Goal: Transaction & Acquisition: Purchase product/service

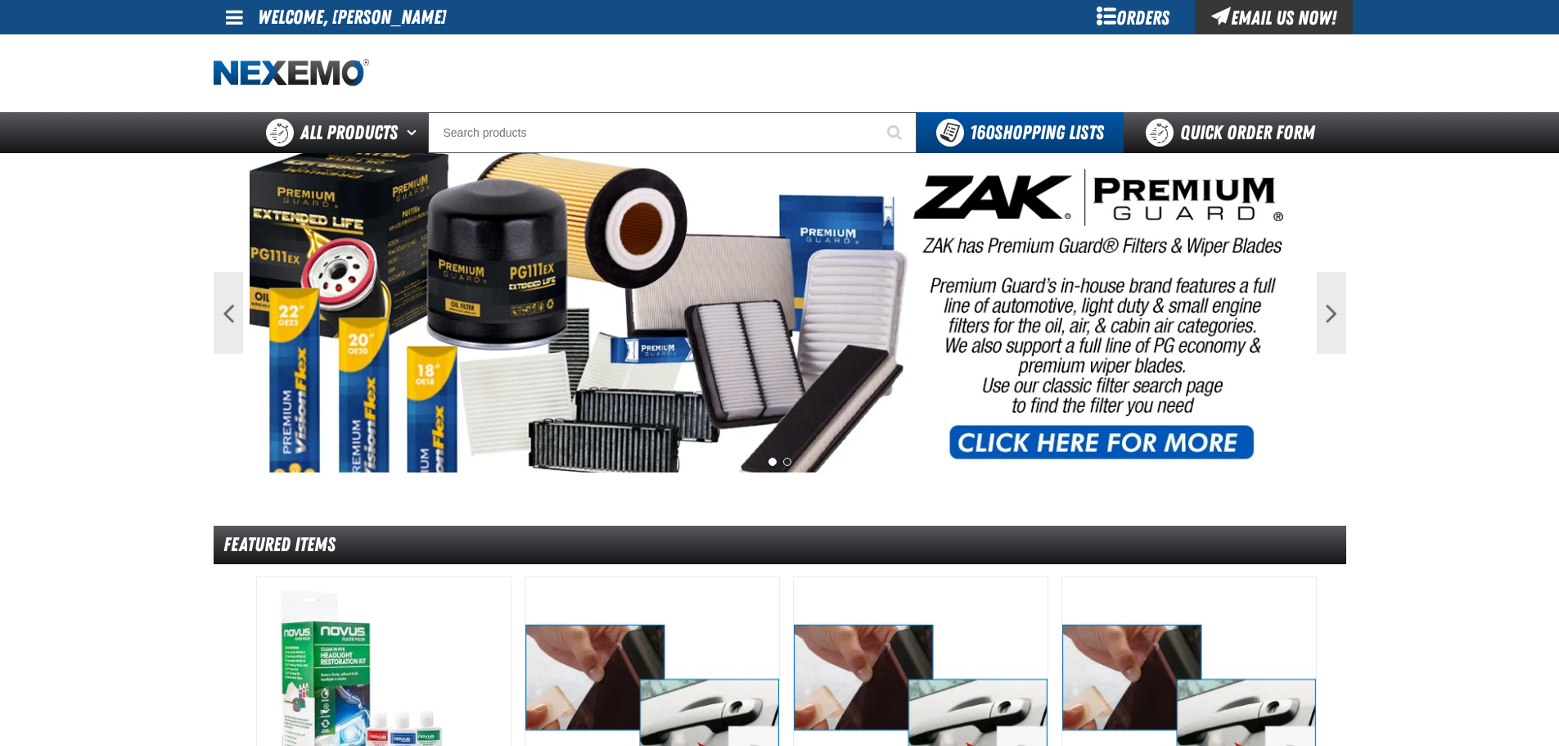
drag, startPoint x: 39, startPoint y: 366, endPoint x: 876, endPoint y: 175, distance: 857.9
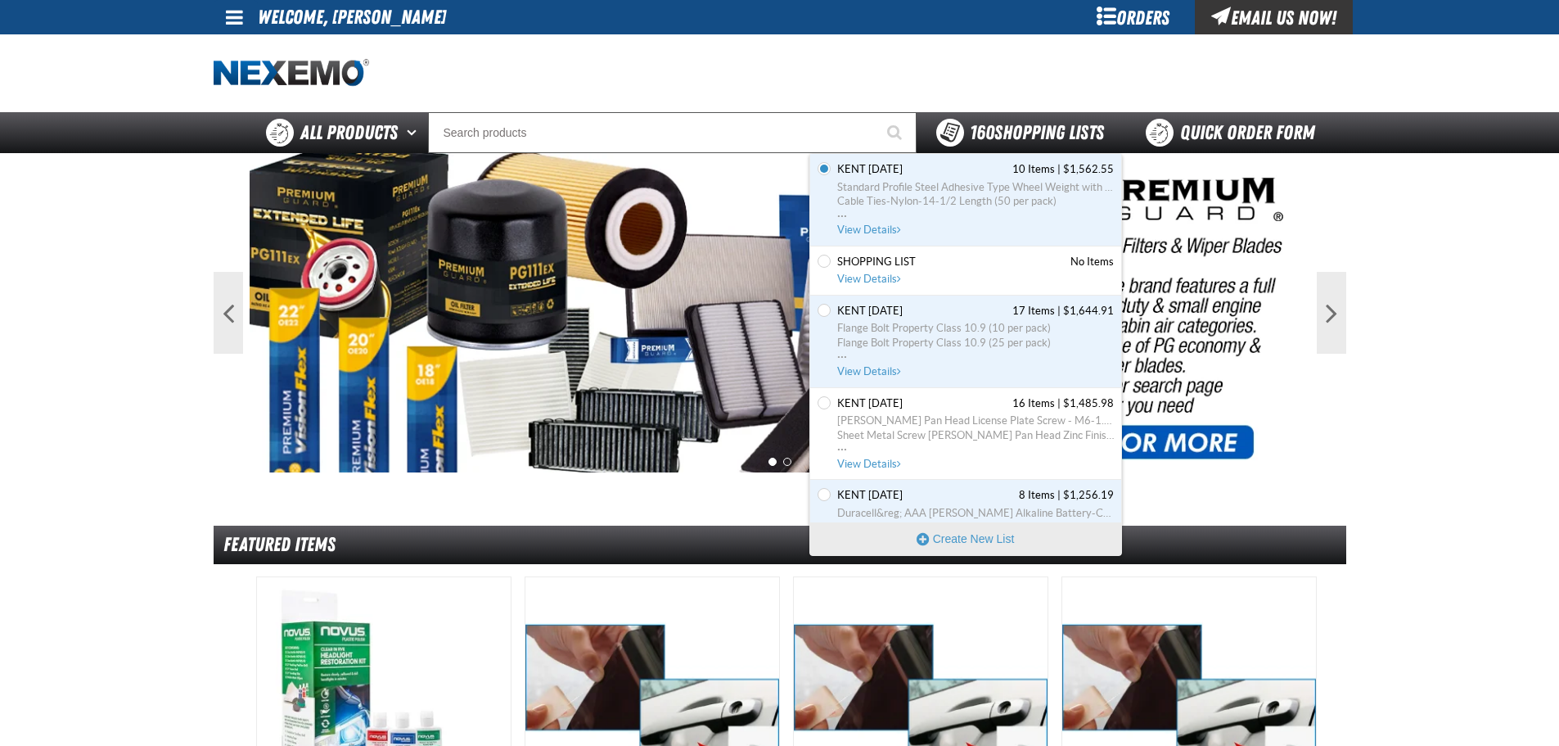
click at [1025, 135] on span "160 Shopping Lists" at bounding box center [1037, 132] width 134 height 23
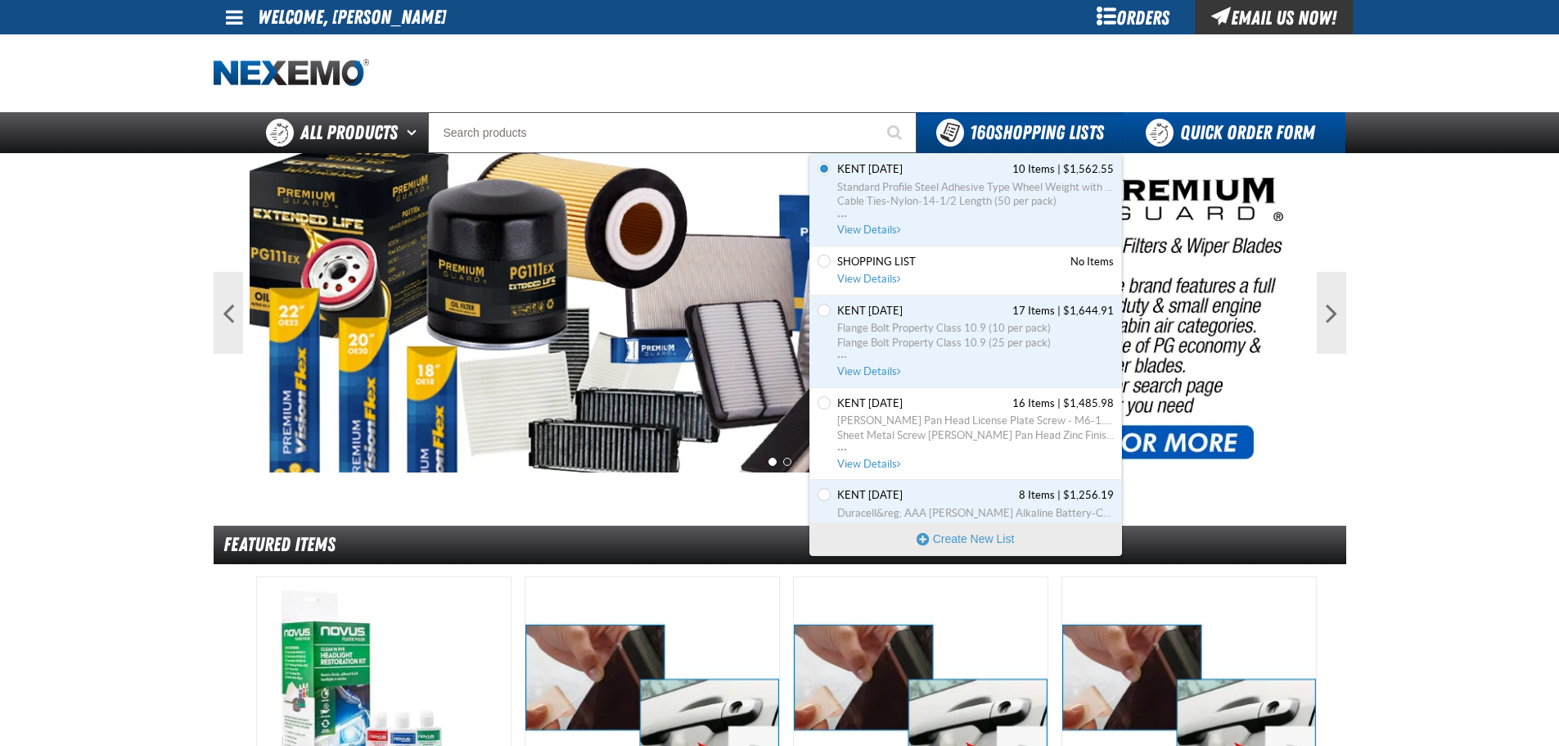
click at [1244, 137] on link "Quick Order Form" at bounding box center [1235, 132] width 222 height 41
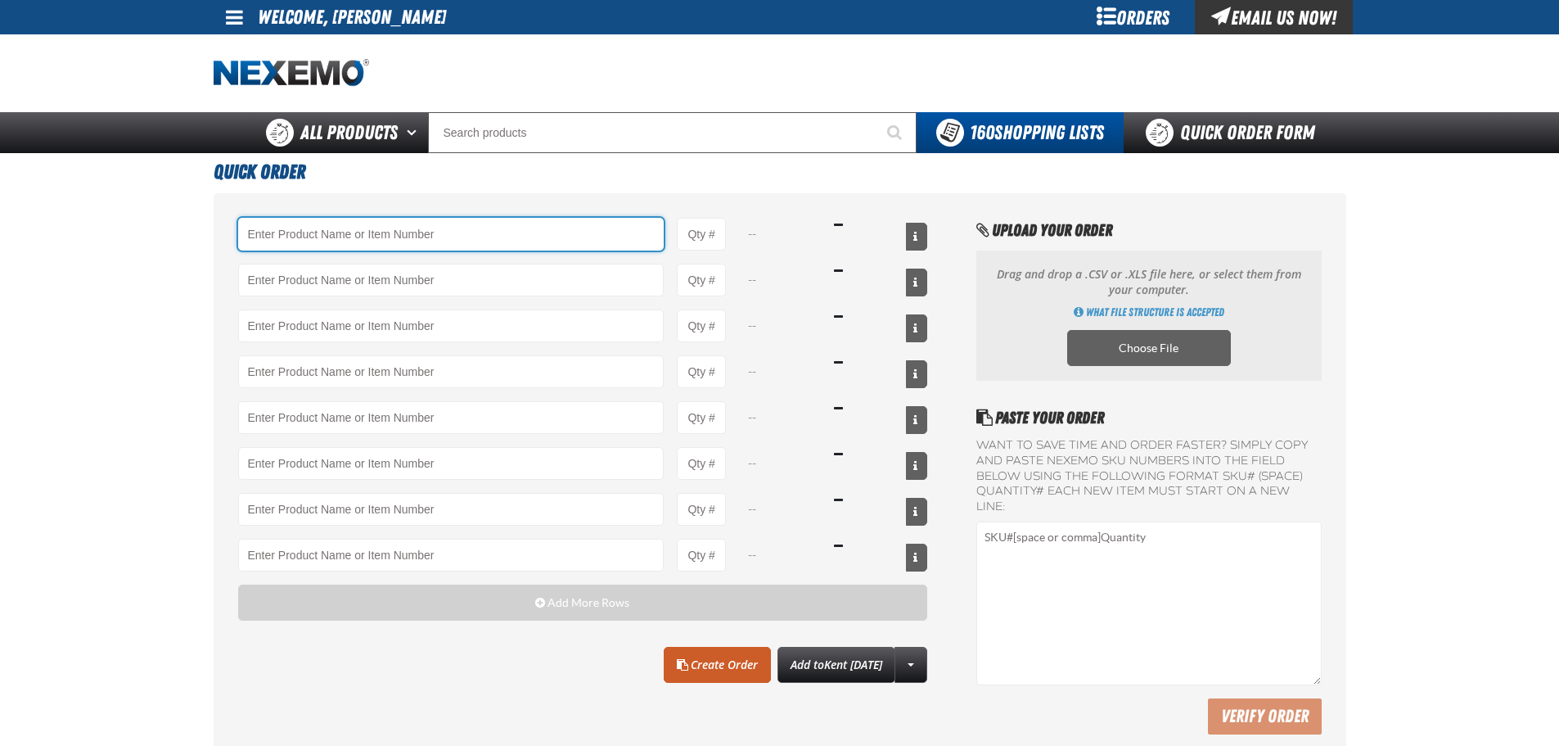
click at [352, 227] on input "Product" at bounding box center [451, 234] width 426 height 33
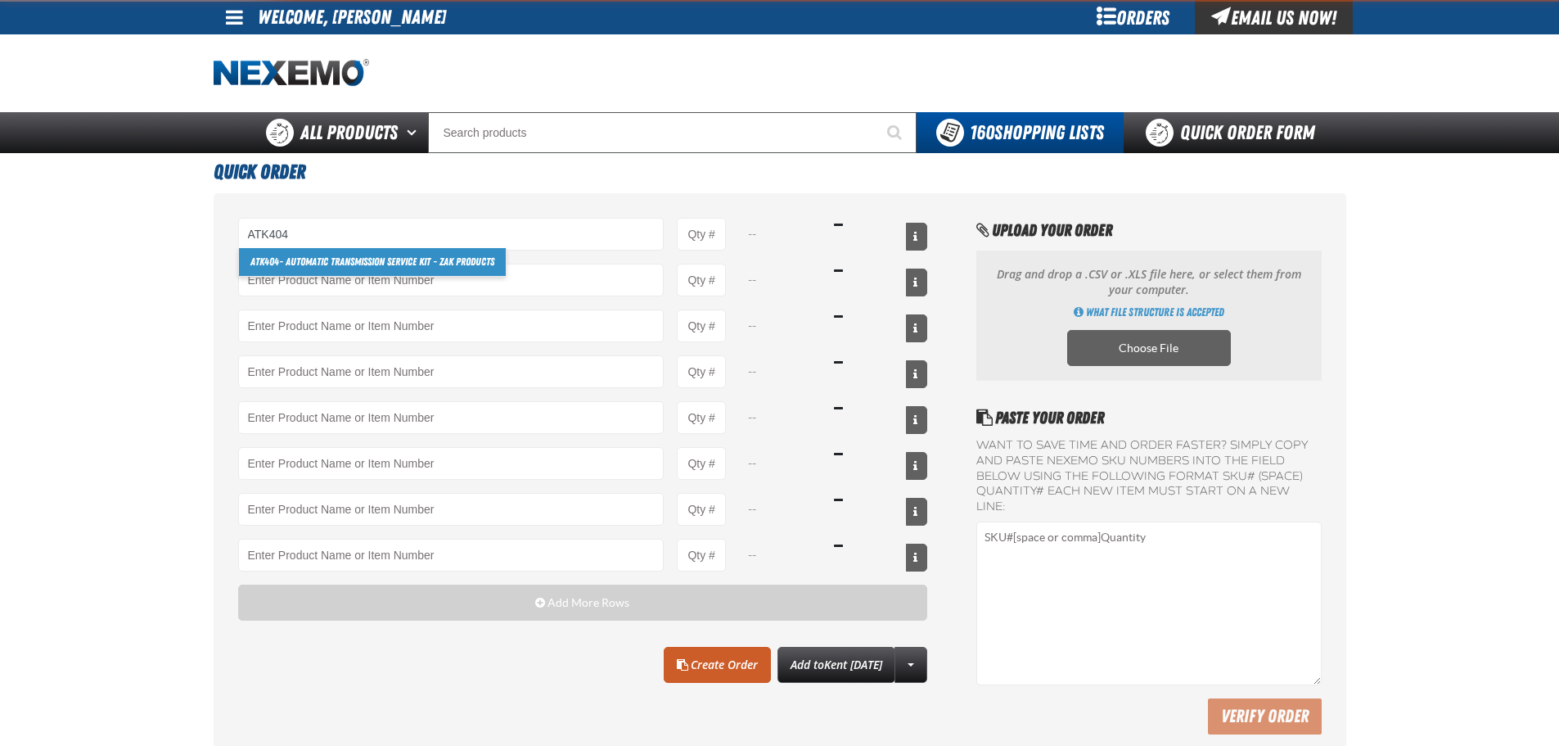
click at [315, 259] on link "ATK404 - Automatic Transmission Service Kit - ZAK Products" at bounding box center [372, 262] width 267 height 28
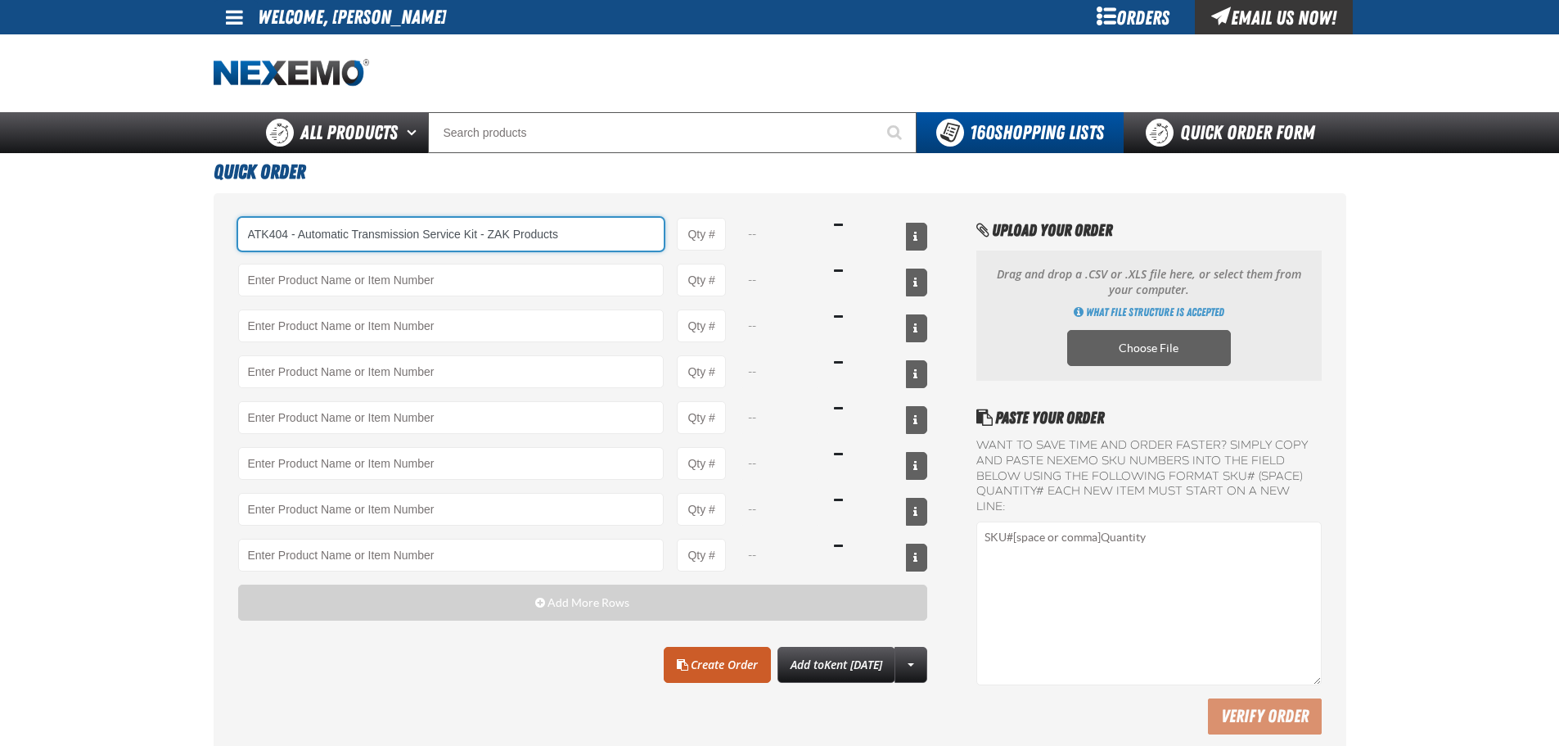
type input "ATK404 - Automatic Transmission Service Kit - ZAK Products"
type input "1"
select select "kit"
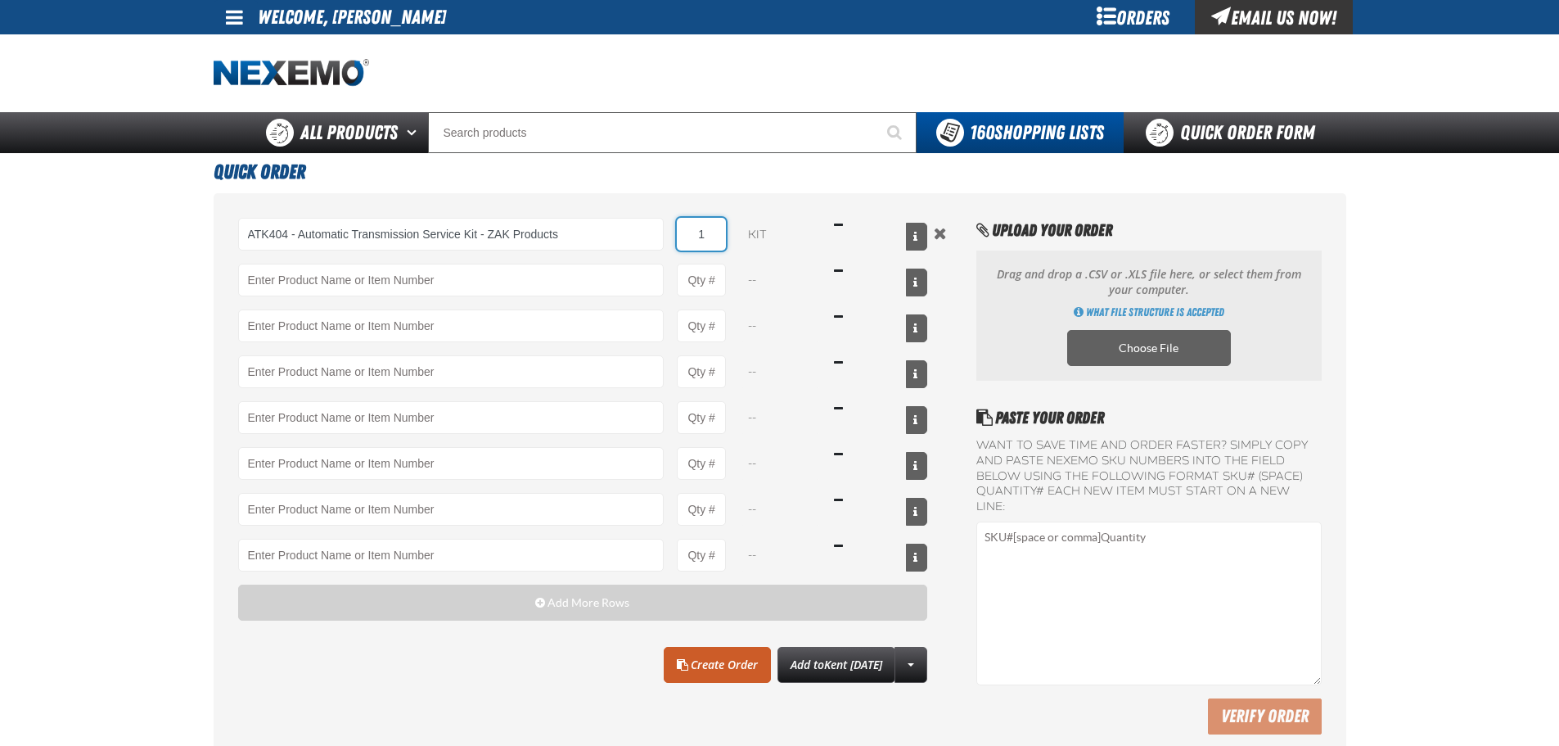
click at [712, 228] on input "1" at bounding box center [701, 234] width 49 height 33
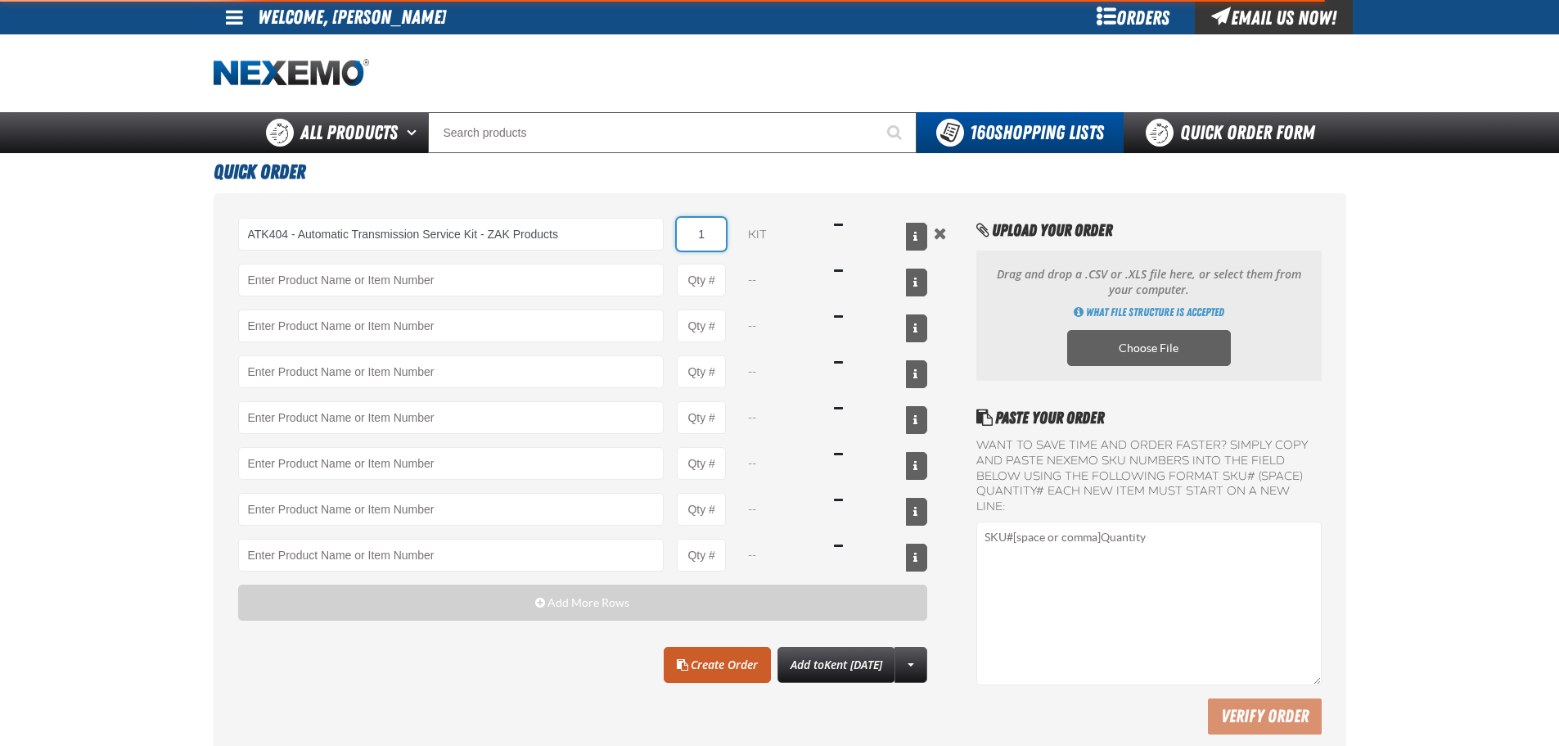
type input "ATK404 - Automatic Transmission Service Kit - ZAK Products"
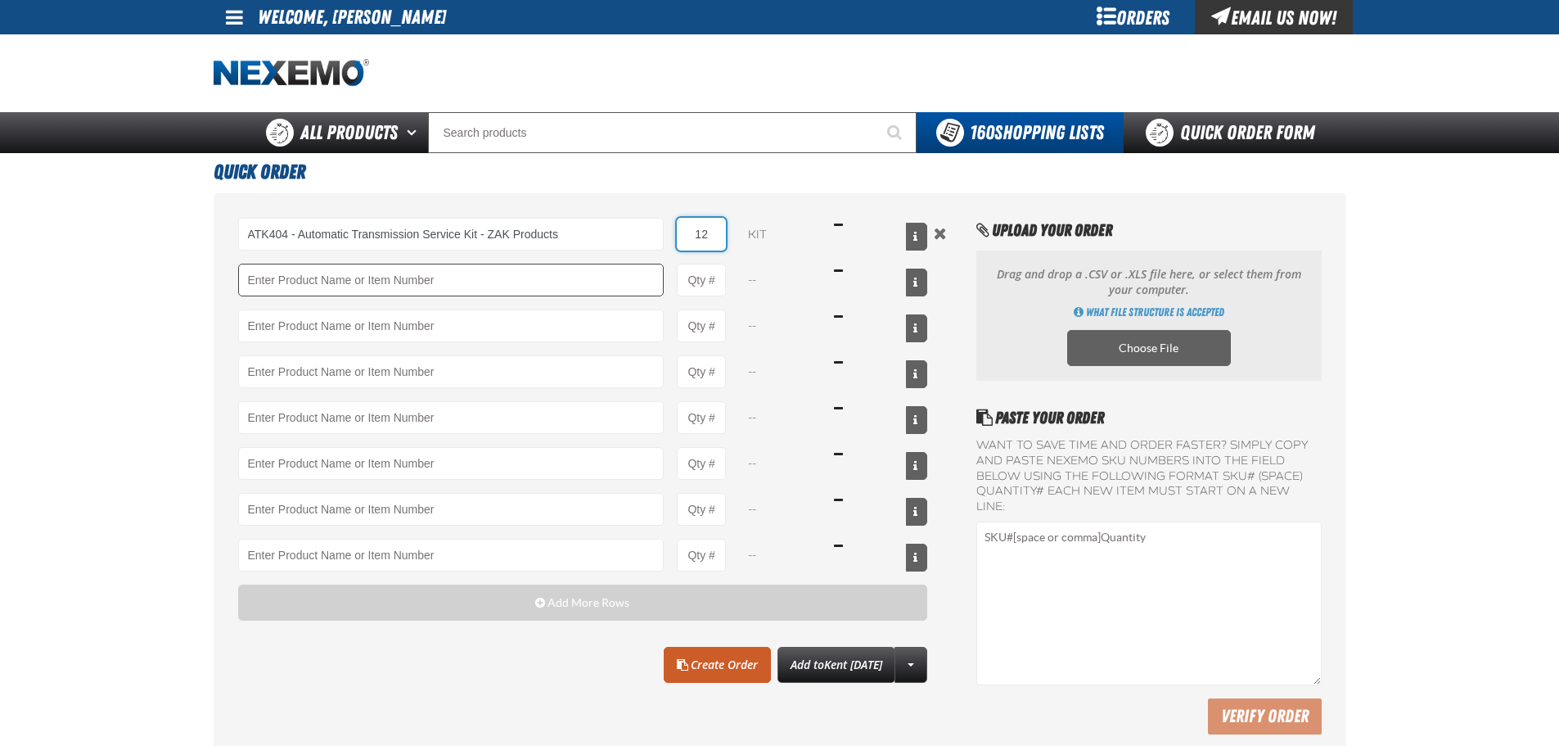
type input "12"
click at [461, 279] on input "Product" at bounding box center [451, 280] width 426 height 33
click at [311, 268] on input "Product" at bounding box center [451, 280] width 426 height 33
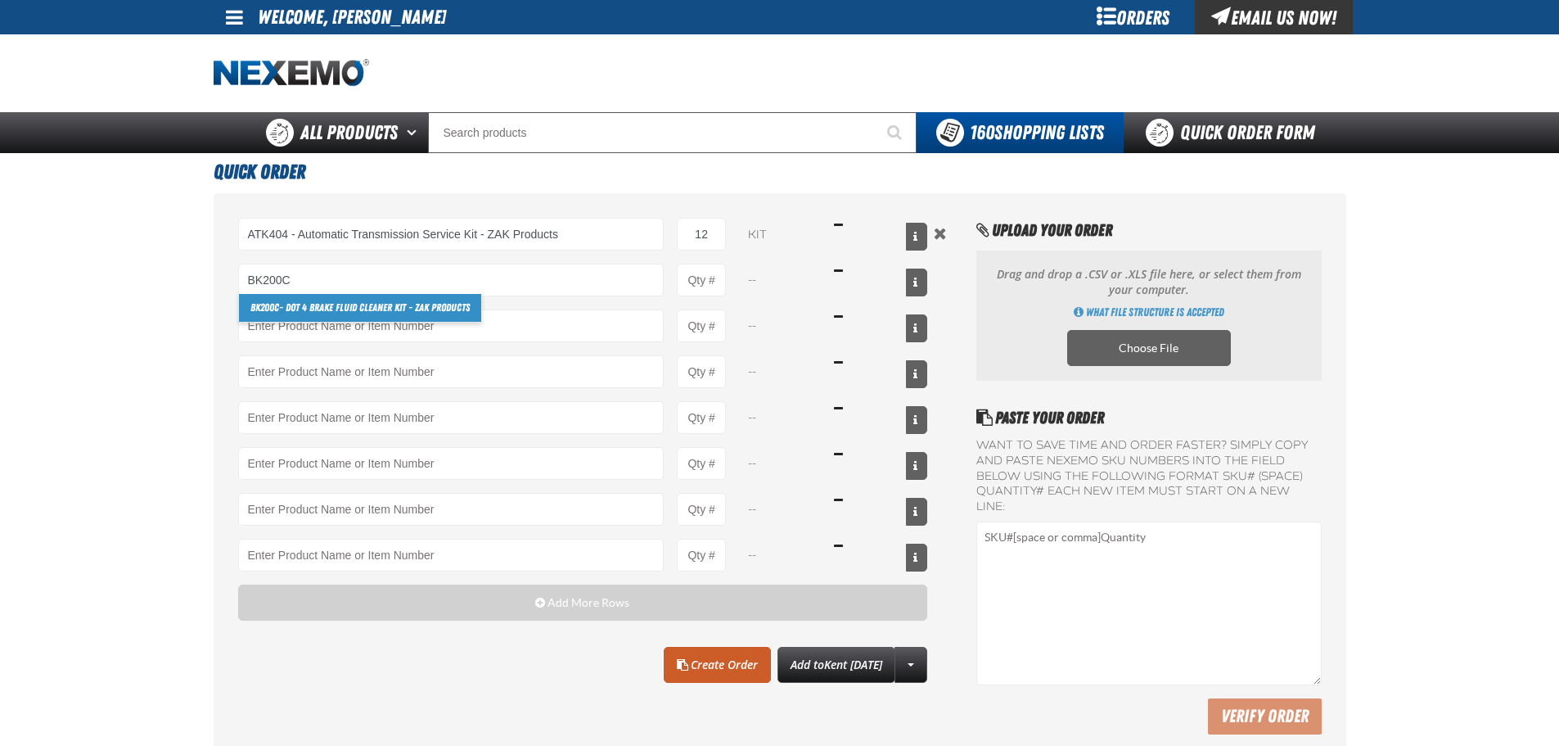
click at [291, 313] on link "BK200C - DOT 4 Brake Fluid Cleaner Kit - ZAK Products" at bounding box center [360, 308] width 242 height 28
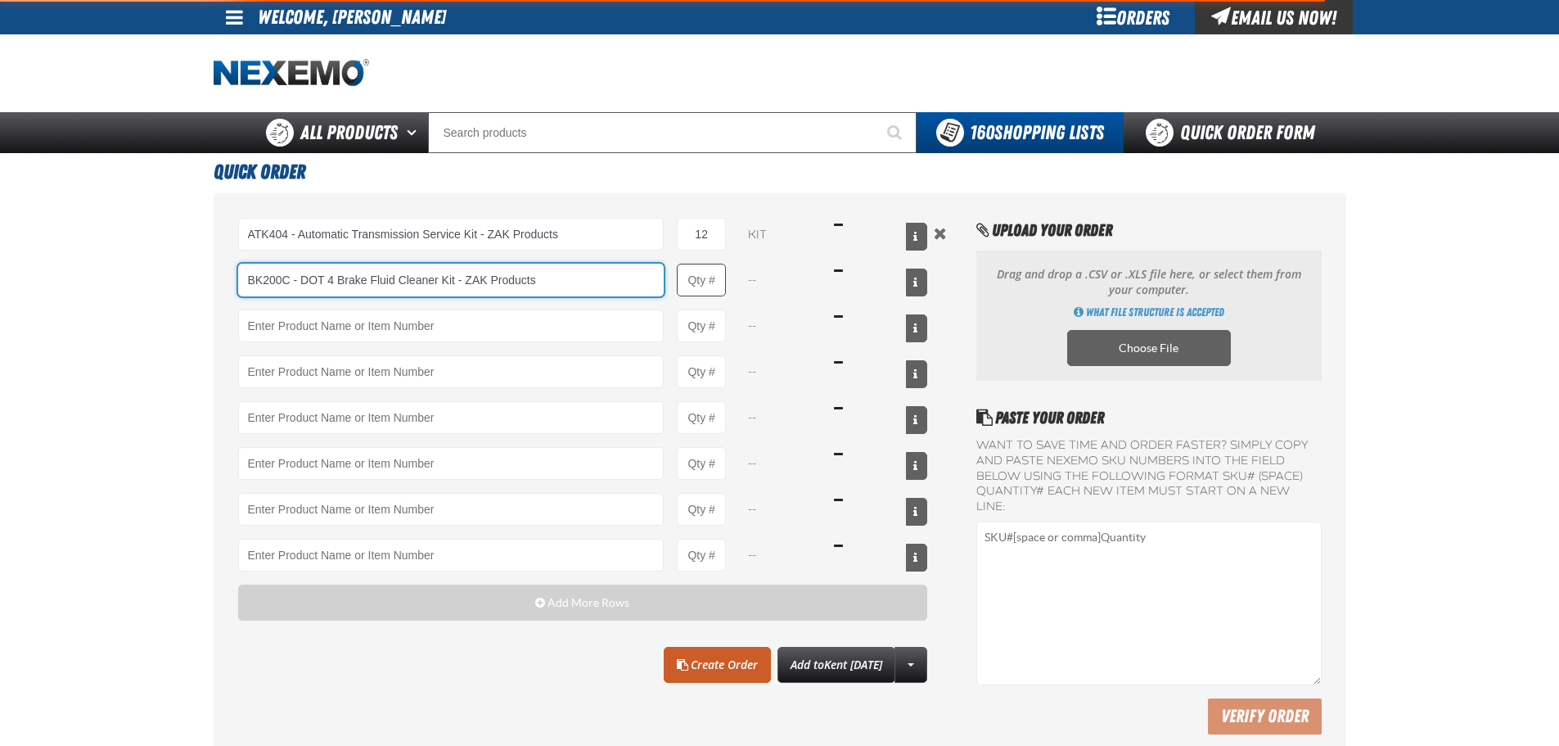
type input "BK200C - DOT 4 Brake Fluid Cleaner Kit - ZAK Products"
type input "1"
select select "kit"
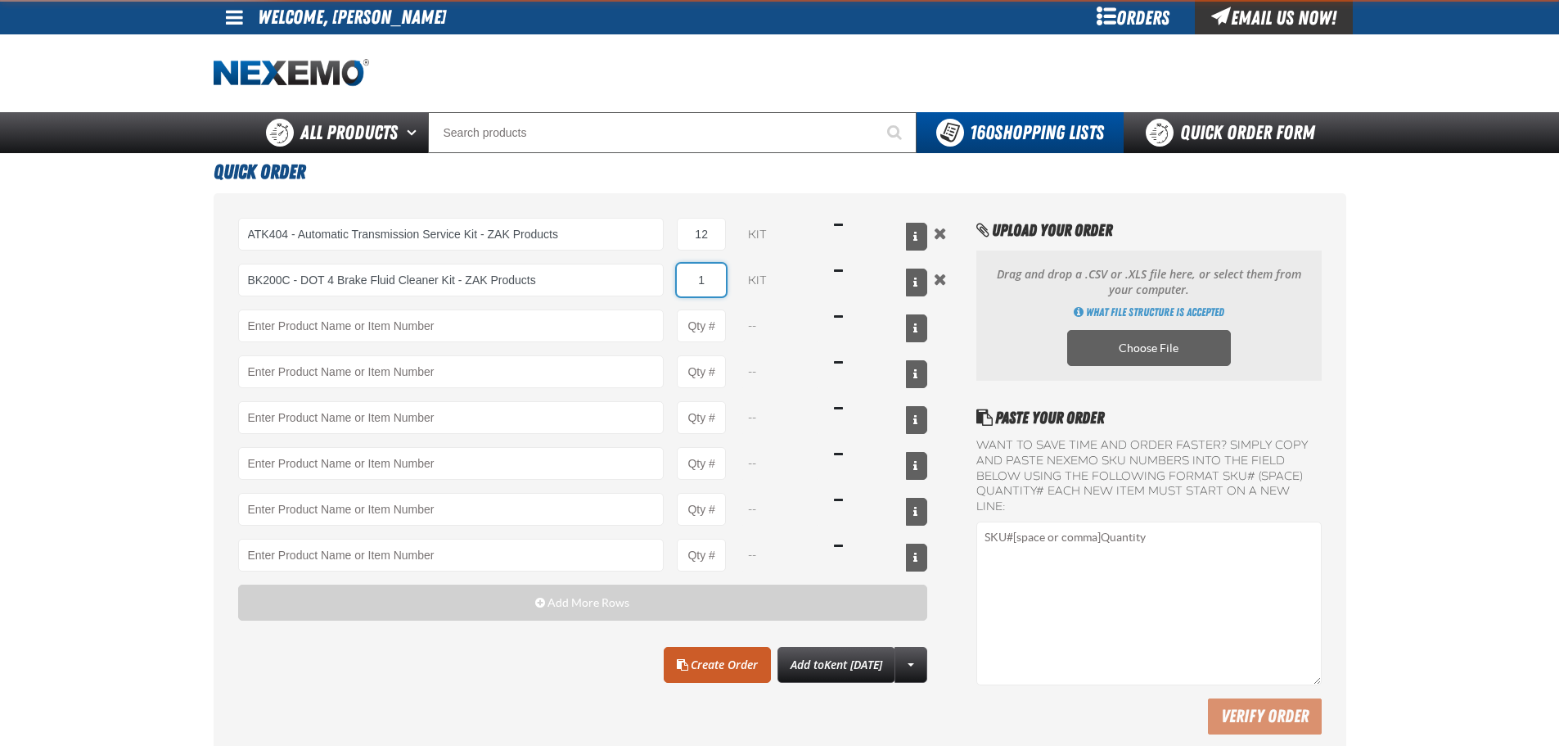
click at [705, 283] on input "1" at bounding box center [701, 280] width 49 height 33
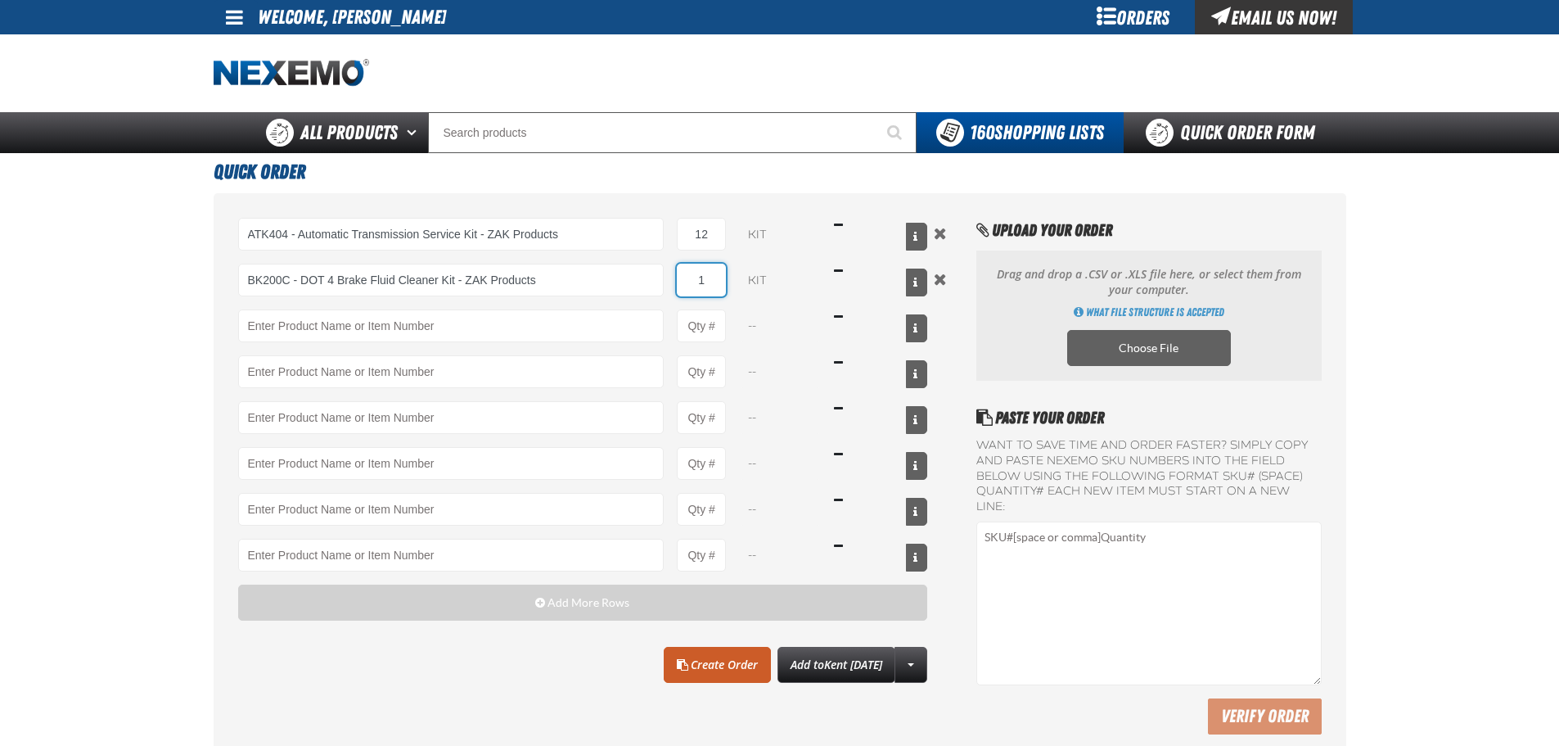
type input "BK200C - DOT 4 Brake Fluid Cleaner Kit - ZAK Products"
type input "24"
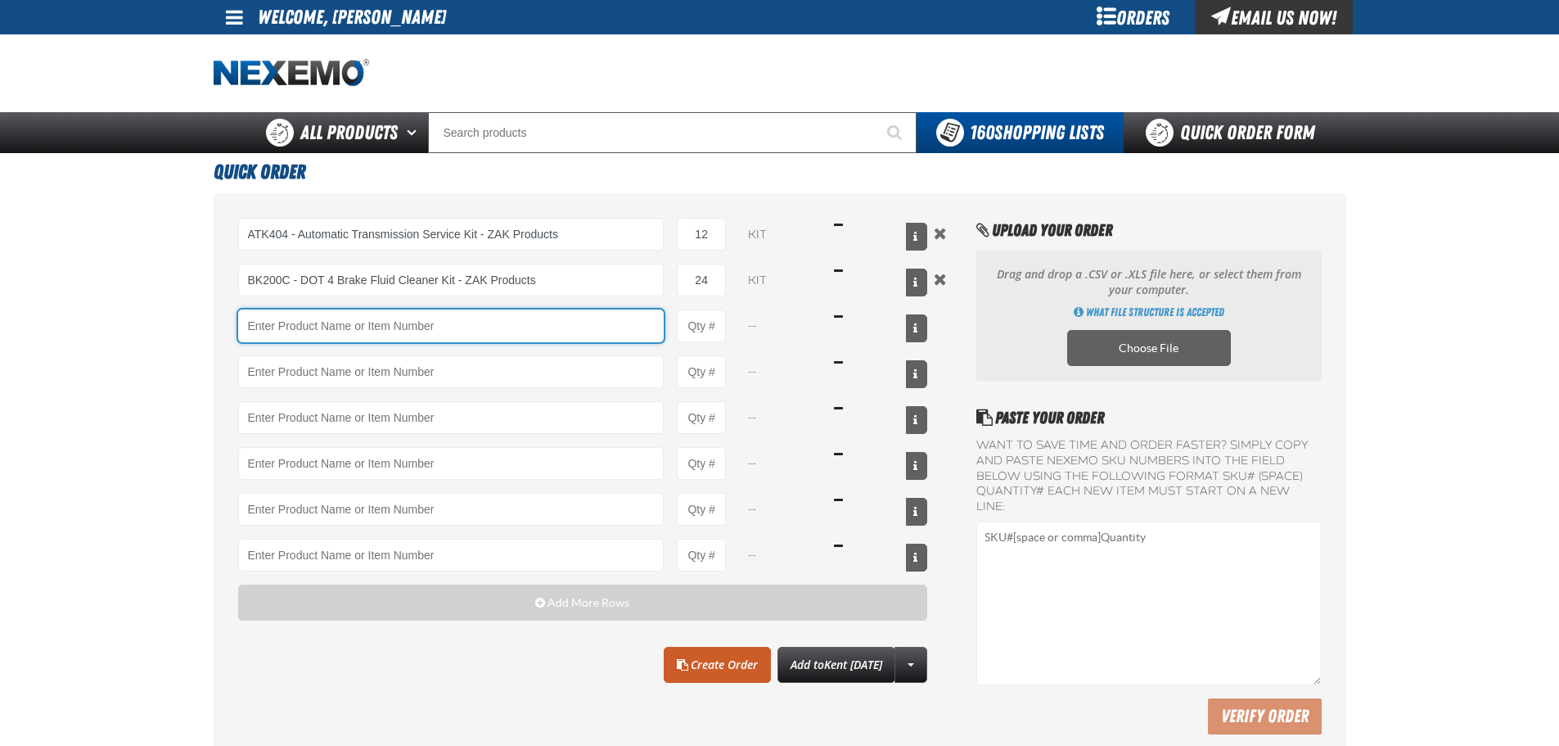
click at [286, 328] on input "Product" at bounding box center [451, 325] width 426 height 33
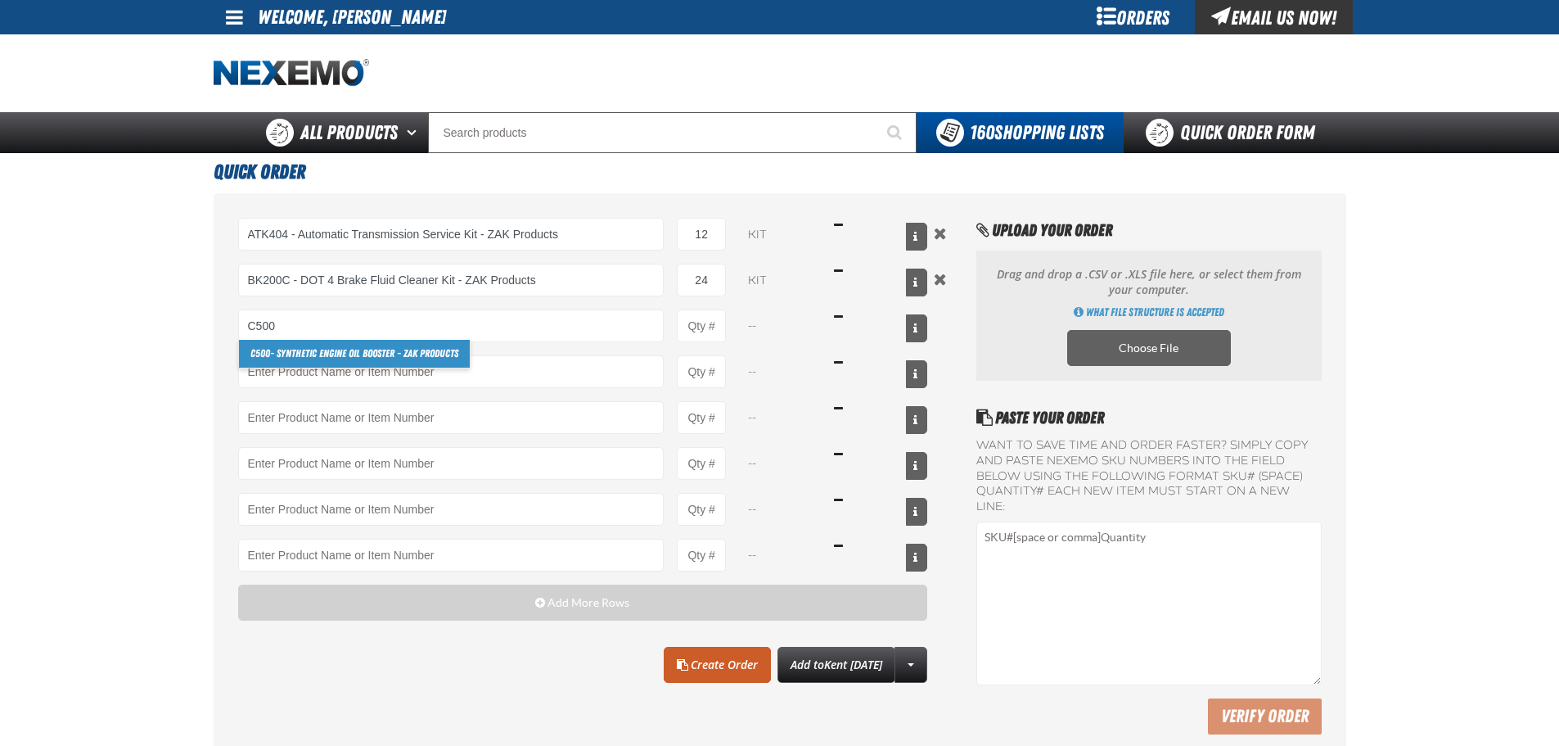
click at [275, 361] on link "C500 - Synthetic Engine Oil Booster - ZAK Products" at bounding box center [354, 354] width 231 height 28
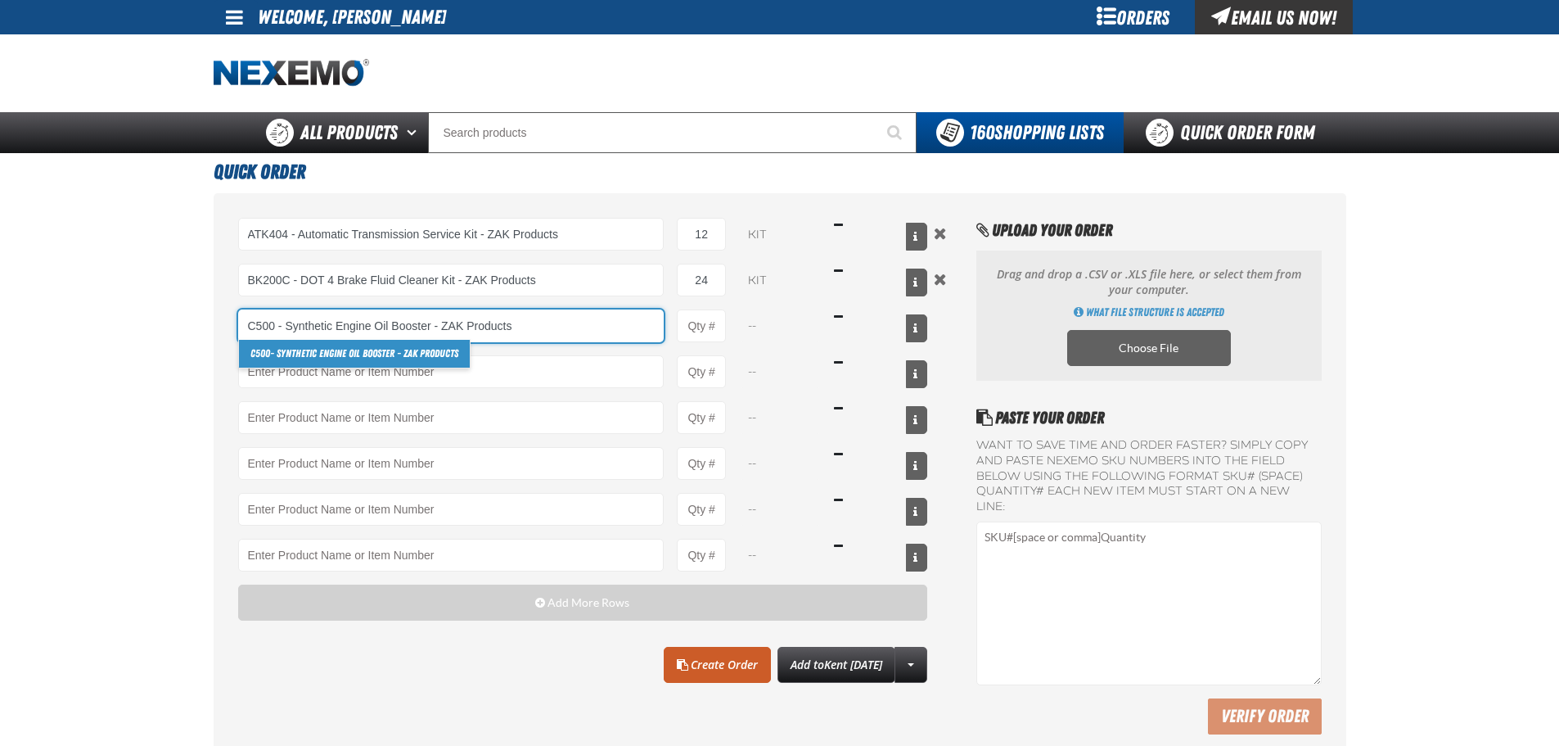
type input "C500 - Synthetic Engine Oil Booster - ZAK Products"
type input "1"
select select "bottle"
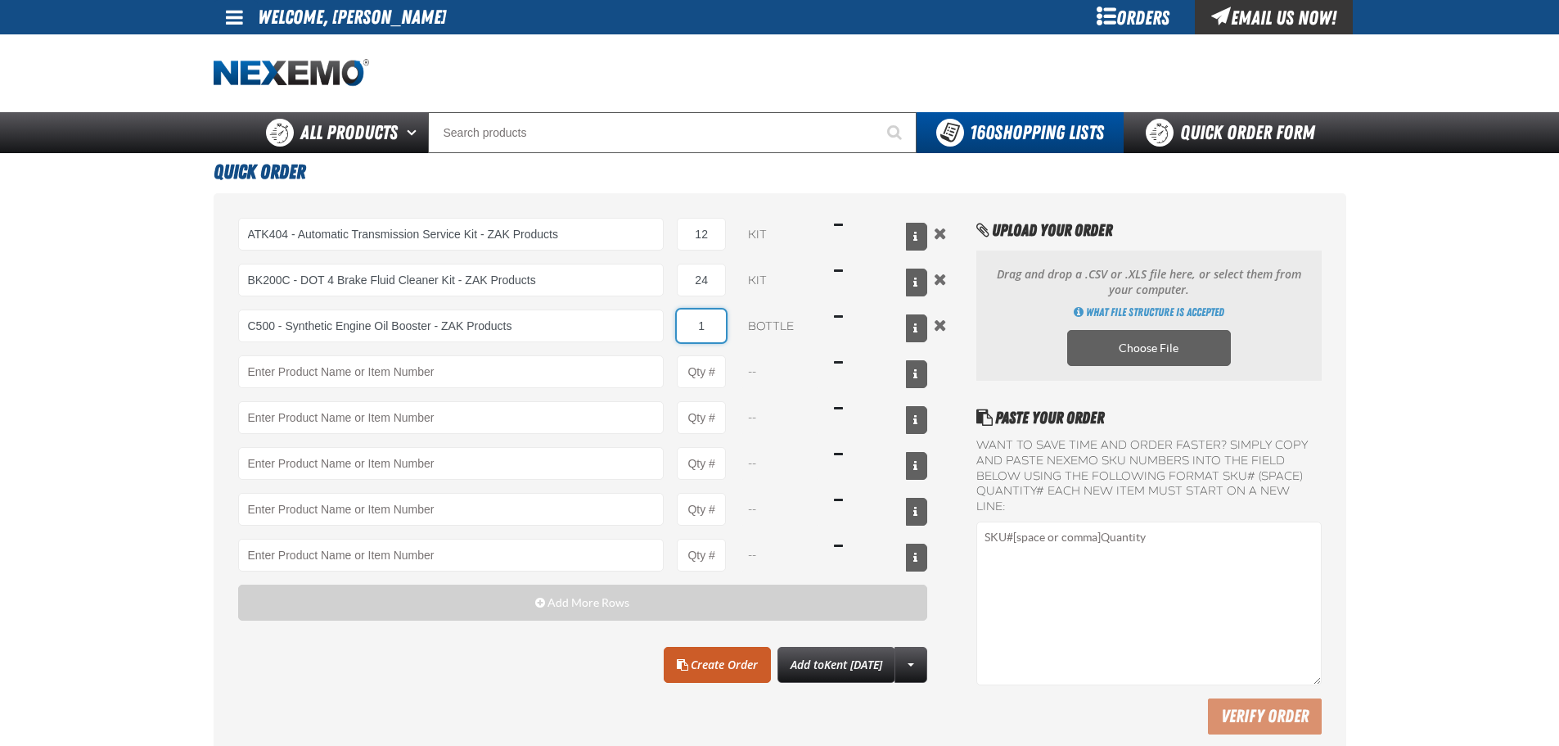
click at [703, 324] on input "1" at bounding box center [701, 325] width 49 height 33
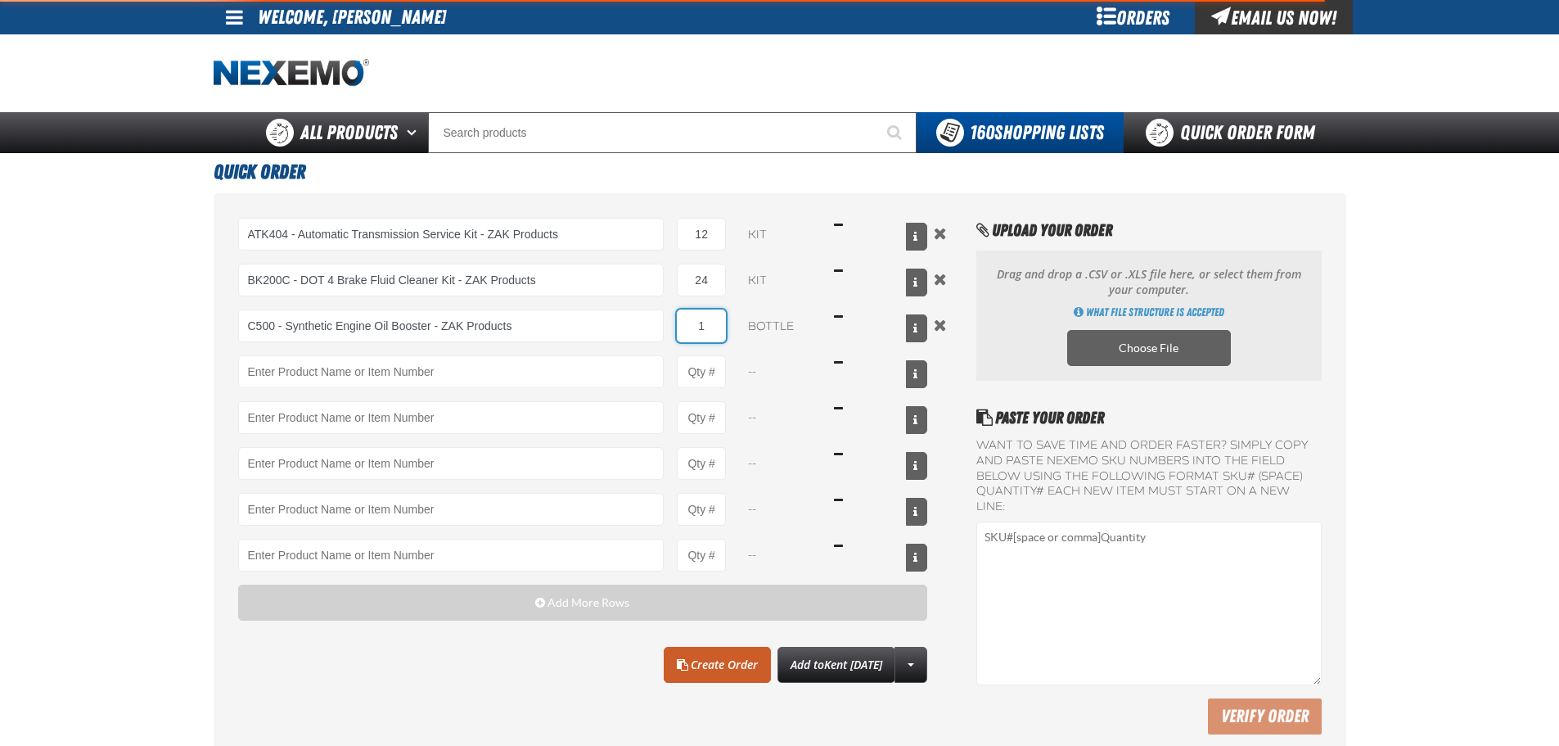
type input "C500 - Synthetic Engine Oil Booster - ZAK Products"
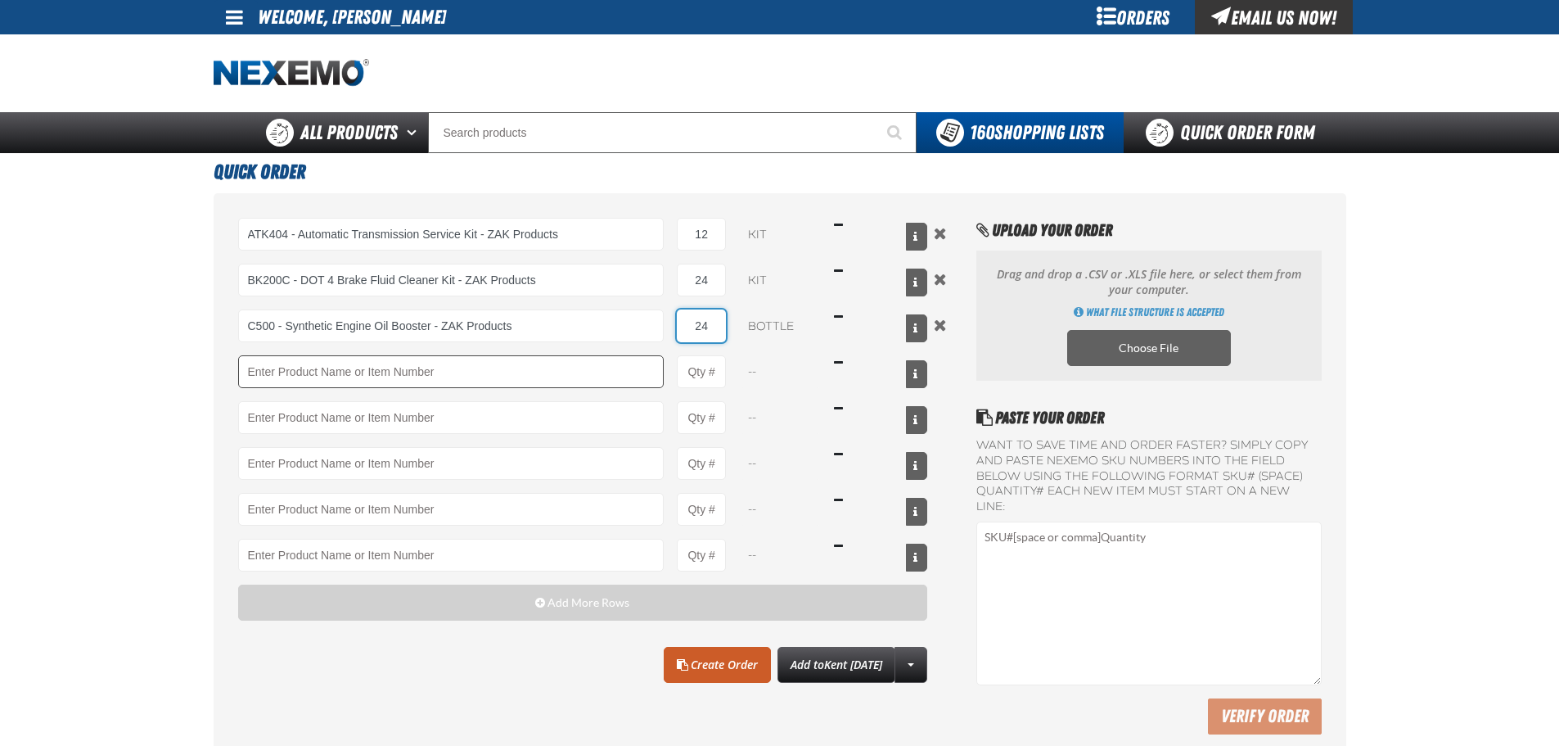
type input "24"
click at [377, 381] on input "Product" at bounding box center [451, 371] width 426 height 33
click at [389, 382] on input "Product" at bounding box center [451, 371] width 426 height 33
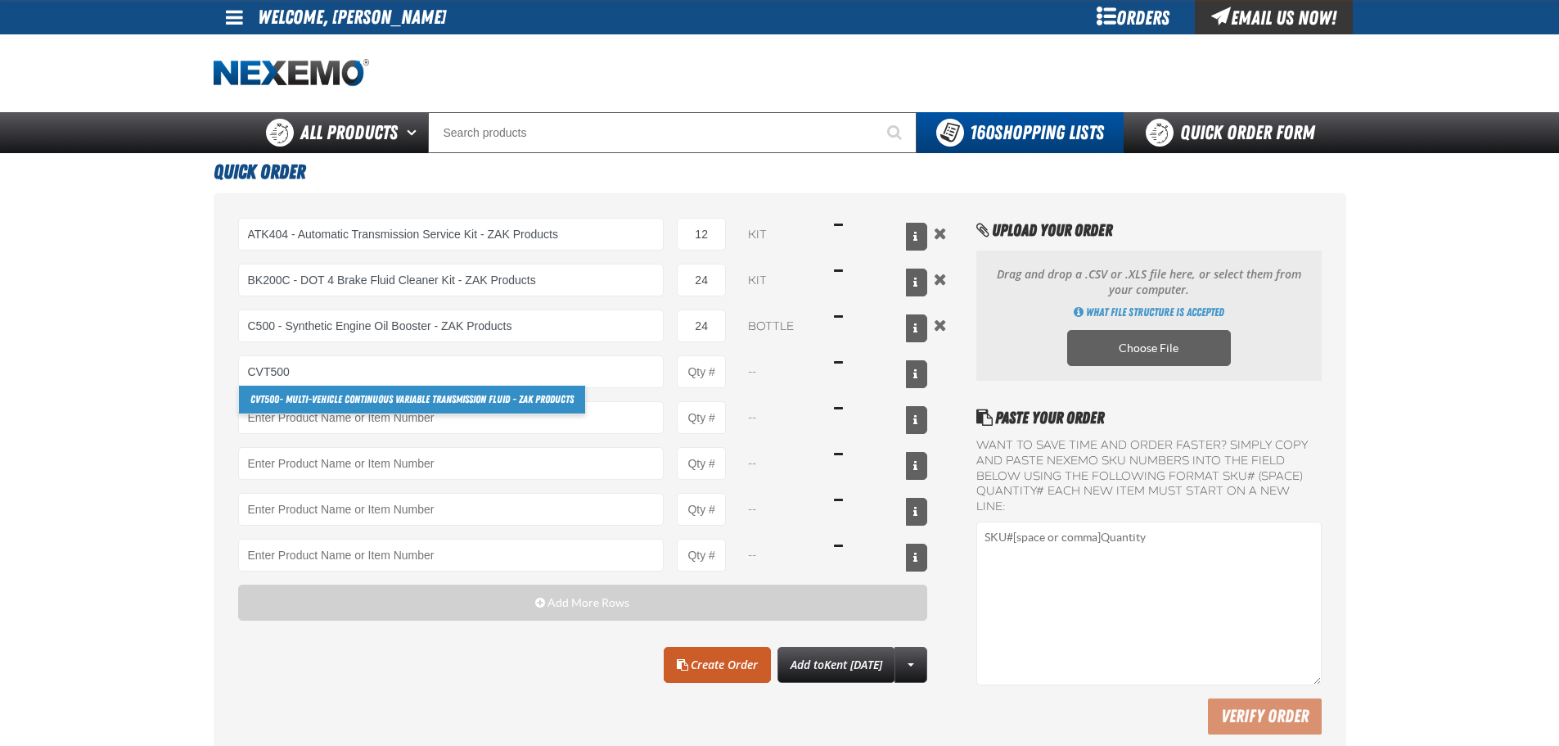
click at [295, 397] on link "CVT500 - Multi-Vehicle Continuous Variable Transmission Fluid - ZAK Products" at bounding box center [412, 399] width 346 height 28
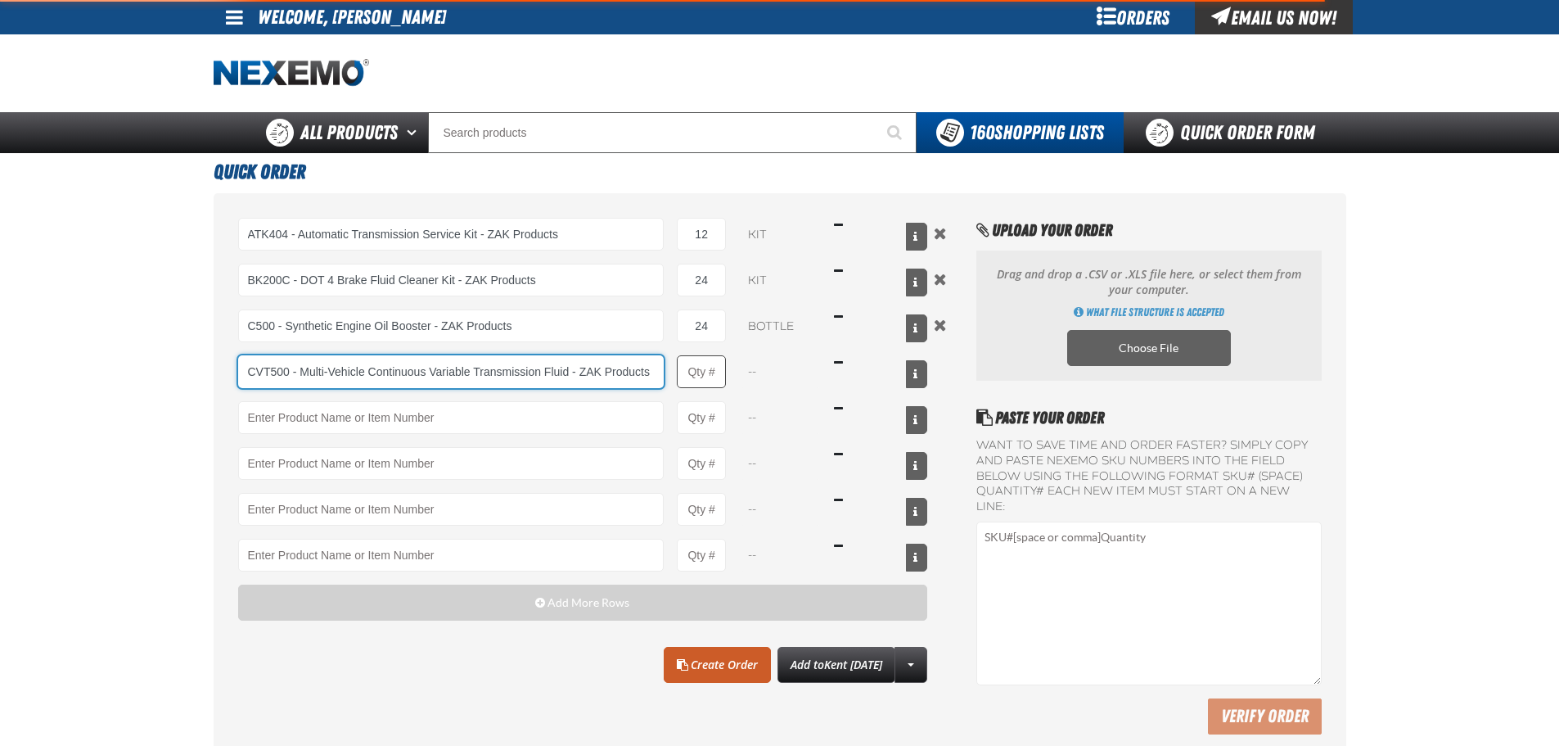
type input "CVT500 - Multi-Vehicle Continuous Variable Transmission Fluid - ZAK Products"
type input "1"
select select "bottle"
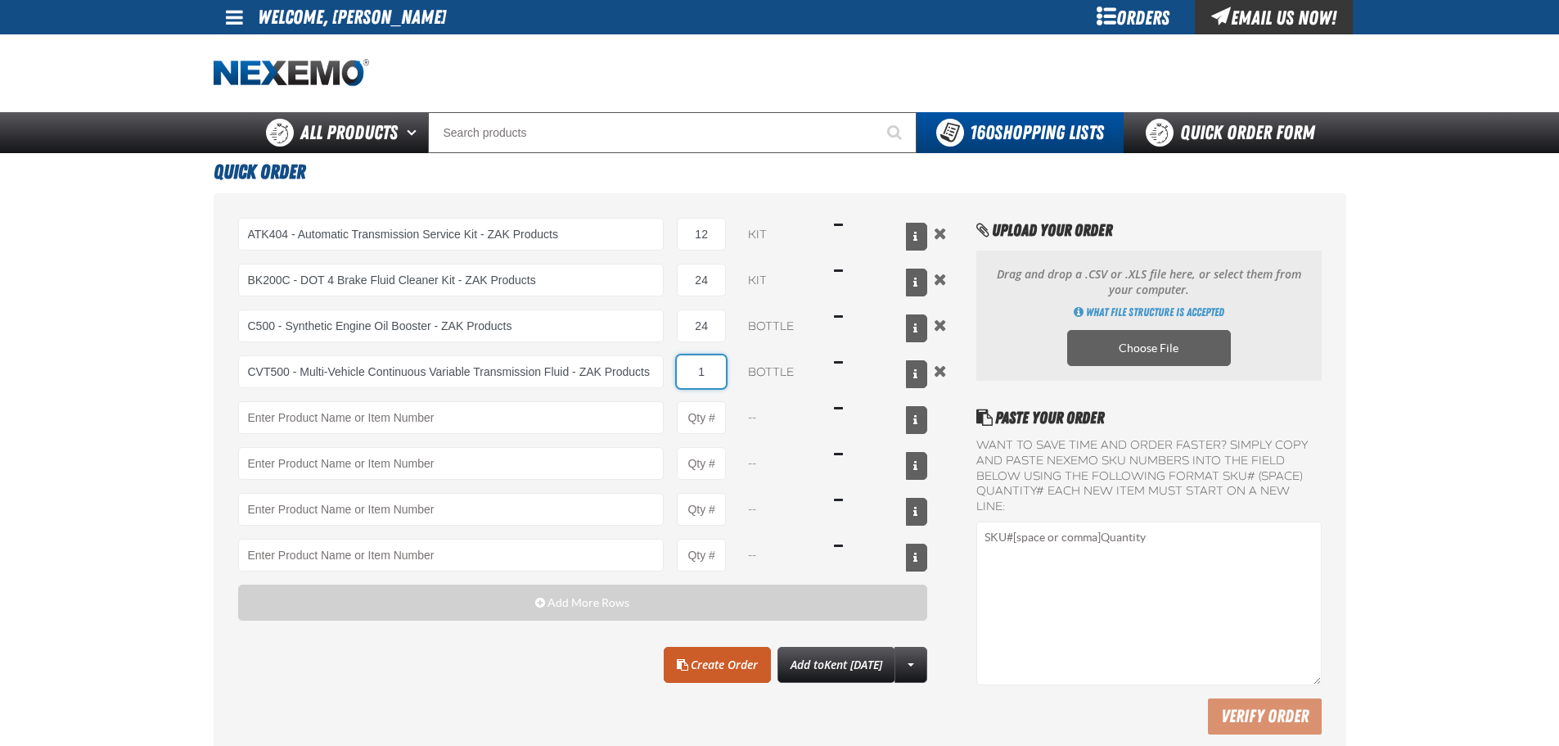
click at [706, 375] on input "1" at bounding box center [701, 371] width 49 height 33
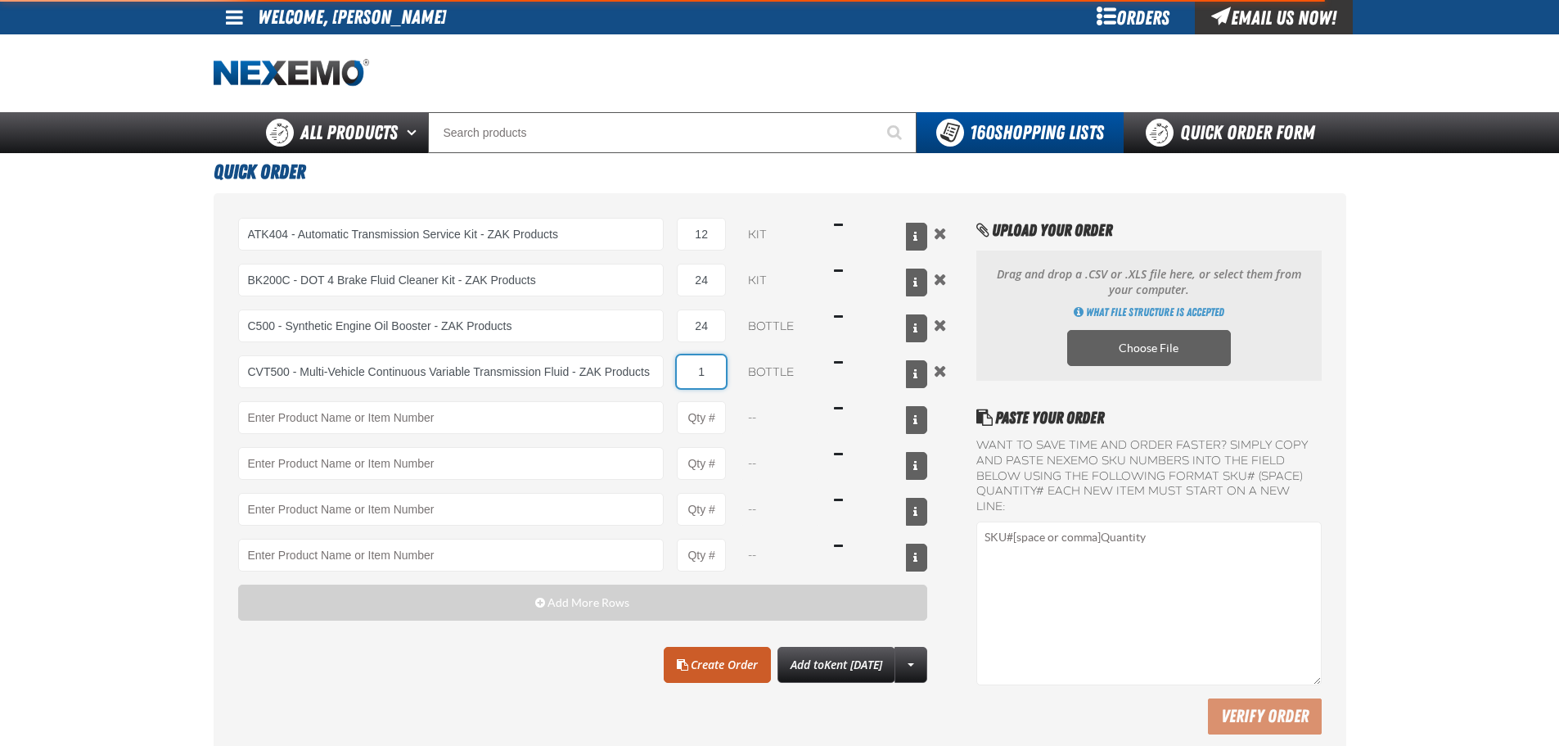
type input "CVT500 - Multi-Vehicle Continuous Variable Transmission Fluid - ZAK Products"
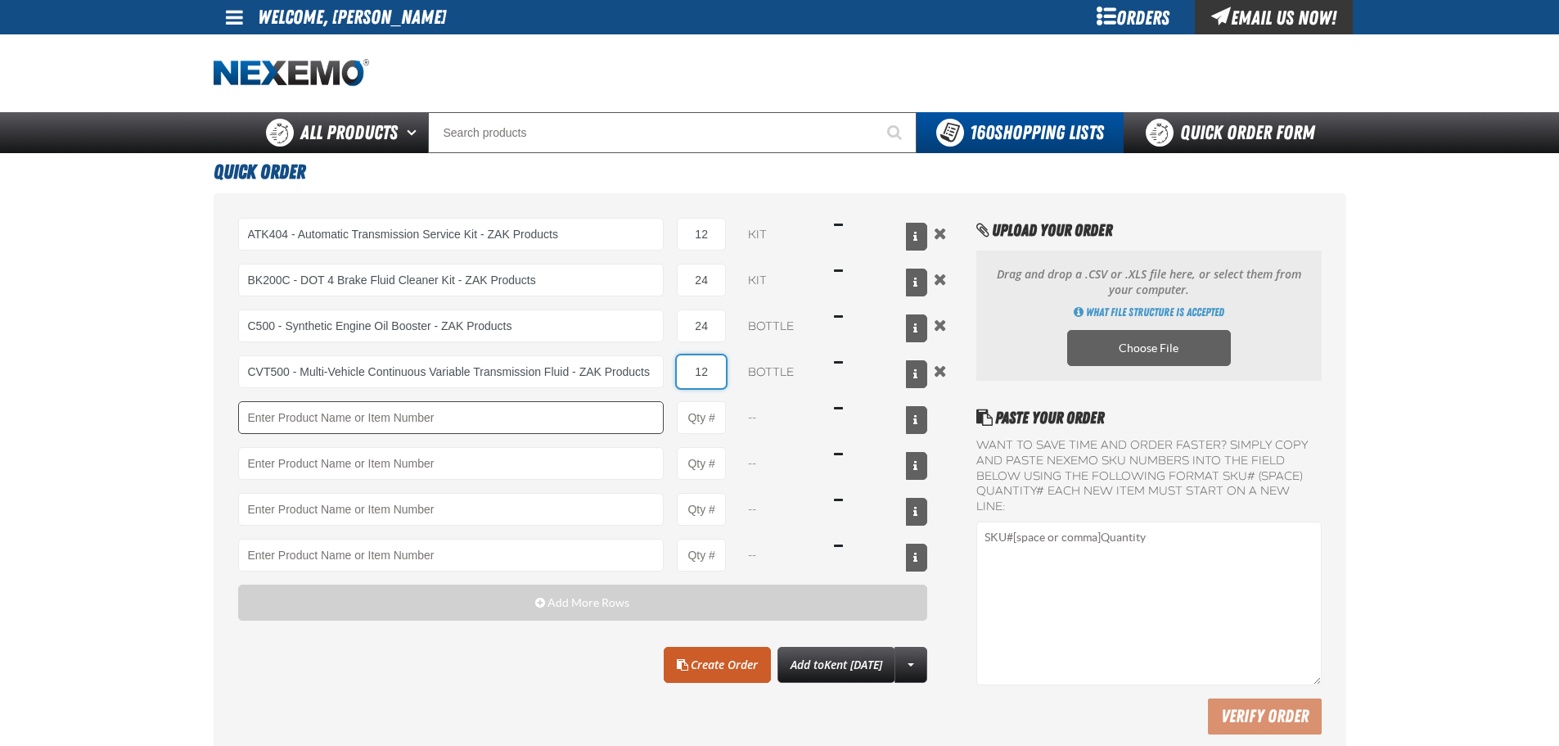
type input "12"
click at [620, 409] on input "Product" at bounding box center [451, 417] width 426 height 33
click at [286, 414] on input "Product" at bounding box center [451, 417] width 426 height 33
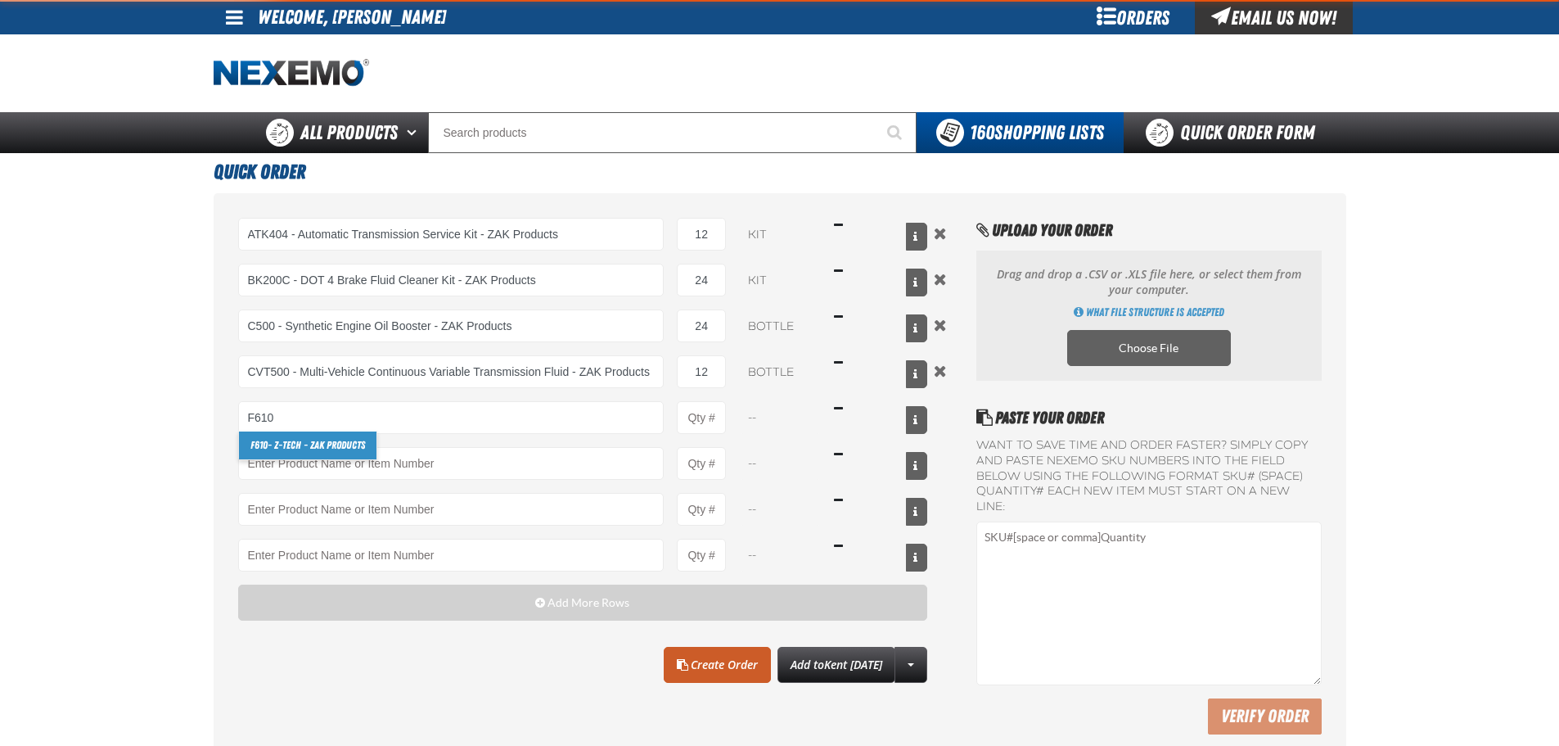
drag, startPoint x: 277, startPoint y: 448, endPoint x: 303, endPoint y: 448, distance: 26.2
click at [278, 448] on link "F610 - Z-Tech - ZAK Products" at bounding box center [307, 445] width 137 height 28
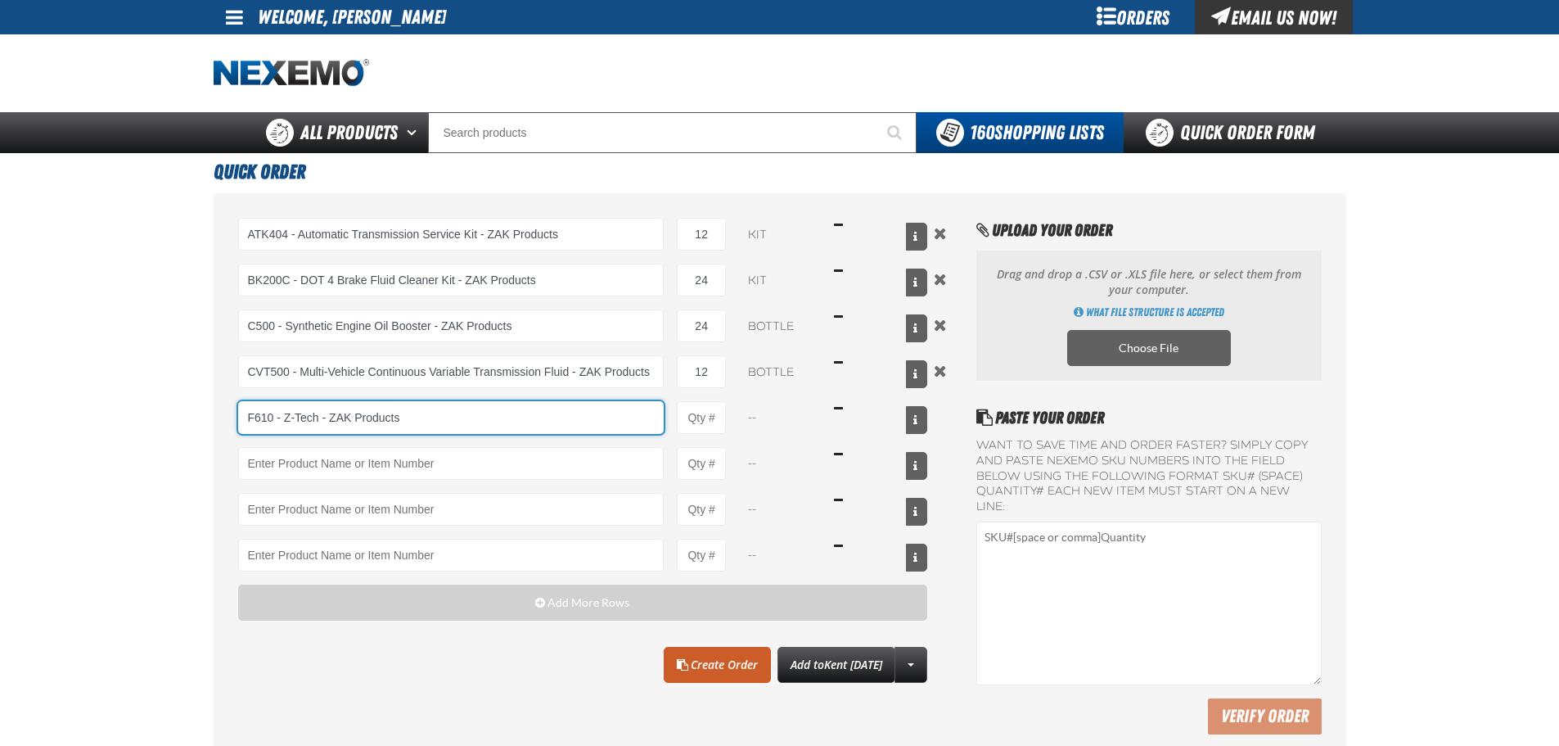
type input "F610 - Z-Tech - ZAK Products"
type input "1"
select select "bottle"
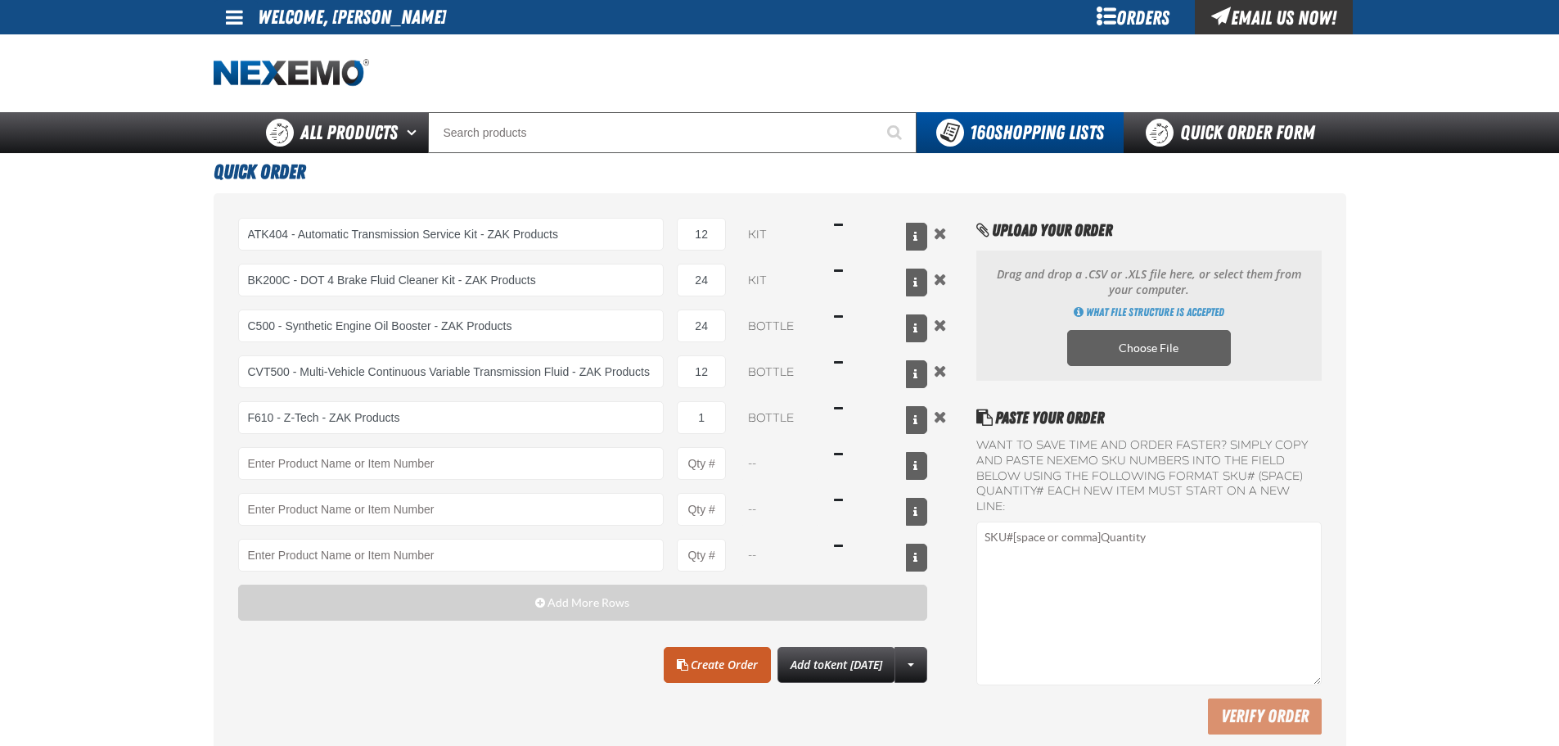
click at [728, 421] on div "F610 - Z-Tech - ZAK Products F610 - Z-Tech - ZAK Products 1 bottle $16.49" at bounding box center [583, 417] width 690 height 33
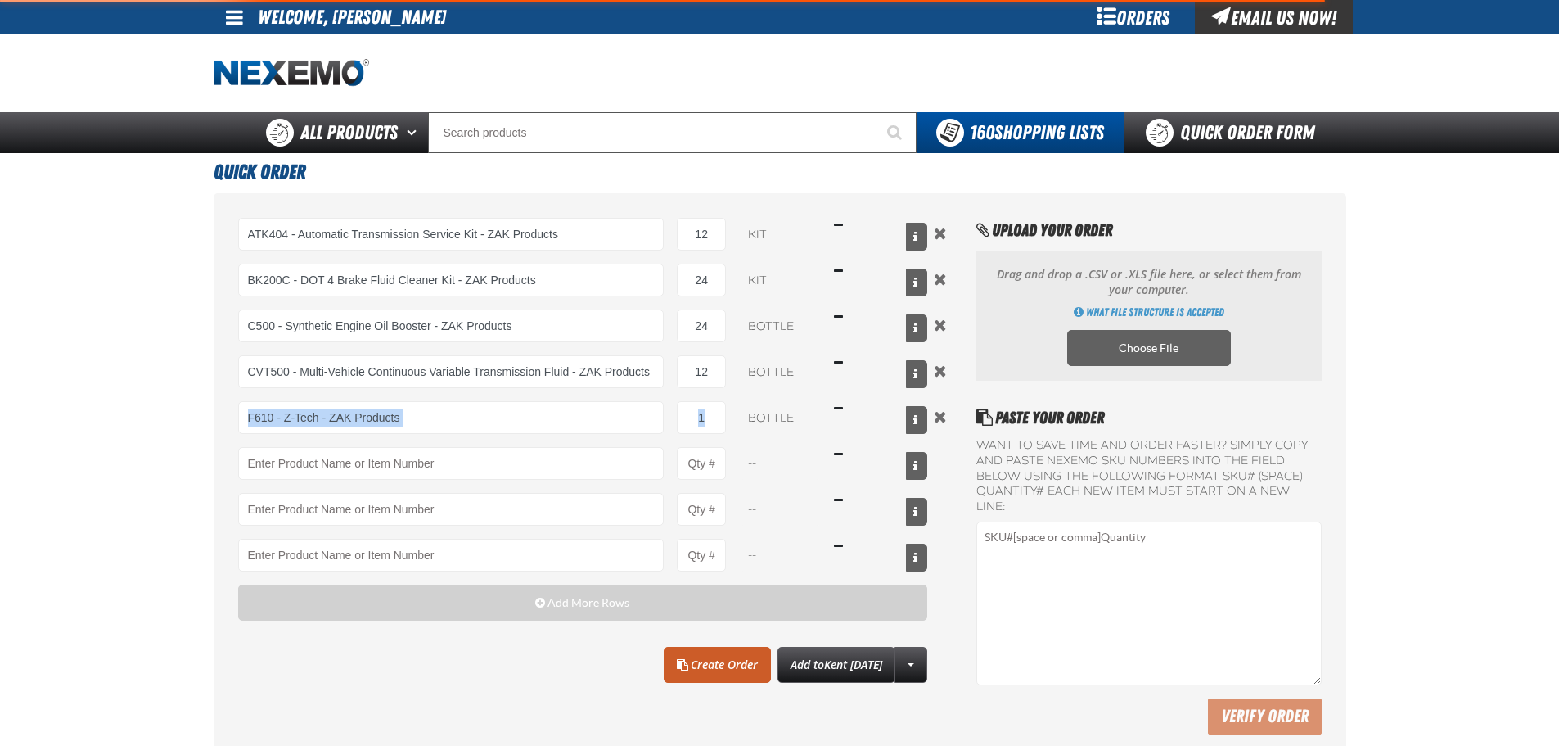
click at [728, 421] on div "F610 - Z-Tech - ZAK Products F610 - Z-Tech - ZAK Products 1 bottle $16.49" at bounding box center [583, 417] width 690 height 33
type input "F610 - Z-Tech - ZAK Products"
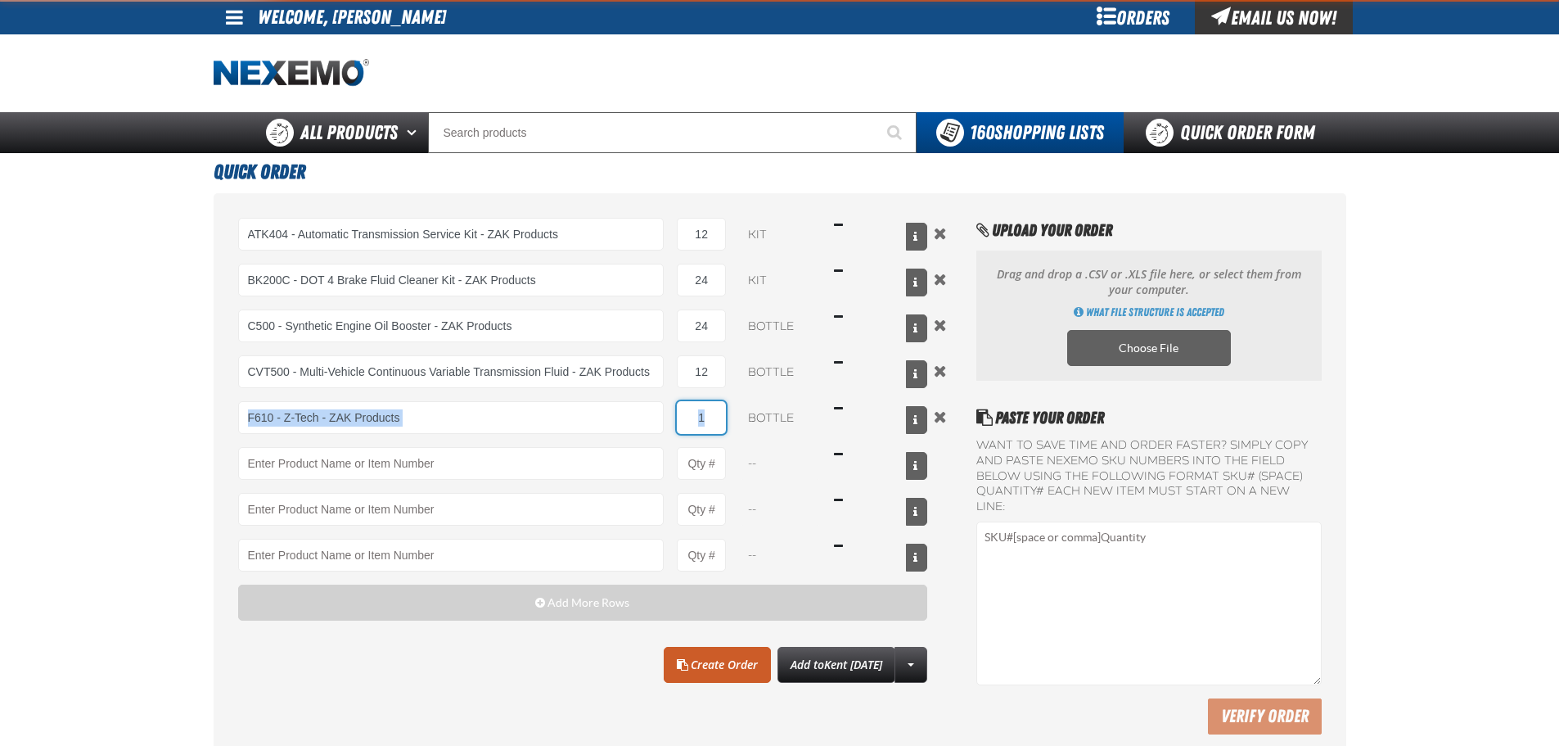
click at [706, 417] on input "1" at bounding box center [701, 417] width 49 height 33
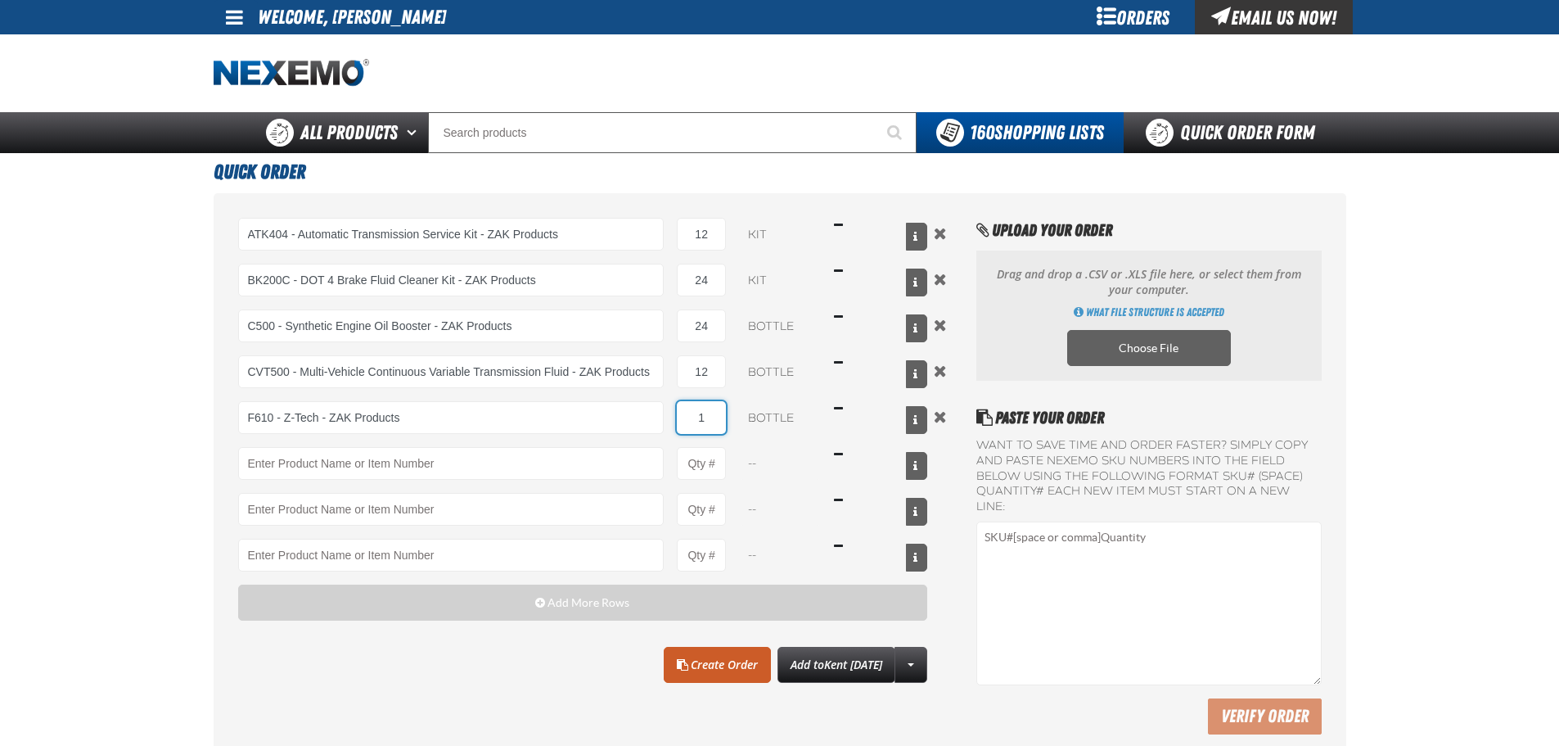
click at [706, 417] on input "1" at bounding box center [701, 417] width 49 height 33
type input "48"
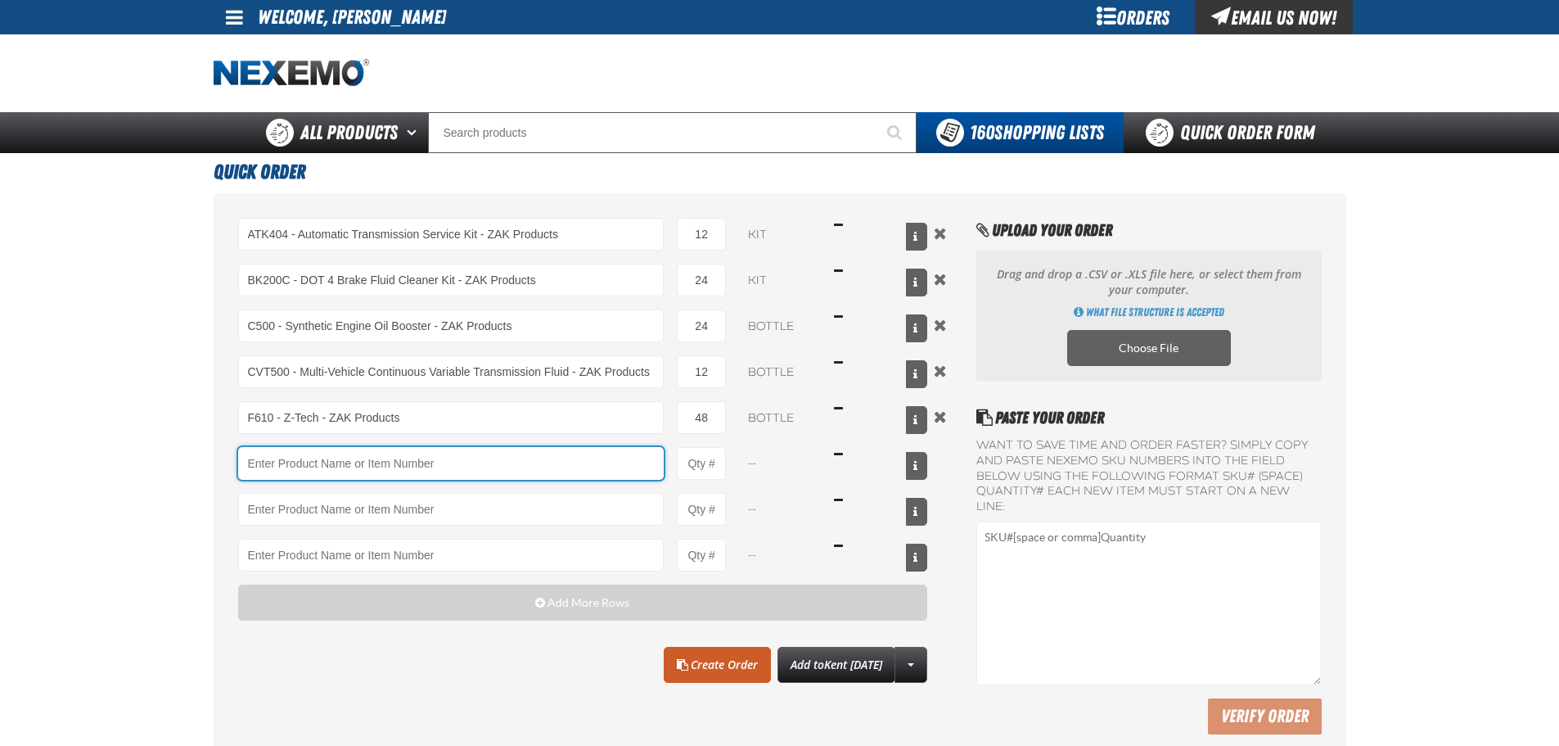
click at [452, 459] on input "Product" at bounding box center [451, 463] width 426 height 33
drag, startPoint x: 92, startPoint y: 420, endPoint x: 237, endPoint y: 398, distance: 146.5
click at [98, 419] on main "Quick Order ATK404 - Automatic Transmission Service Kit - ZAK Products ATK404 -…" at bounding box center [779, 460] width 1559 height 614
click at [313, 439] on div "ATK404 - Automatic Transmission Service Kit - ZAK Products ATK404 - Automatic T…" at bounding box center [583, 395] width 690 height 354
click at [313, 447] on input "Product" at bounding box center [451, 463] width 426 height 33
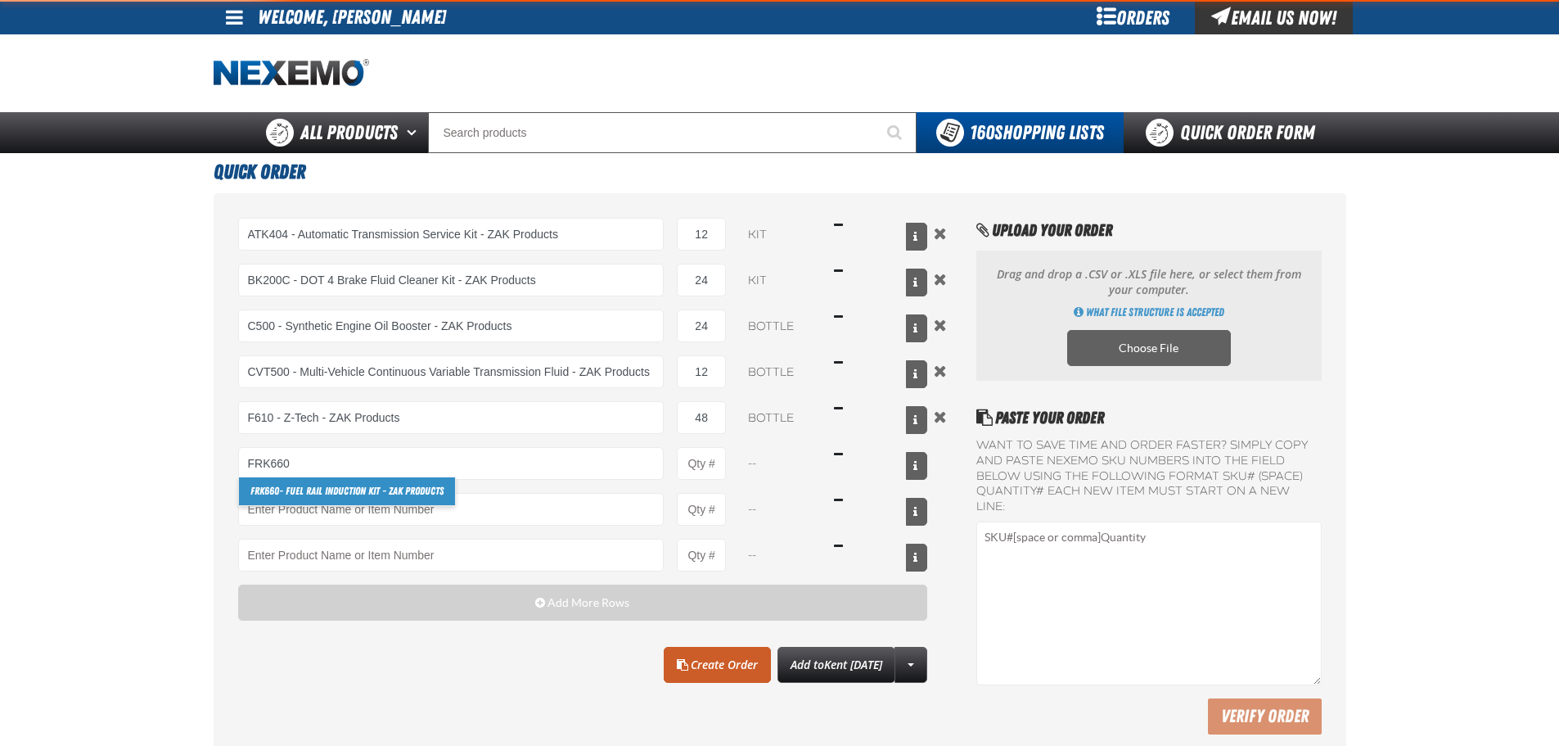
click at [292, 485] on link "FRK660 - Fuel Rail Induction Kit - ZAK Products" at bounding box center [347, 491] width 216 height 28
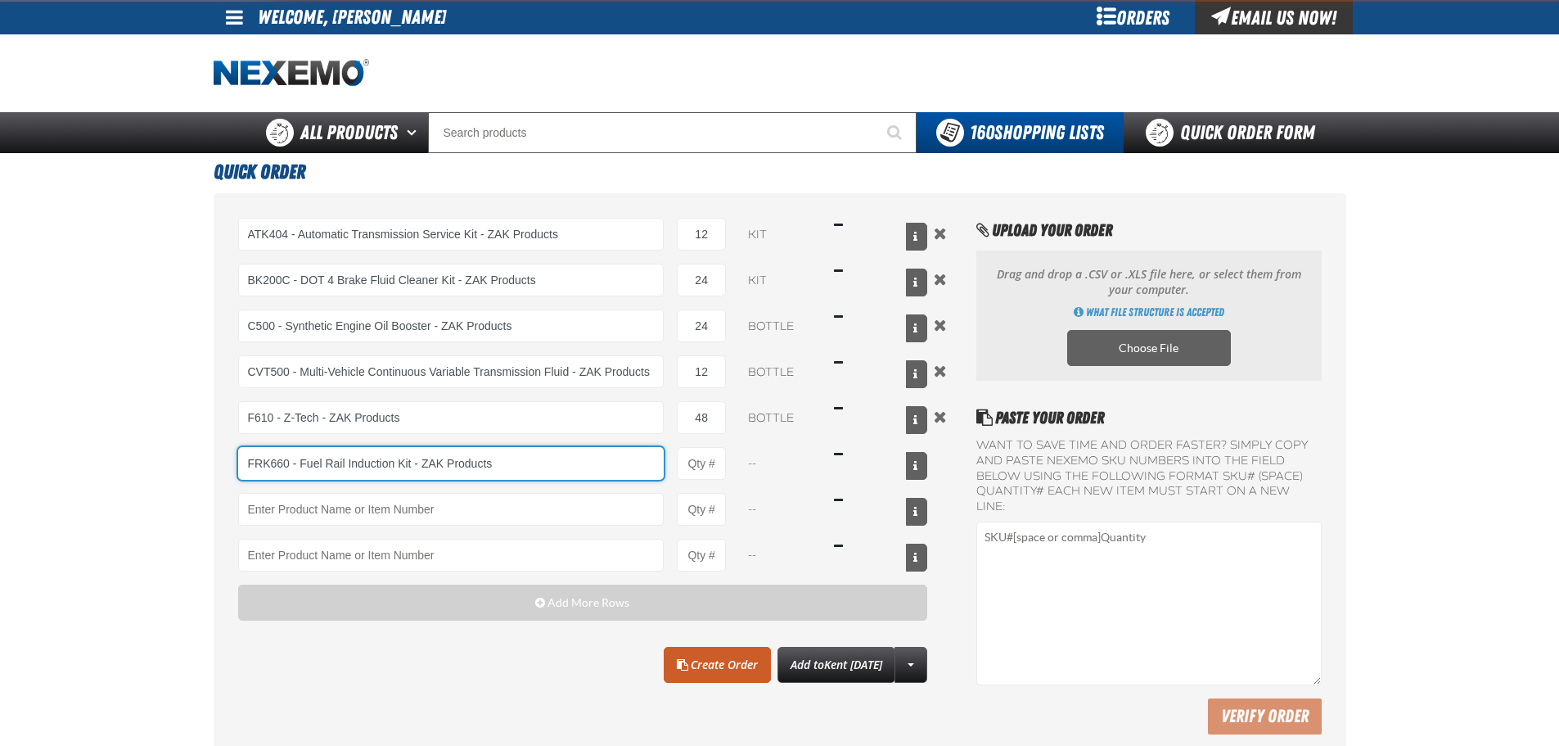
type input "FRK660 - Fuel Rail Induction Kit - ZAK Products"
type input "1"
select select "kit"
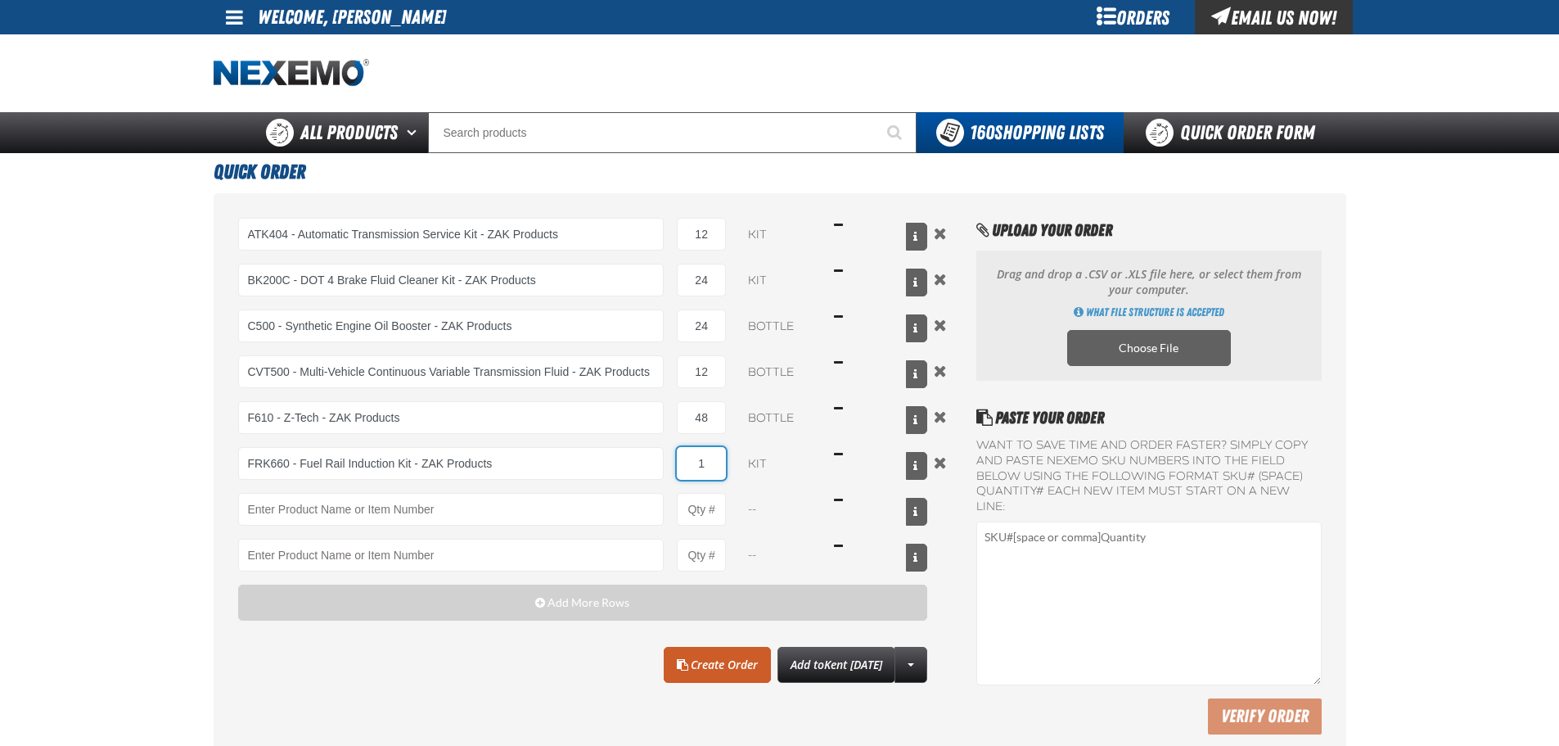
click at [716, 458] on input "1" at bounding box center [701, 463] width 49 height 33
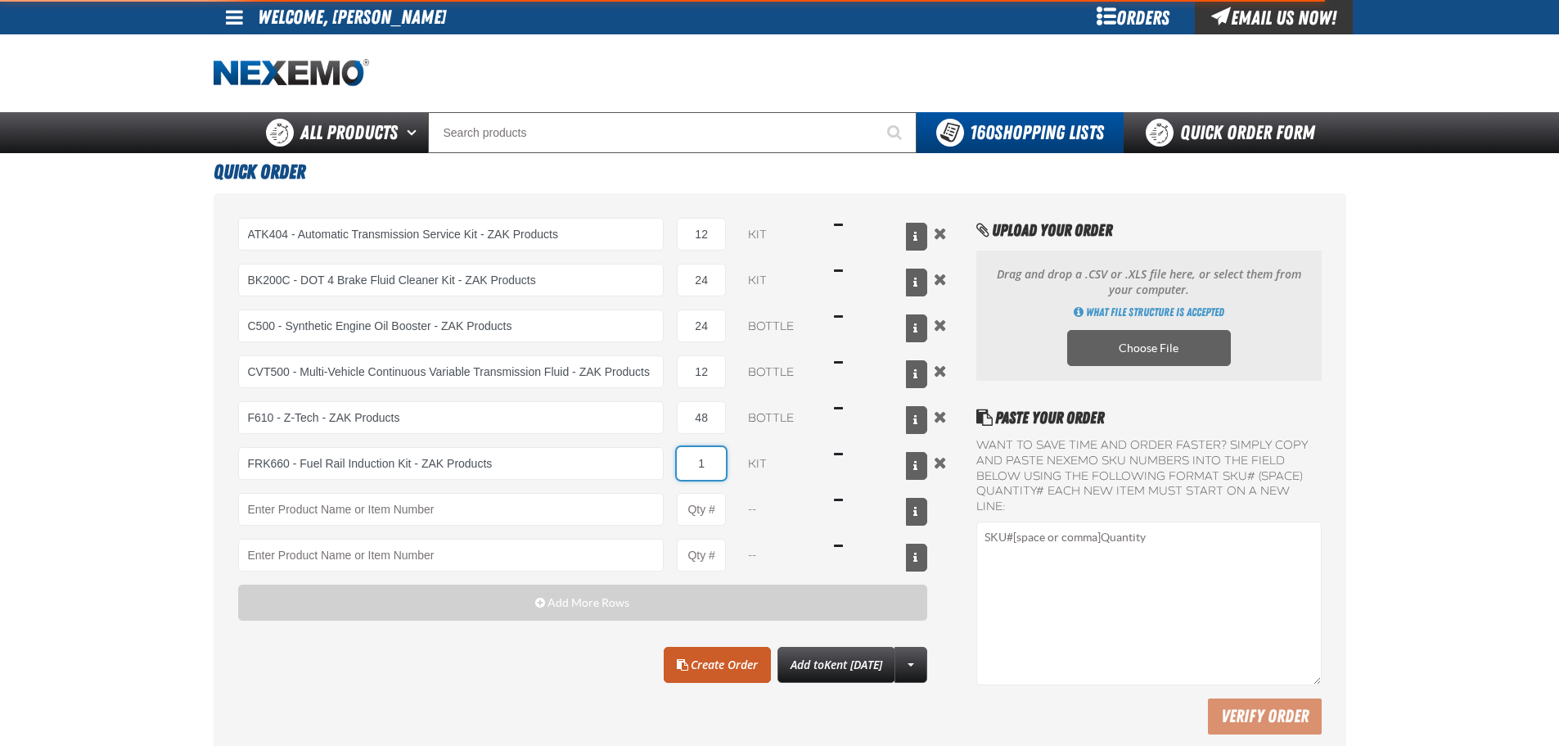
type input "FRK660 - Fuel Rail Induction Kit - ZAK Products"
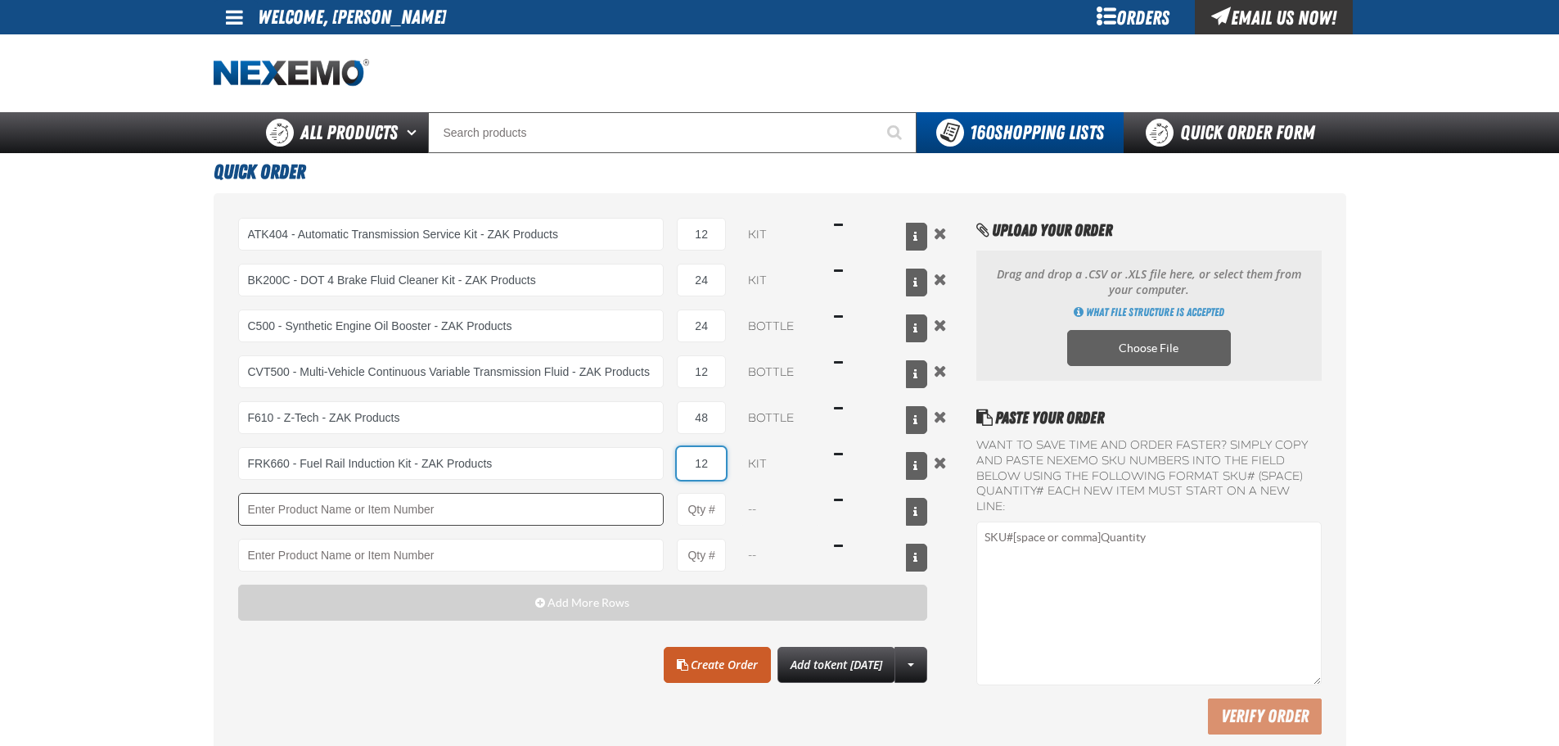
type input "12"
drag, startPoint x: 570, startPoint y: 511, endPoint x: 1137, endPoint y: 340, distance: 591.6
click at [570, 512] on input "Product" at bounding box center [451, 509] width 426 height 33
click at [325, 494] on input "Product" at bounding box center [451, 509] width 426 height 33
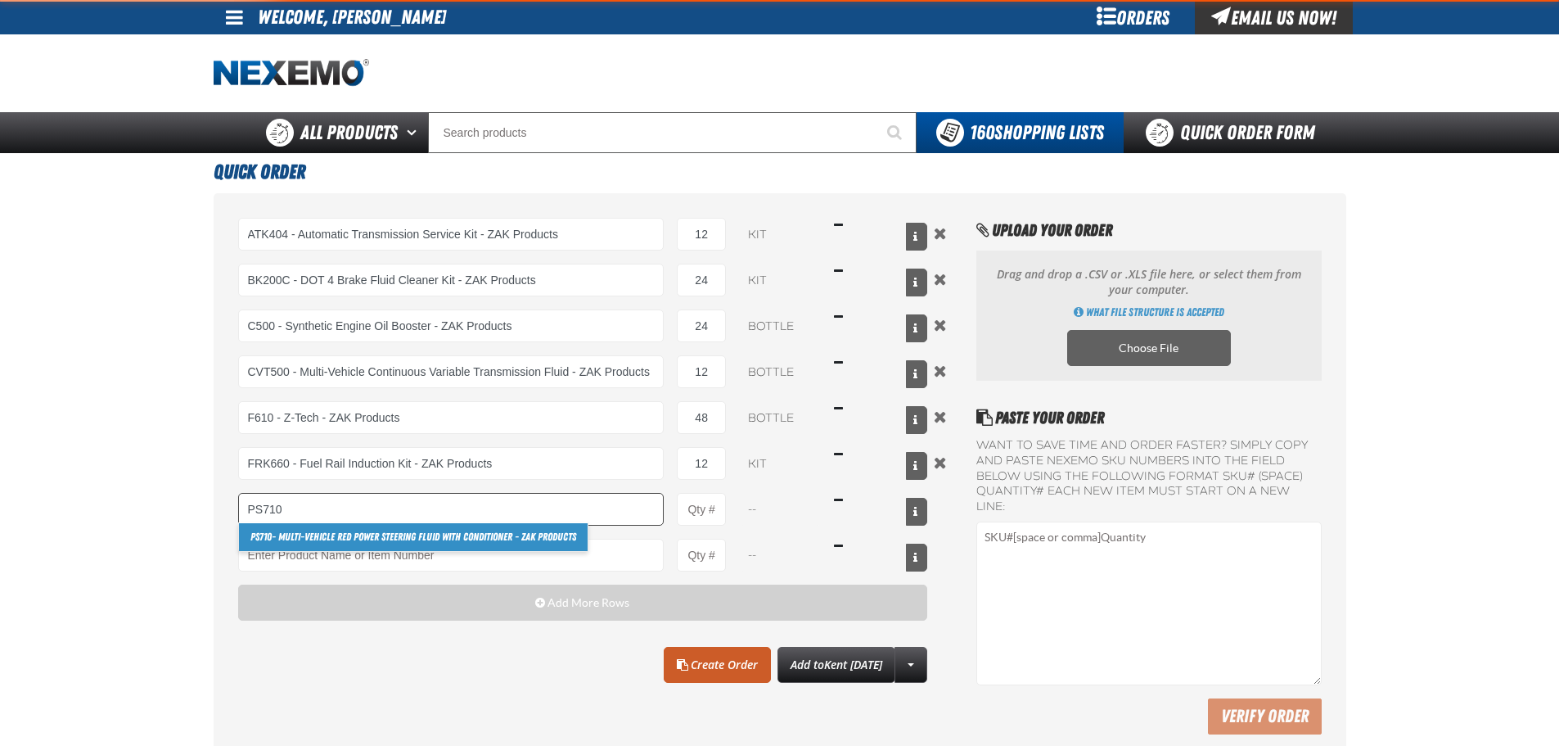
drag, startPoint x: 301, startPoint y: 536, endPoint x: 442, endPoint y: 511, distance: 142.9
click at [297, 536] on link "PS710 - Multi-Vehicle Red Power Steering Fluid with Conditioner - ZAK Products" at bounding box center [413, 537] width 349 height 28
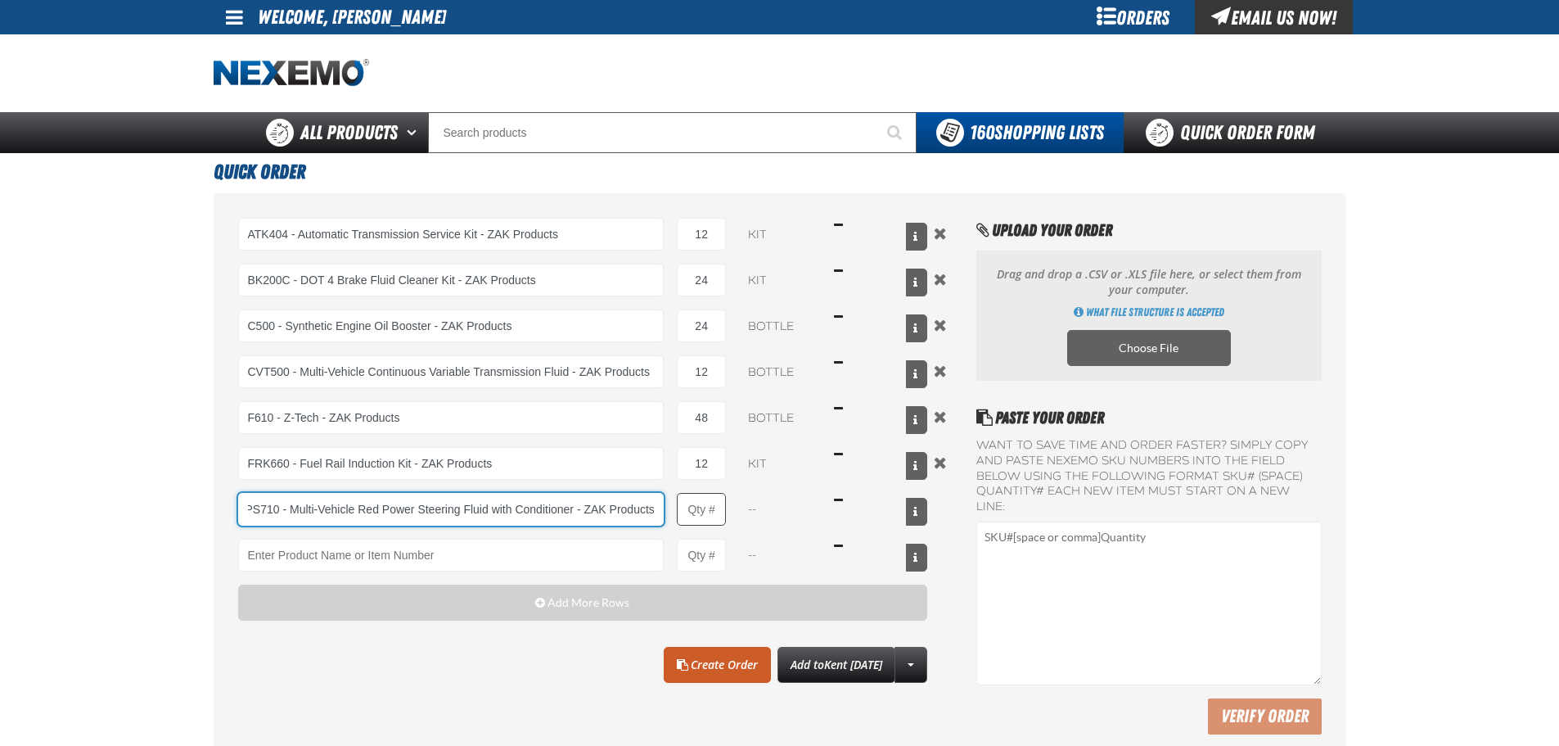
type input "PS710 - Multi-Vehicle Red Power Steering Fluid with Conditioner - ZAK Products"
type input "1"
select select "bottle"
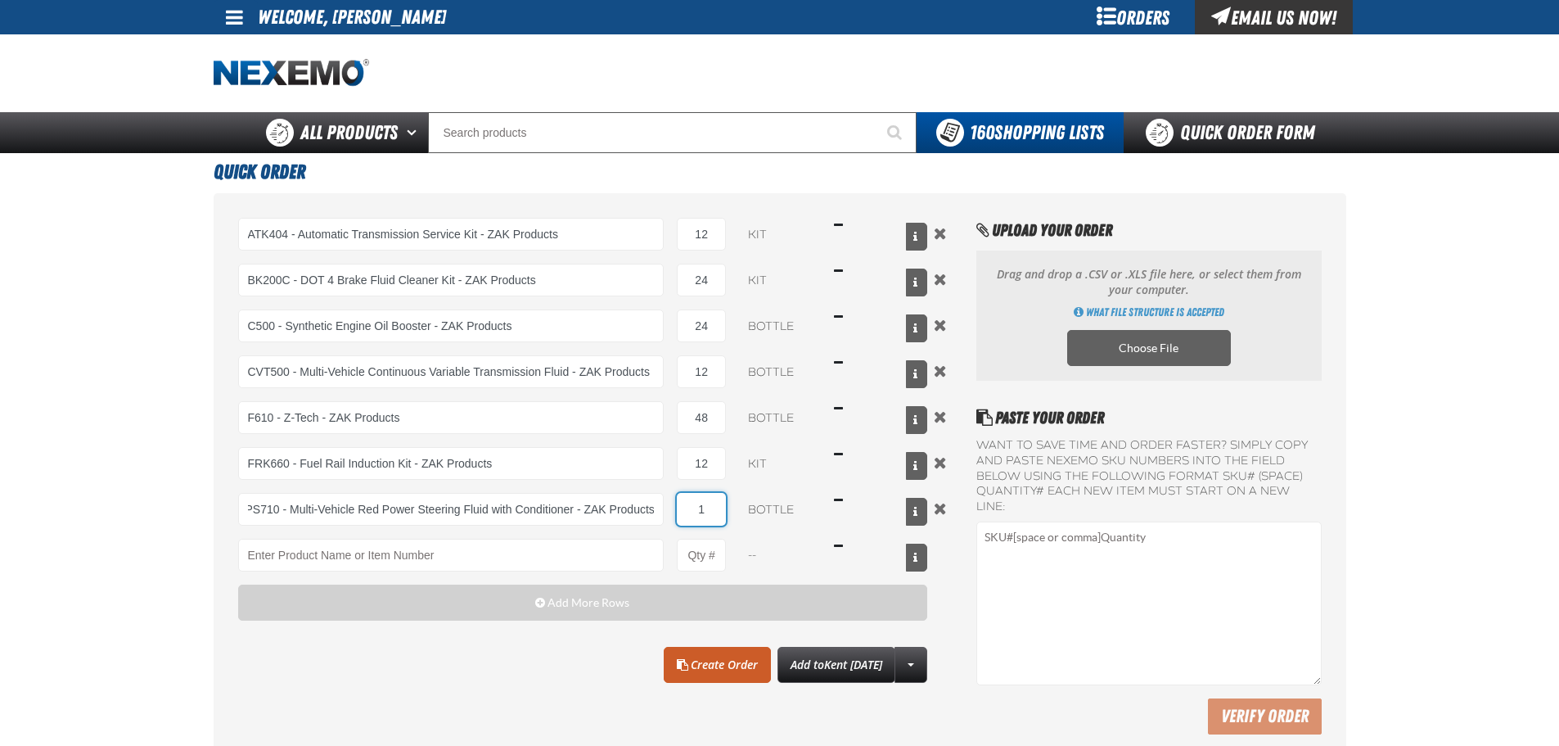
scroll to position [0, 0]
click at [712, 507] on input "1" at bounding box center [701, 509] width 49 height 33
type input "PS710 - Multi-Vehicle Red Power Steering Fluid with Conditioner - ZAK Products"
type input "4"
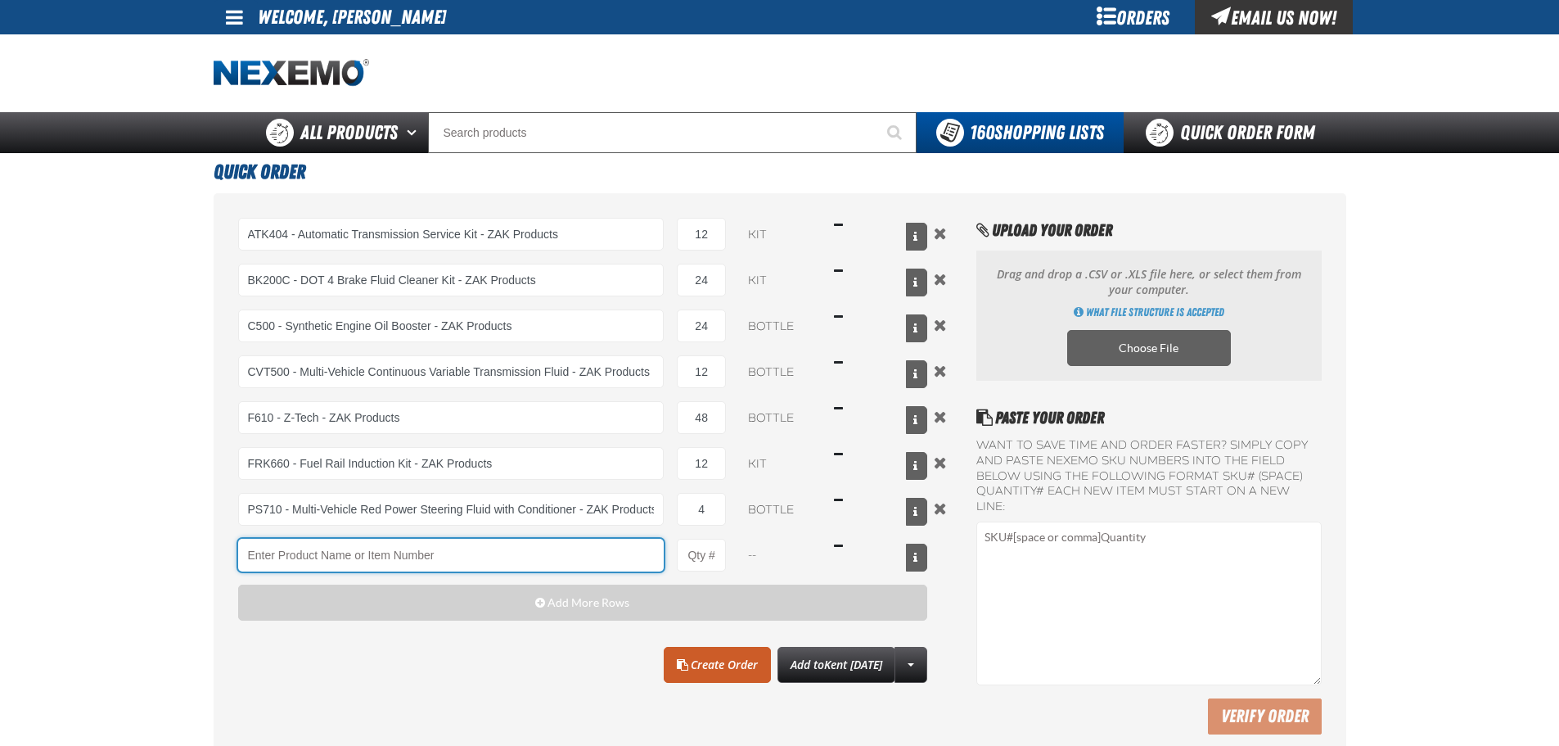
click at [540, 570] on input "Product" at bounding box center [451, 555] width 426 height 33
click at [314, 551] on input "Product" at bounding box center [451, 555] width 426 height 33
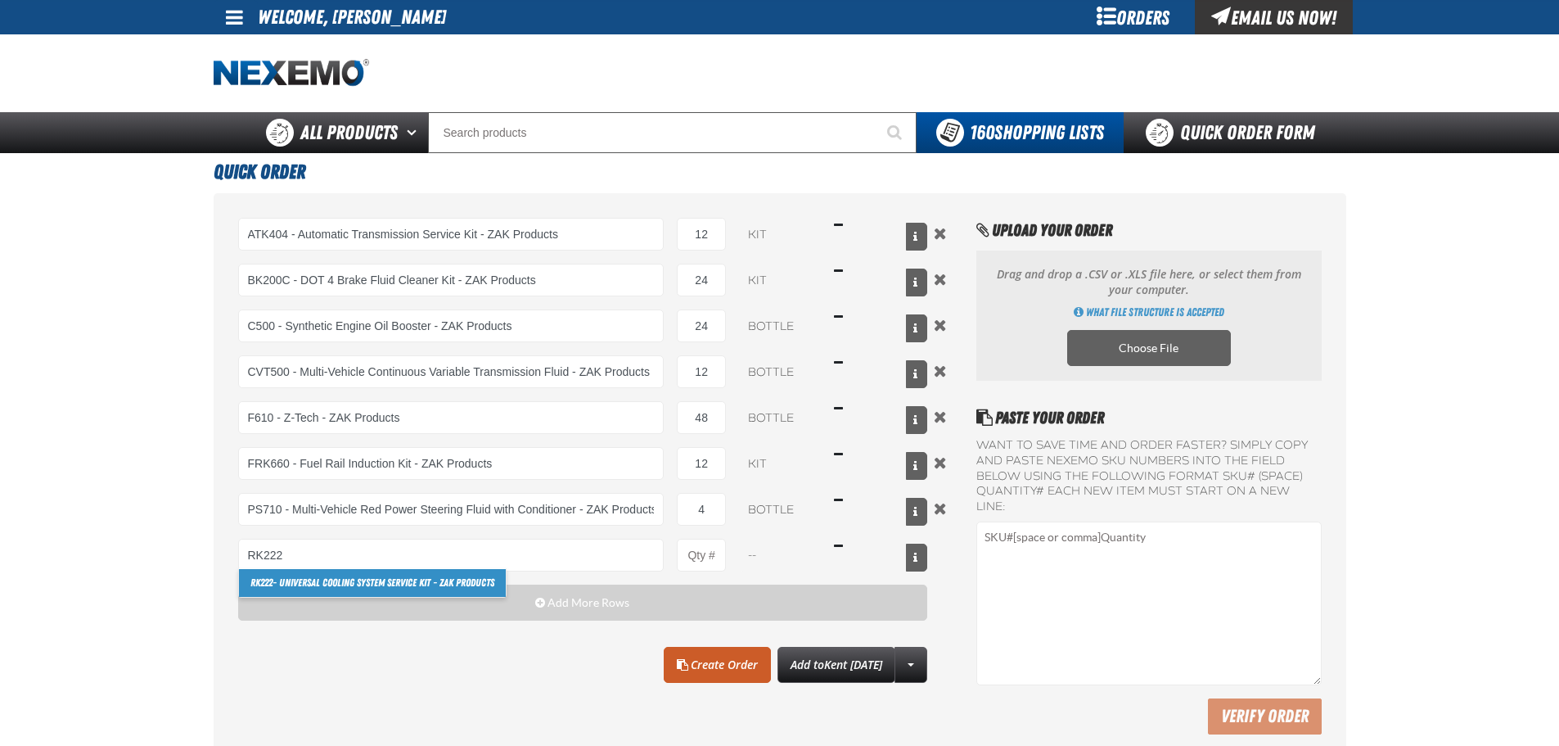
click at [255, 574] on link "RK222 - Universal Cooling System Service Kit - ZAK Products" at bounding box center [372, 583] width 267 height 28
type input "RK222 - Universal Cooling System Service Kit - ZAK Products"
type input "1"
select select "kit"
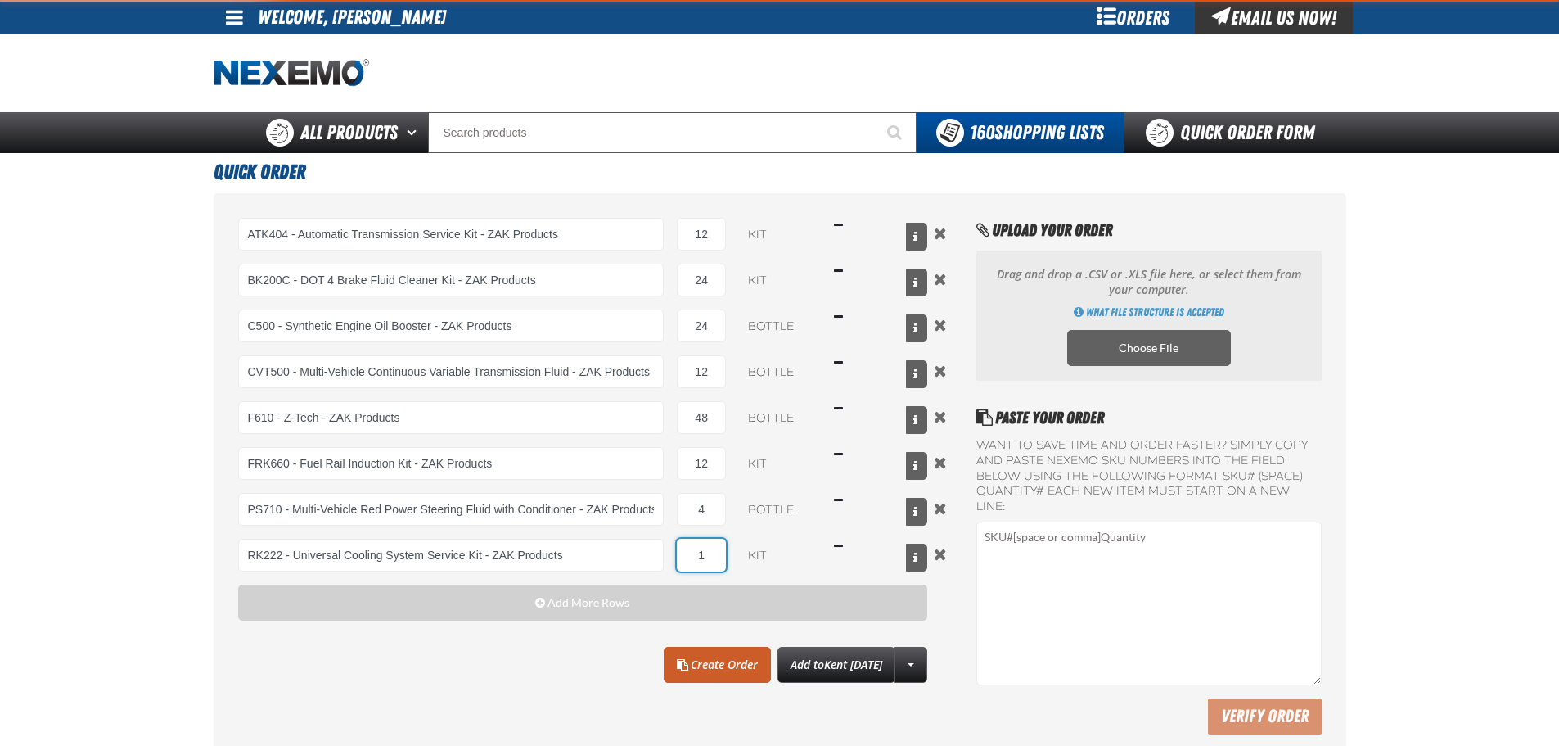
click at [705, 547] on input "1" at bounding box center [701, 555] width 49 height 33
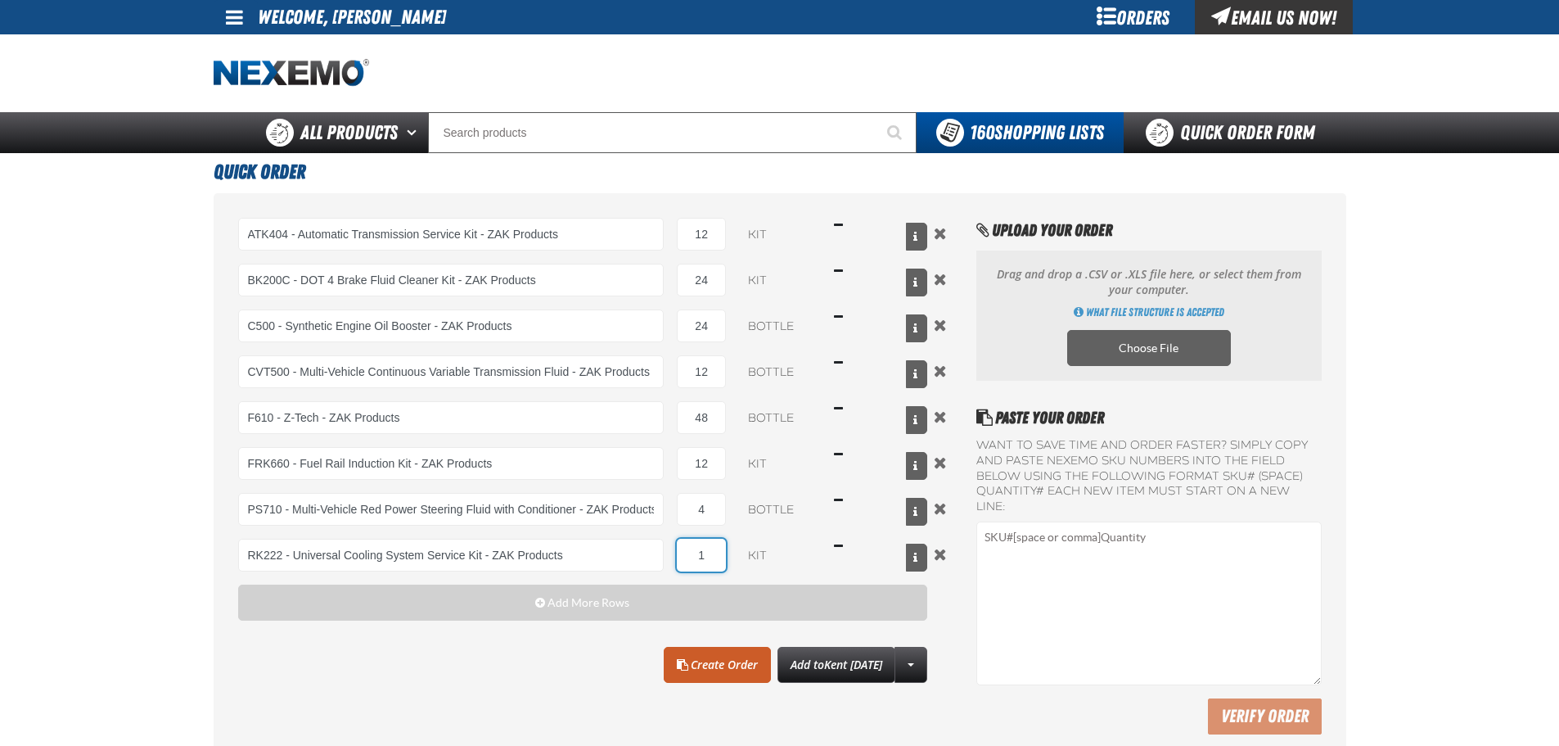
type input "RK222 - Universal Cooling System Service Kit - ZAK Products"
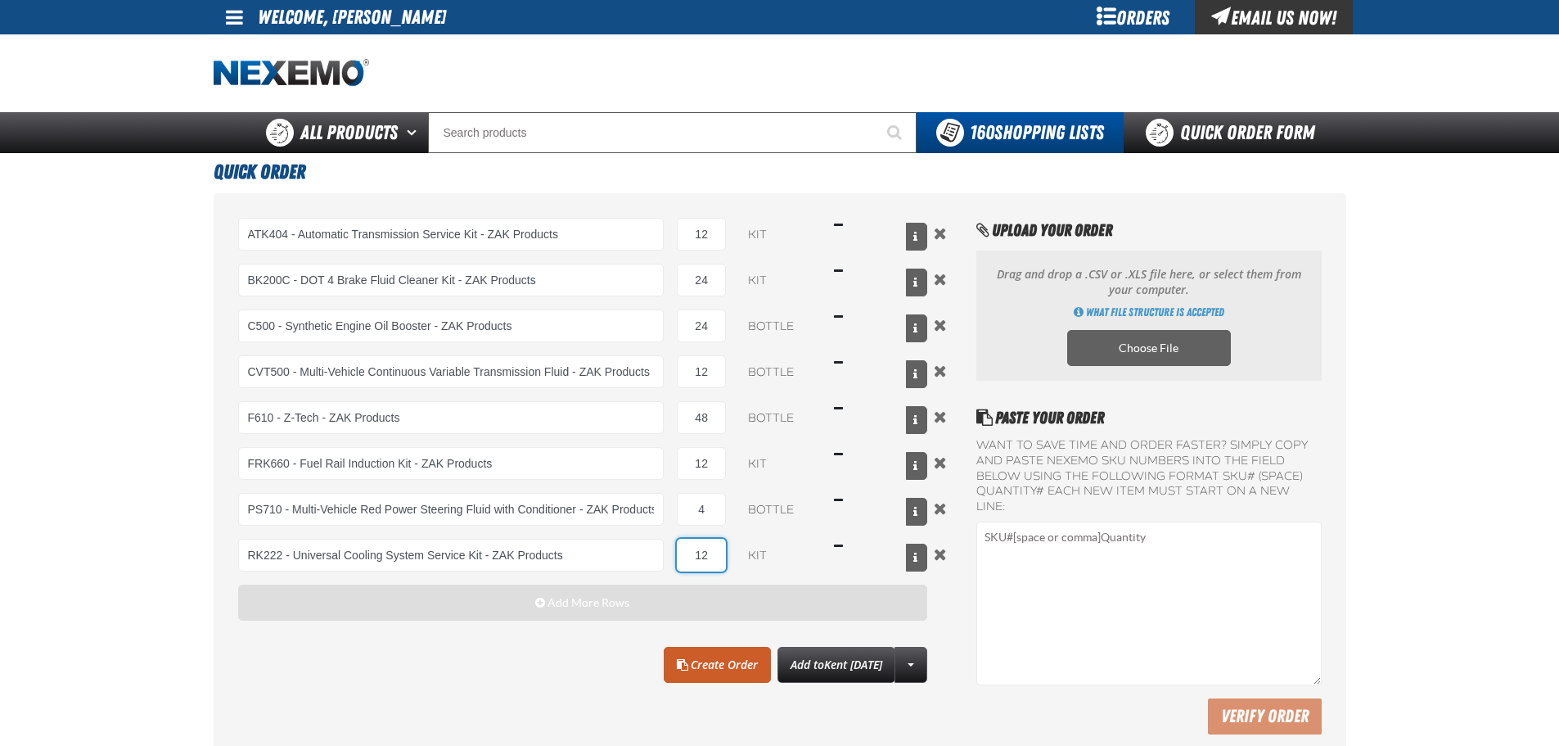
type input "12"
click at [689, 594] on button "Add More Rows" at bounding box center [583, 602] width 690 height 36
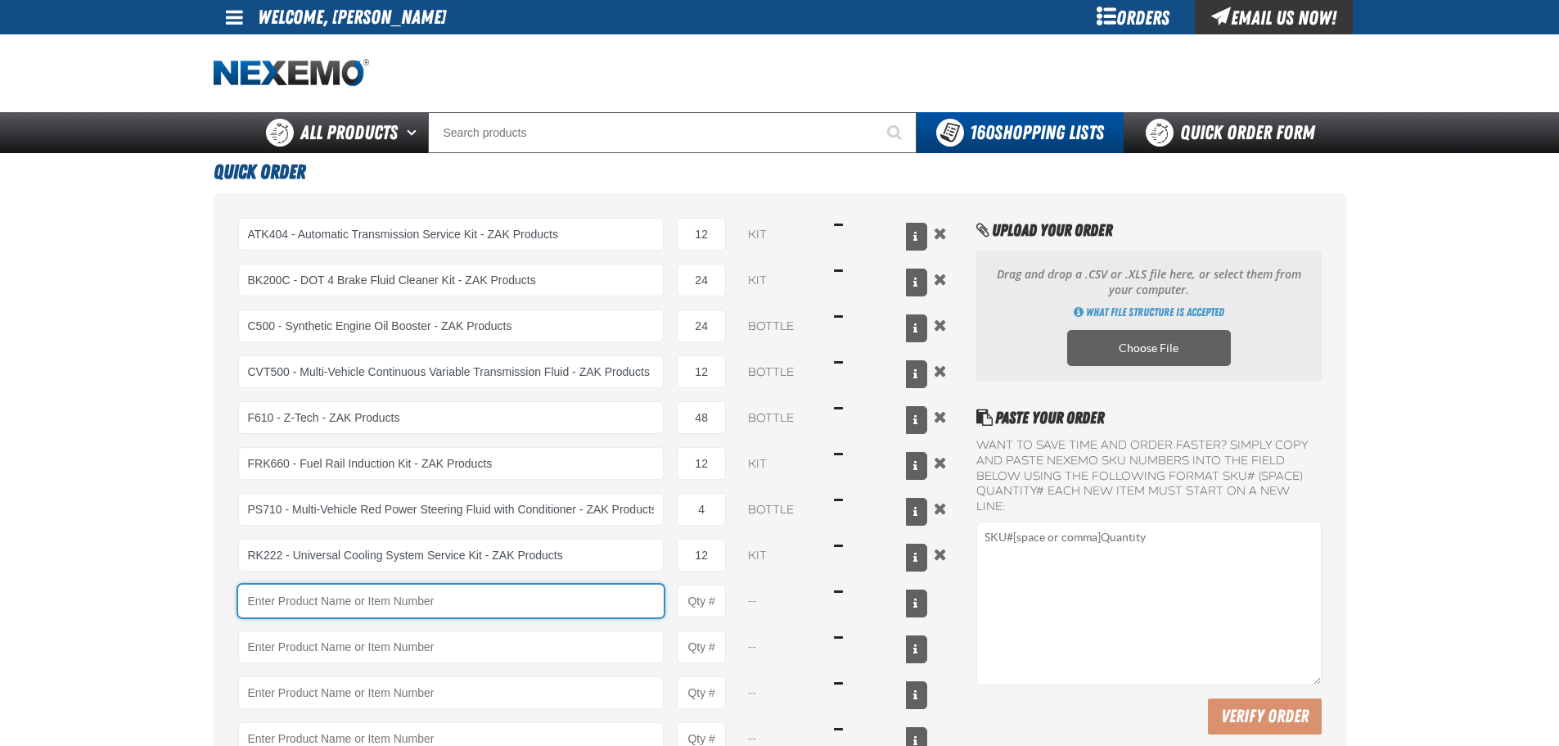
click at [318, 604] on input "Product" at bounding box center [451, 600] width 426 height 33
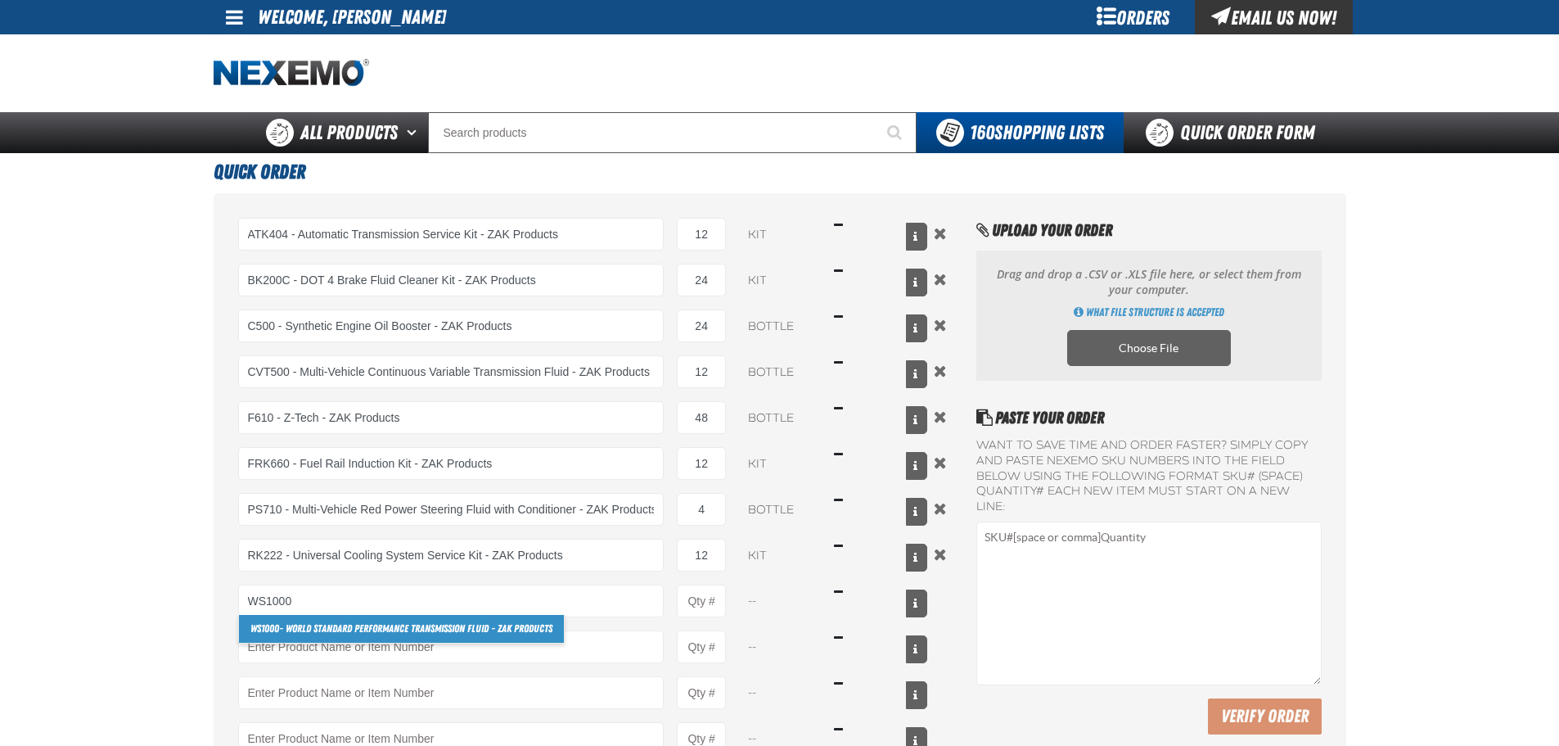
click at [322, 632] on link "WS1000 - World Standard Performance Transmission Fluid - ZAK Products" at bounding box center [401, 629] width 325 height 28
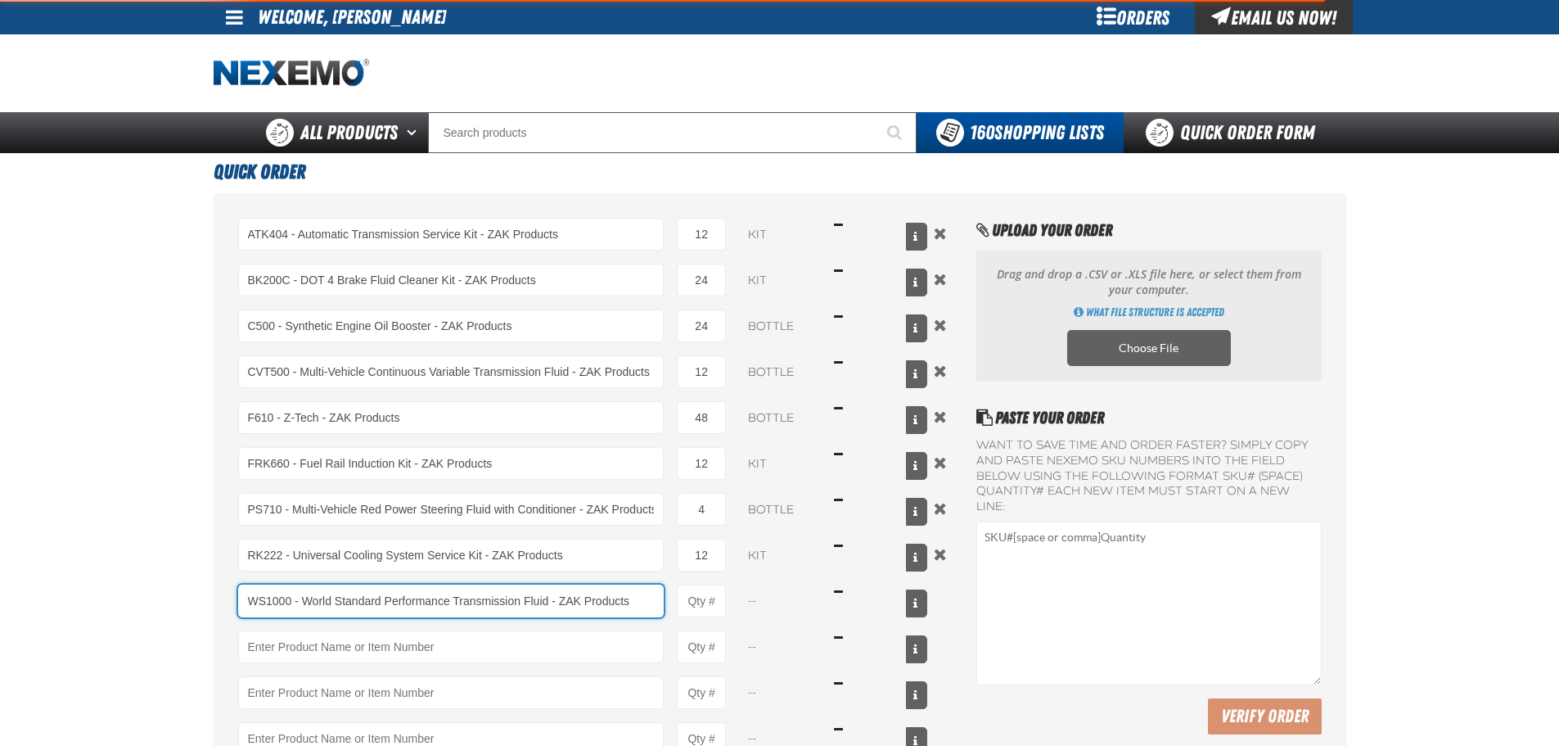
type input "WS1000 - World Standard Performance Transmission Fluid - ZAK Products"
type input "1"
select select "bottle"
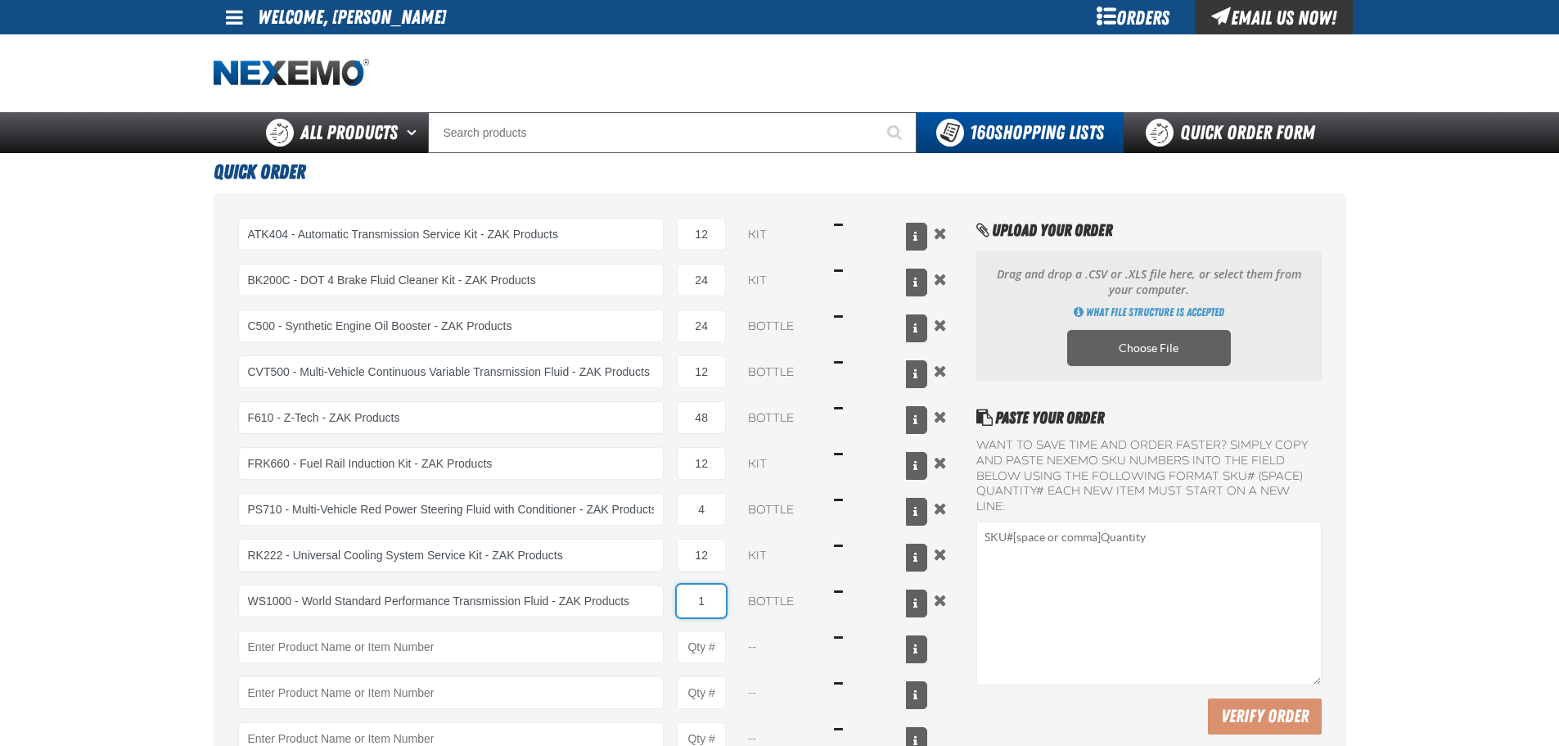
click at [724, 596] on input "1" at bounding box center [701, 600] width 49 height 33
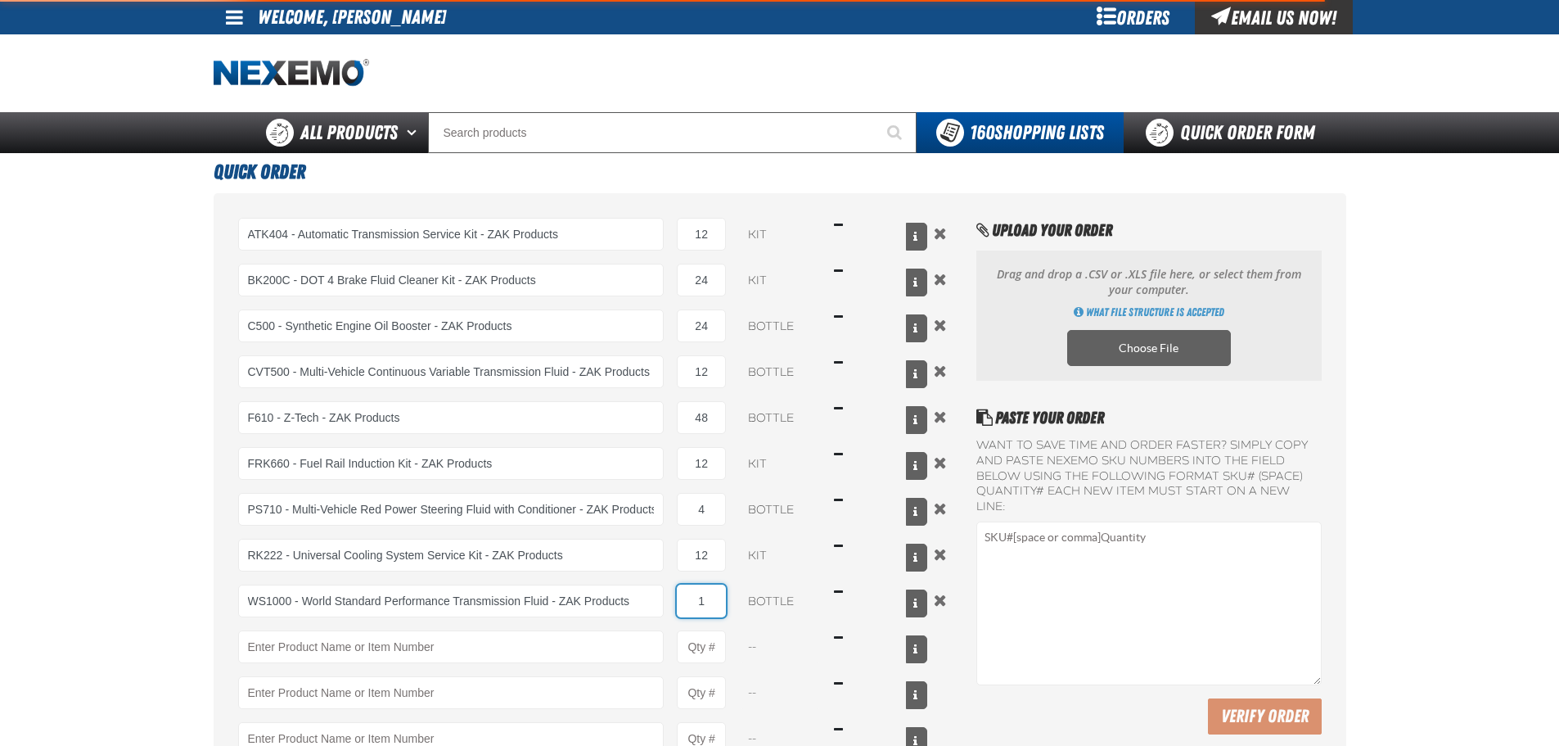
click at [724, 596] on input "1" at bounding box center [701, 600] width 49 height 33
type input "WS1000 - World Standard Performance Transmission Fluid - ZAK Products"
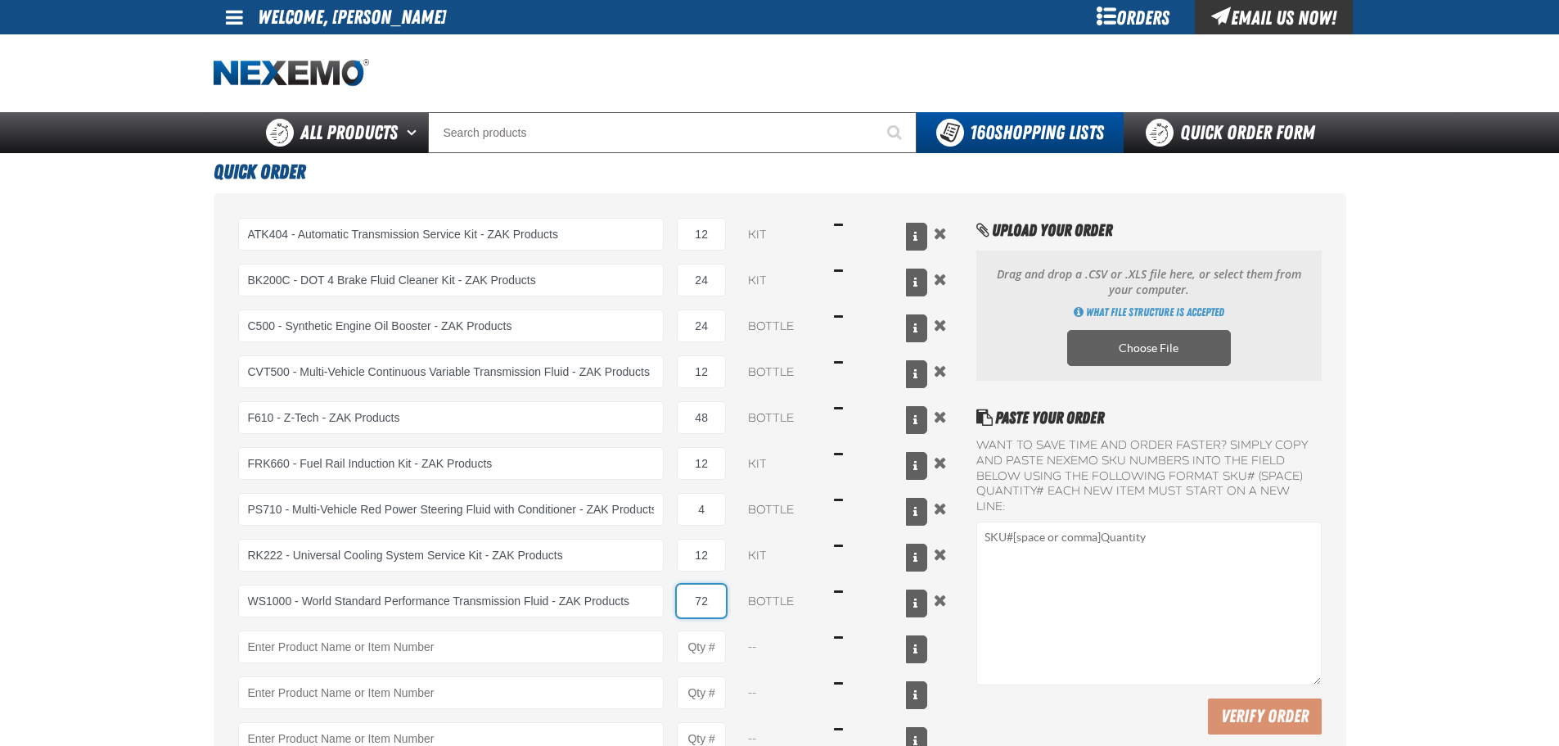
type input "72"
click at [146, 608] on main "Quick Order ATK404 - Automatic Transmission Service Kit - ZAK Products ATK404 -…" at bounding box center [779, 548] width 1559 height 791
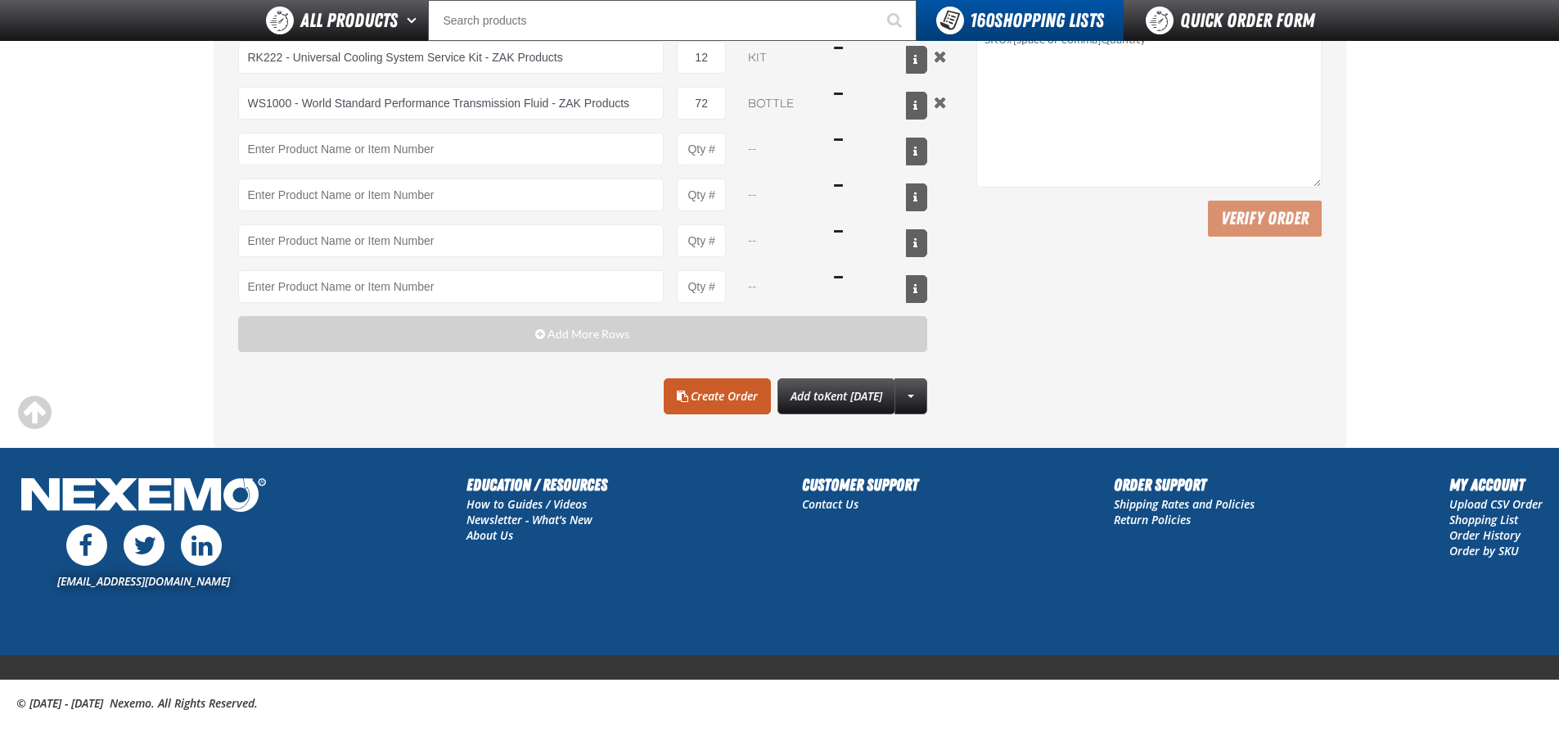
scroll to position [471, 0]
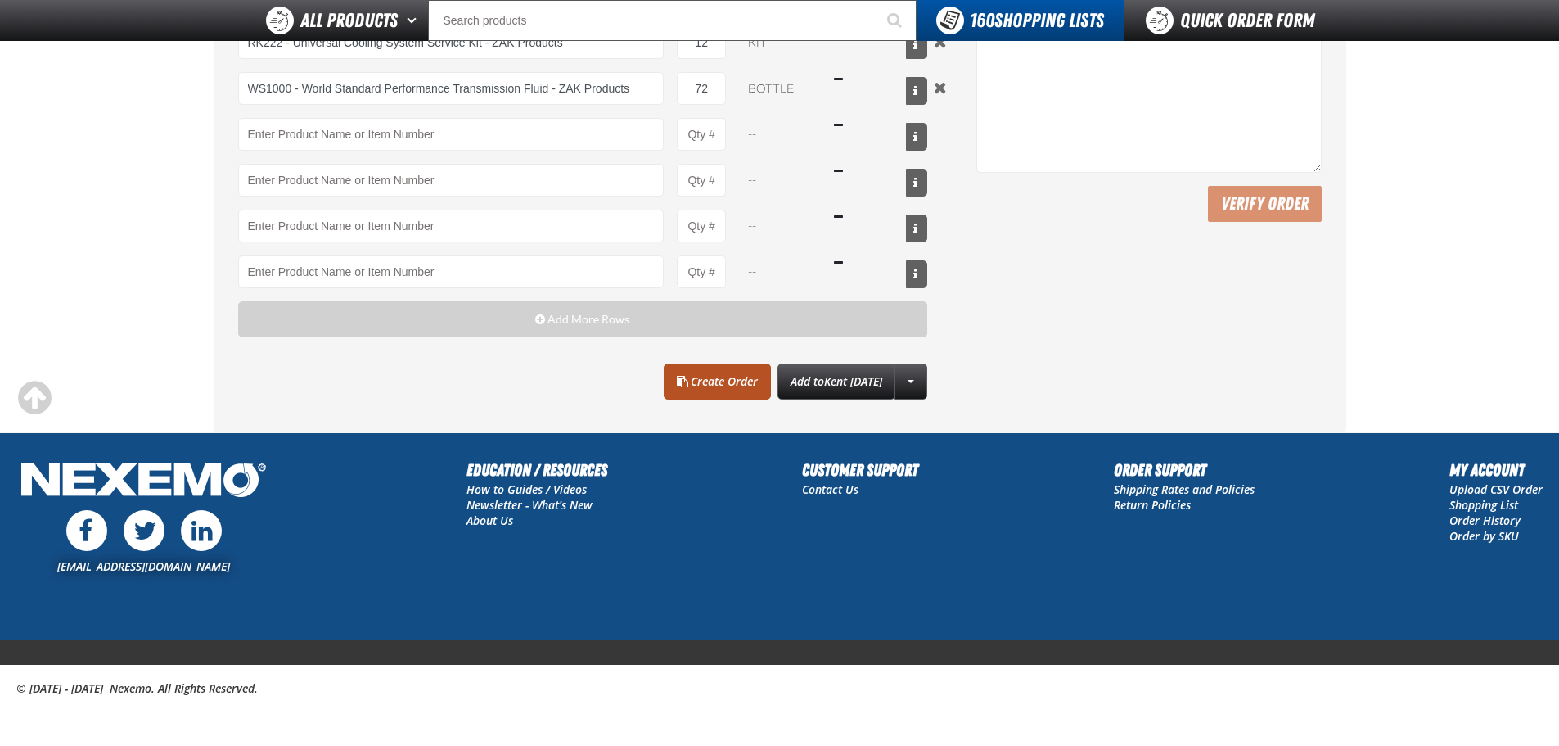
click at [696, 385] on link "Create Order" at bounding box center [717, 381] width 107 height 36
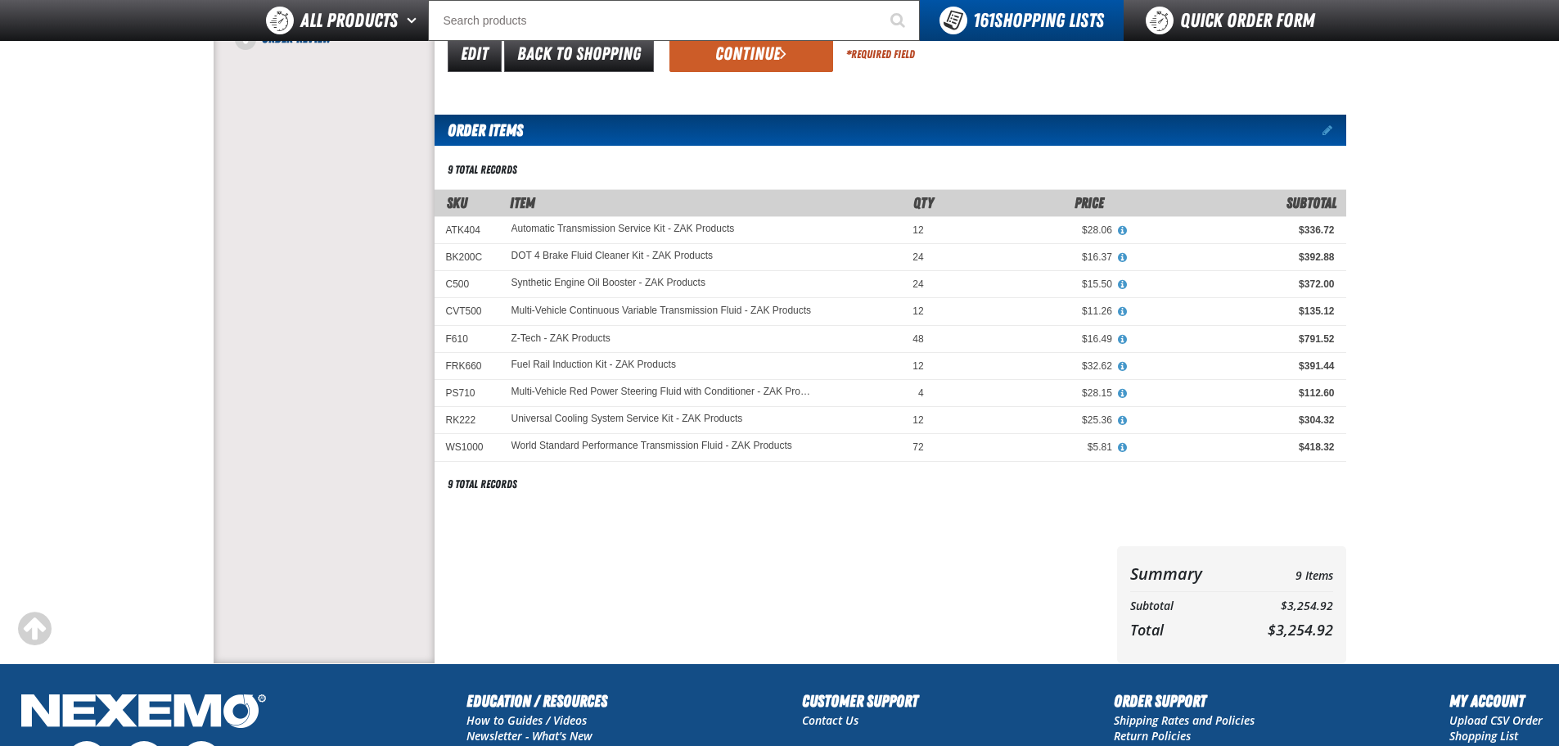
scroll to position [246, 0]
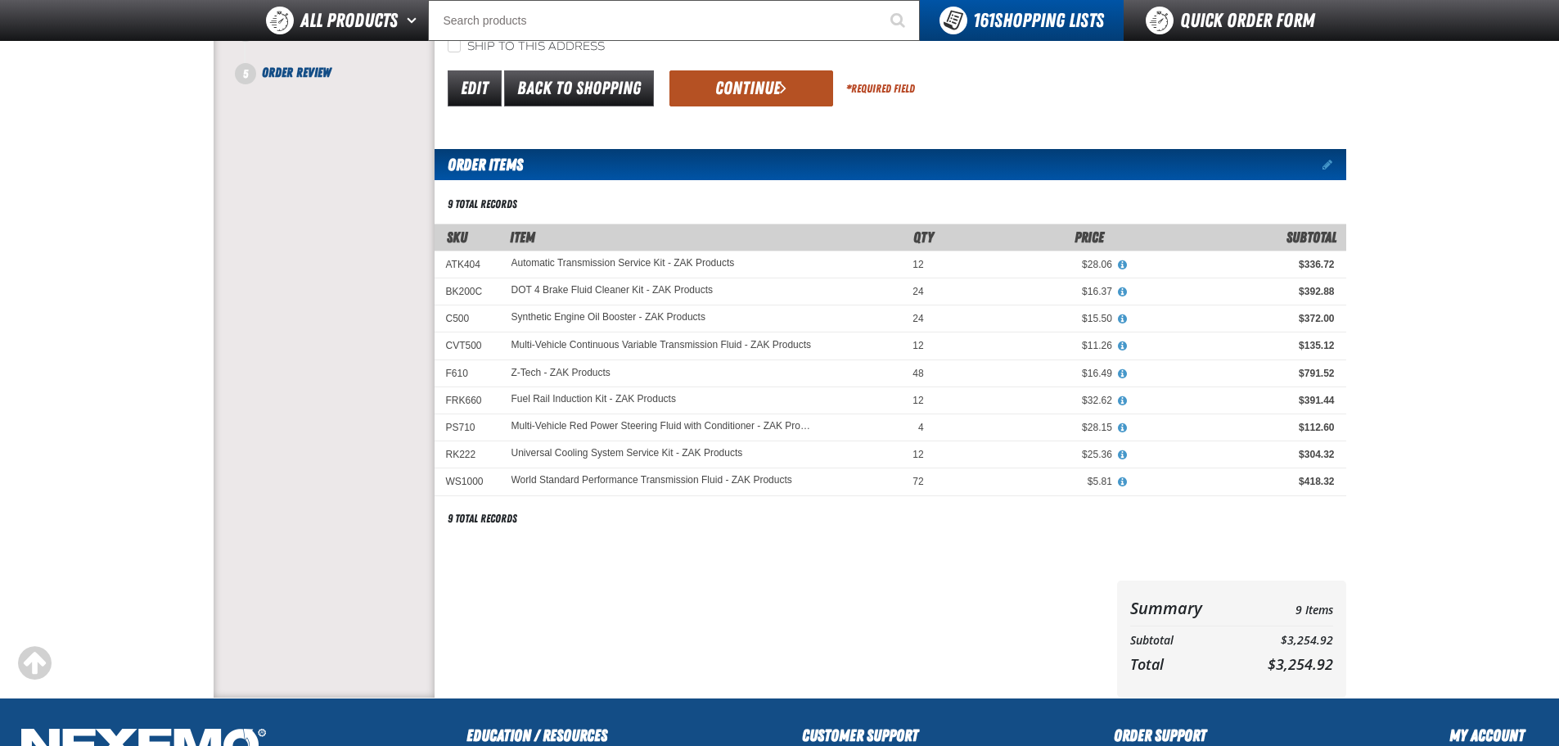
click at [774, 92] on button "Continue" at bounding box center [751, 88] width 164 height 36
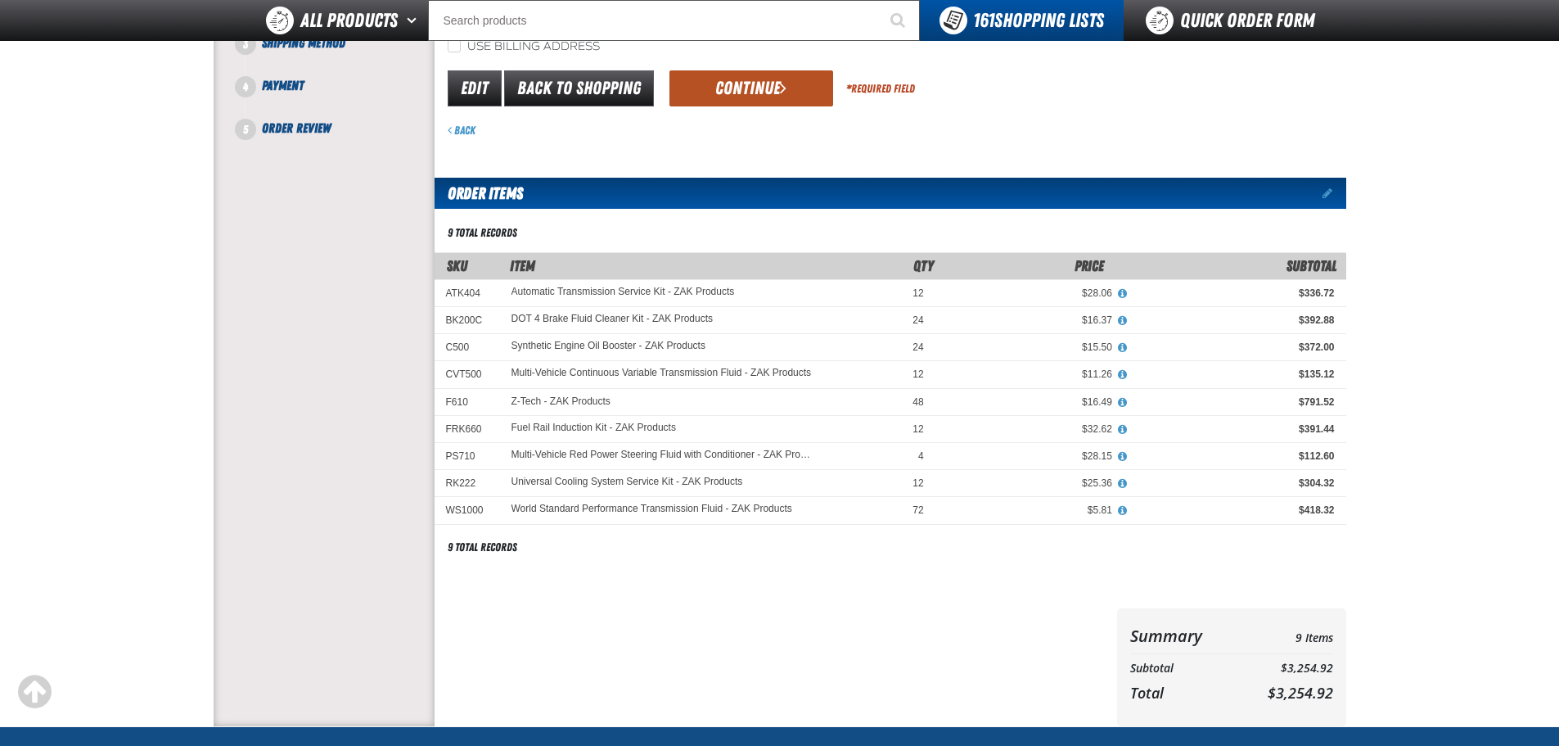
click at [713, 75] on button "Continue" at bounding box center [751, 88] width 164 height 36
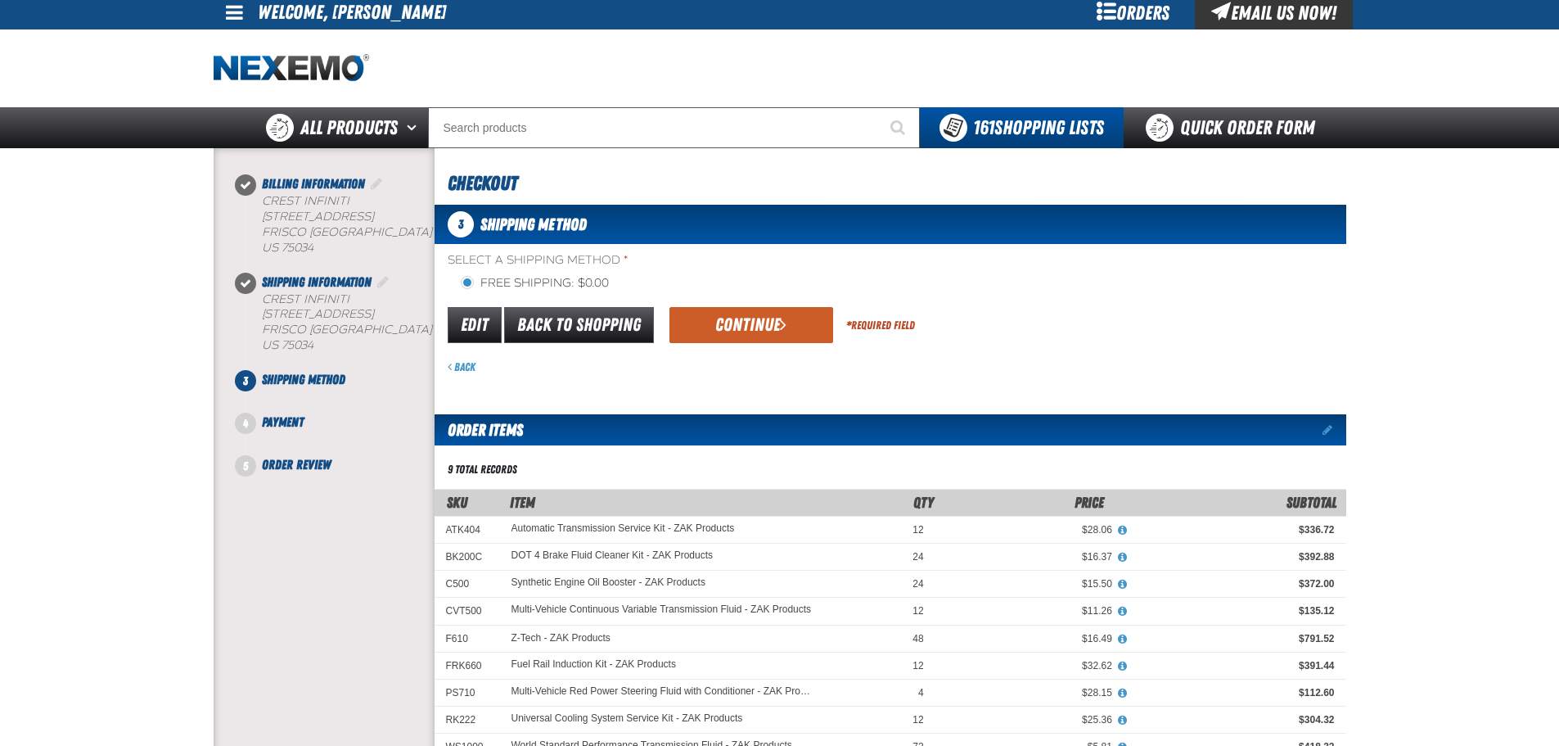
scroll to position [0, 0]
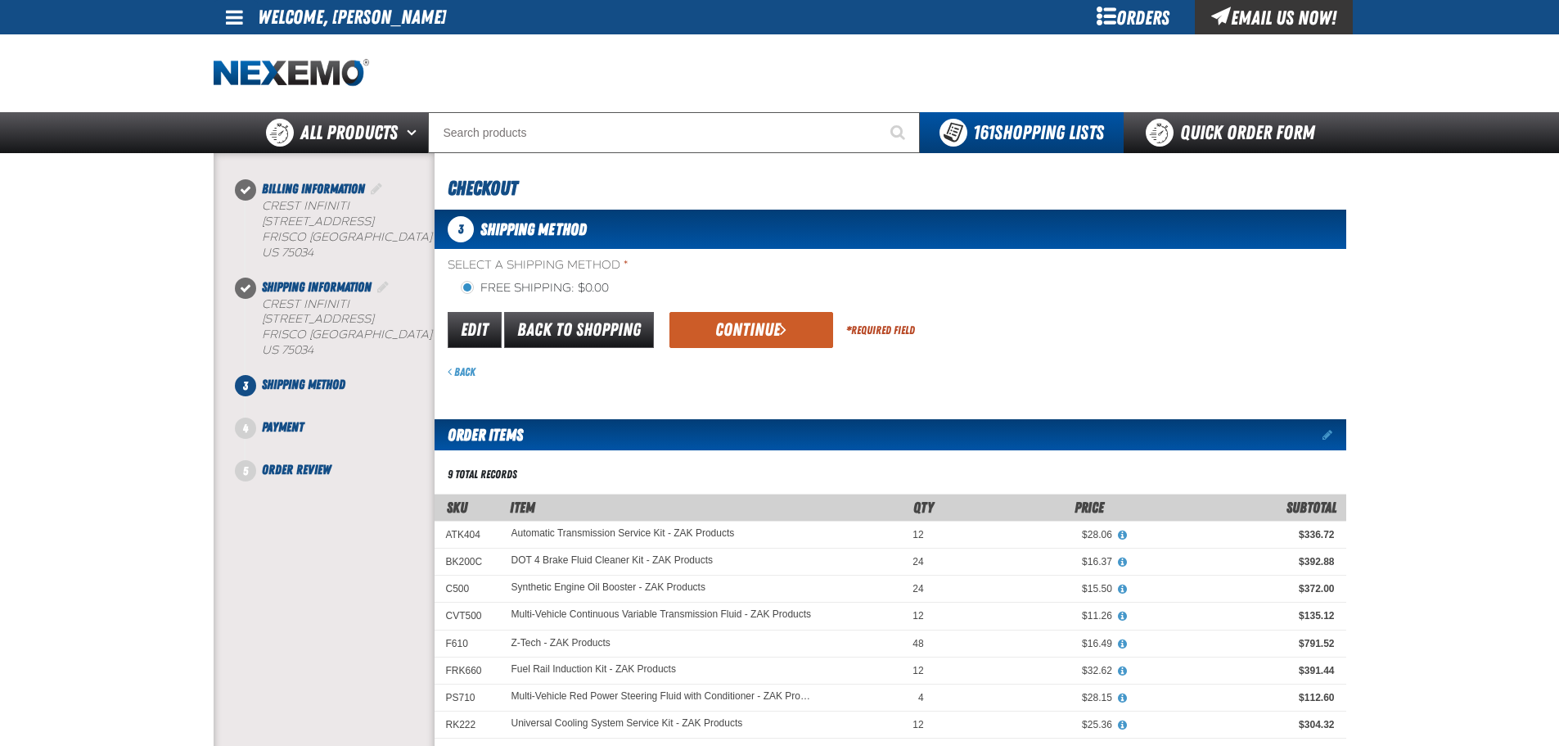
click at [732, 320] on button "Continue" at bounding box center [751, 330] width 164 height 36
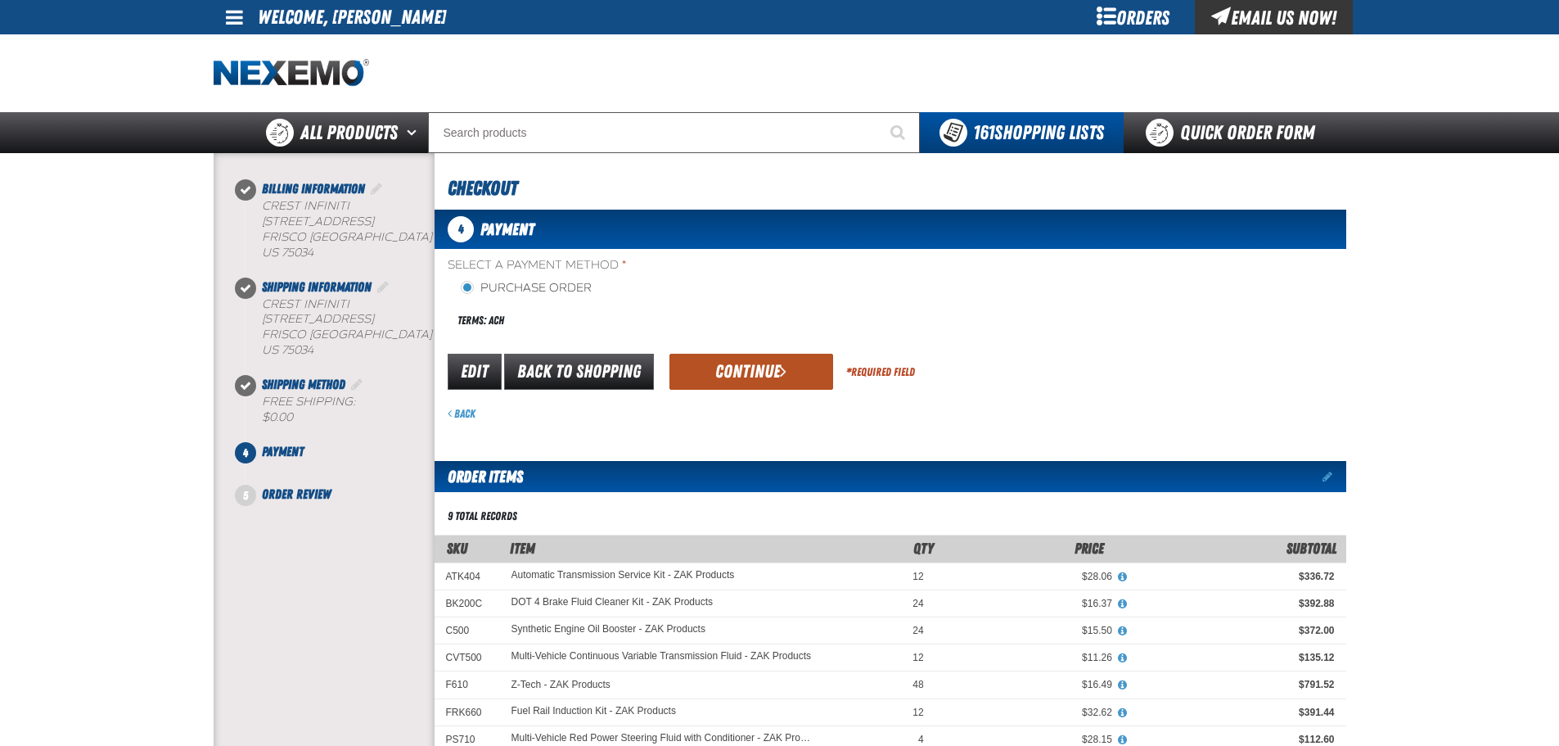
click at [731, 377] on button "Continue" at bounding box center [751, 372] width 164 height 36
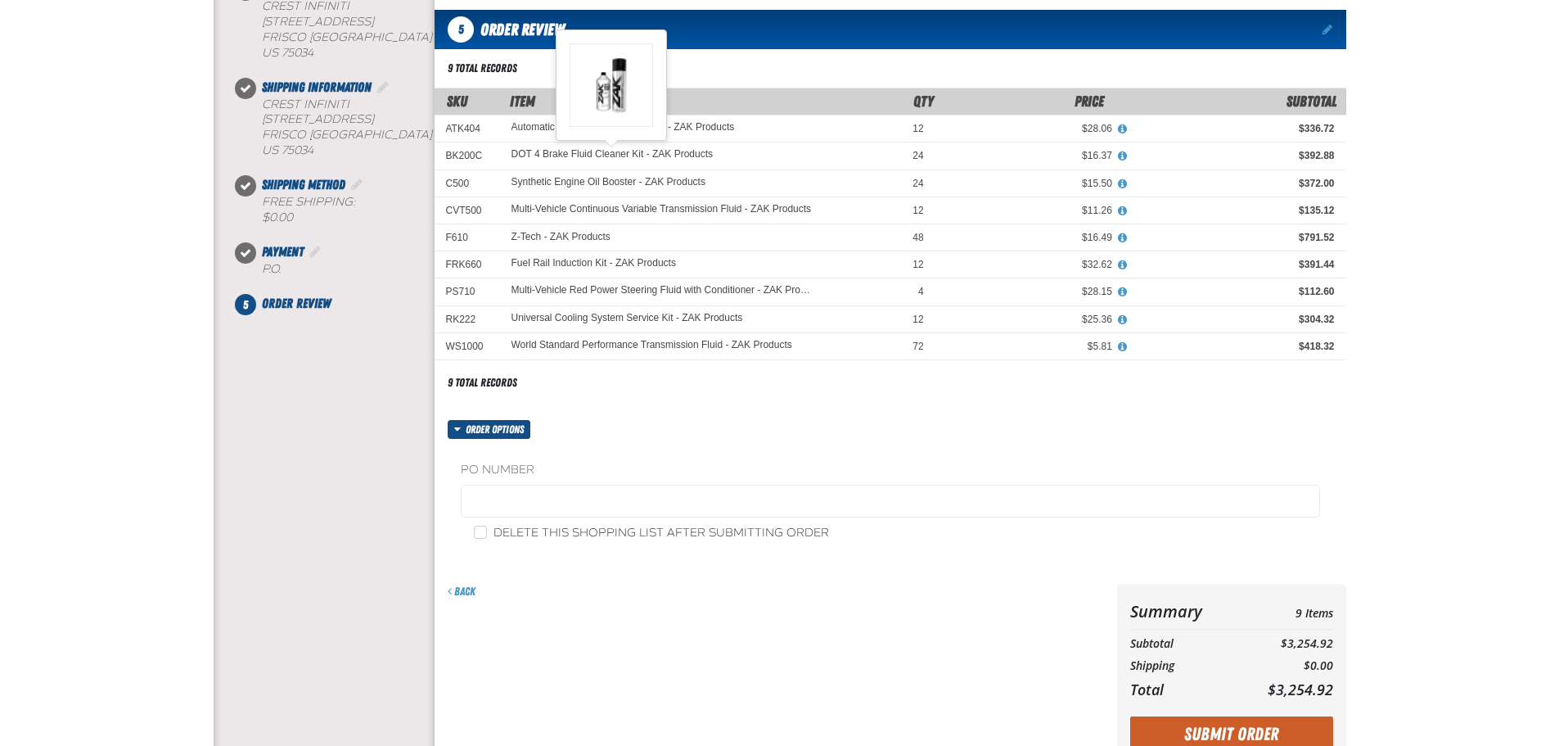
scroll to position [246, 0]
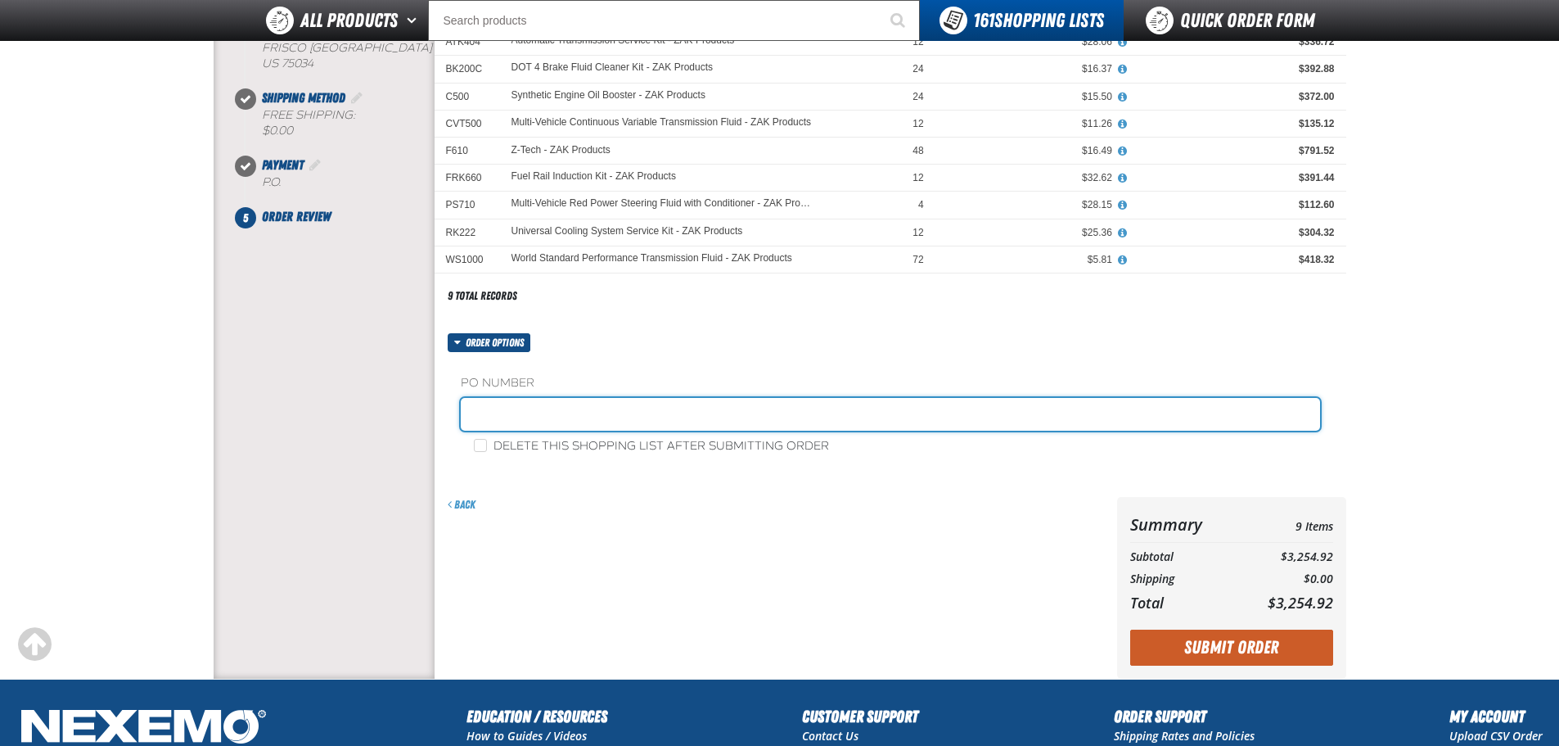
click at [574, 408] on input "text" at bounding box center [890, 414] width 859 height 33
paste input "883123"
type input "883123-BI"
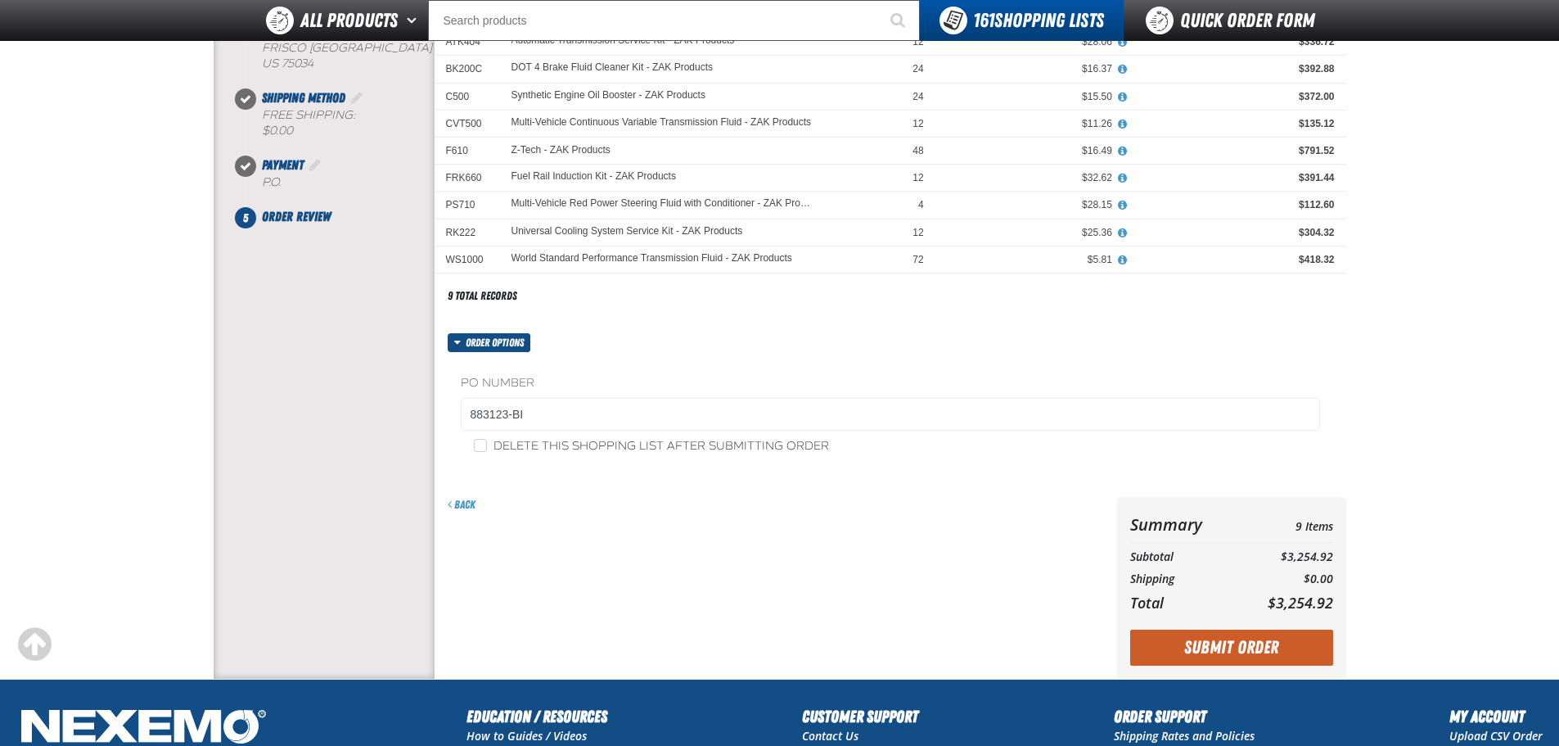
click at [516, 447] on label "Delete this shopping list after submitting order" at bounding box center [651, 447] width 355 height 16
click at [487, 447] on input "Delete this shopping list after submitting order" at bounding box center [480, 445] width 13 height 13
checkbox input "true"
click at [1224, 625] on div "Summary 9 Items Subtotal $3,254.92 Shipping $0.00 Total $3,254.92 Loading..." at bounding box center [1231, 588] width 229 height 182
click at [1221, 642] on button "Submit Order" at bounding box center [1231, 647] width 203 height 36
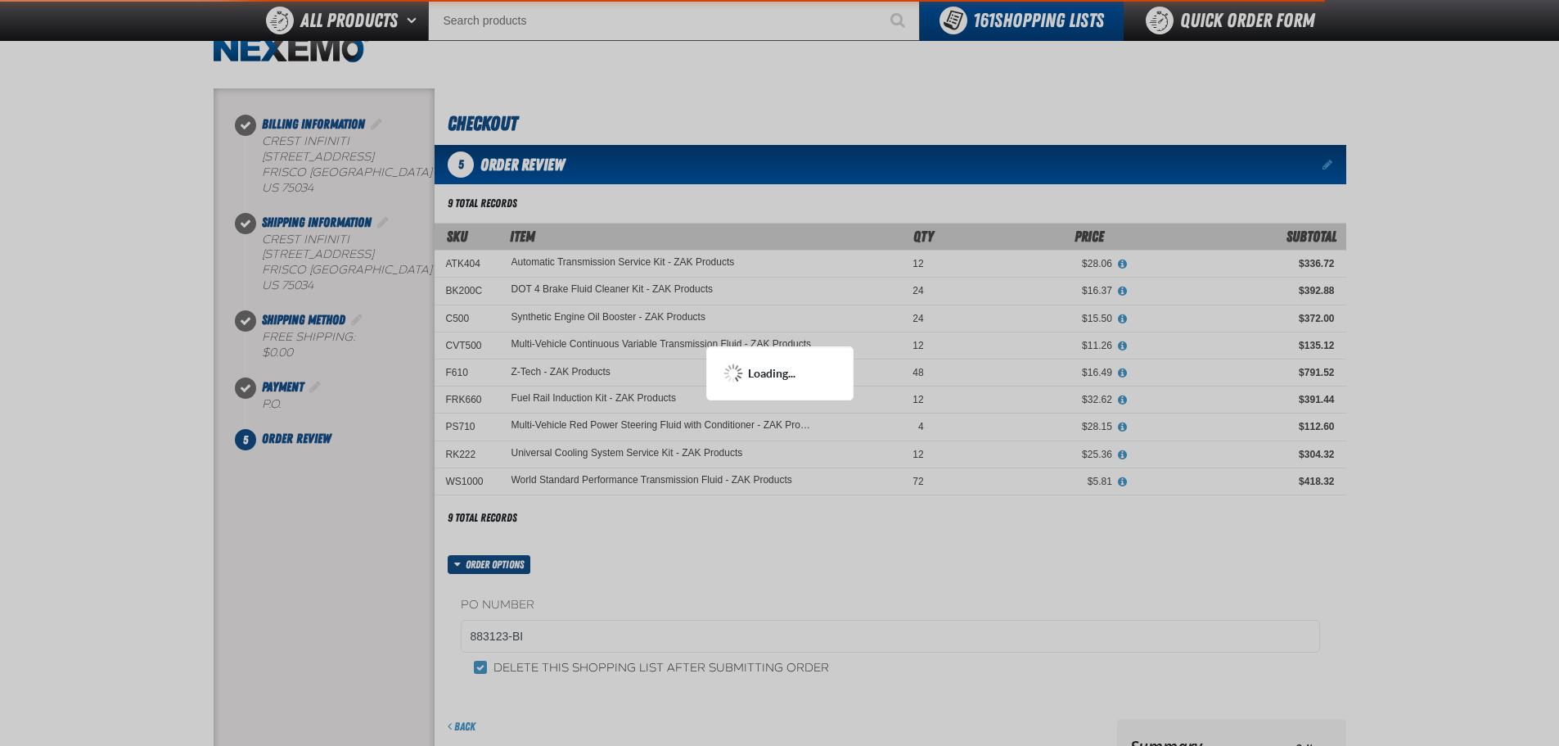
scroll to position [0, 0]
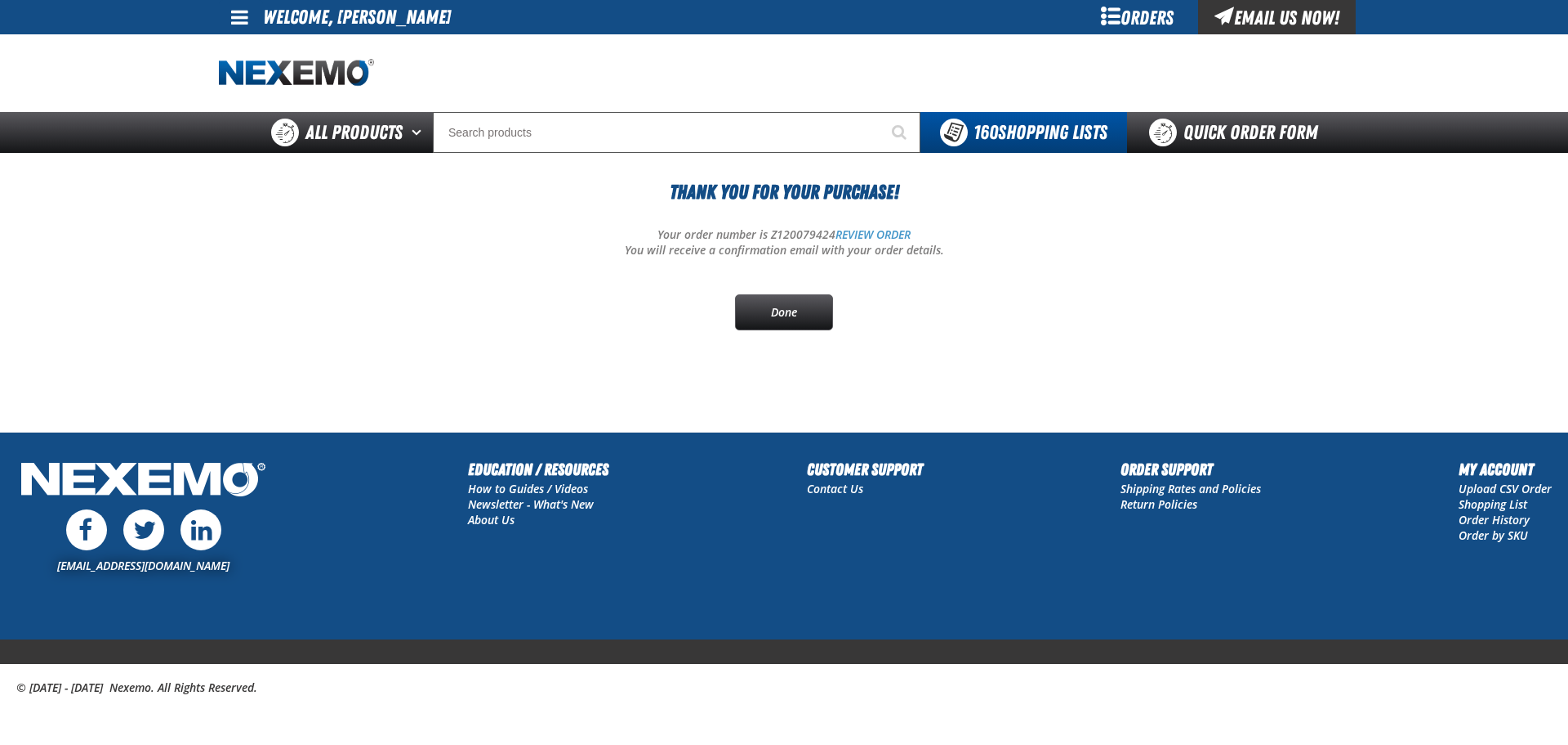
click at [799, 234] on p "Your order number is Z120079424 REVIEW ORDER" at bounding box center [784, 236] width 1131 height 16
copy p "Z120079424"
click at [580, 304] on div "Thank You For Your Purchase! Your order number is Z120079424 REVIEW ORDER You w…" at bounding box center [784, 254] width 1131 height 153
click at [792, 232] on p "Your order number is Z120079424 REVIEW ORDER" at bounding box center [784, 236] width 1131 height 16
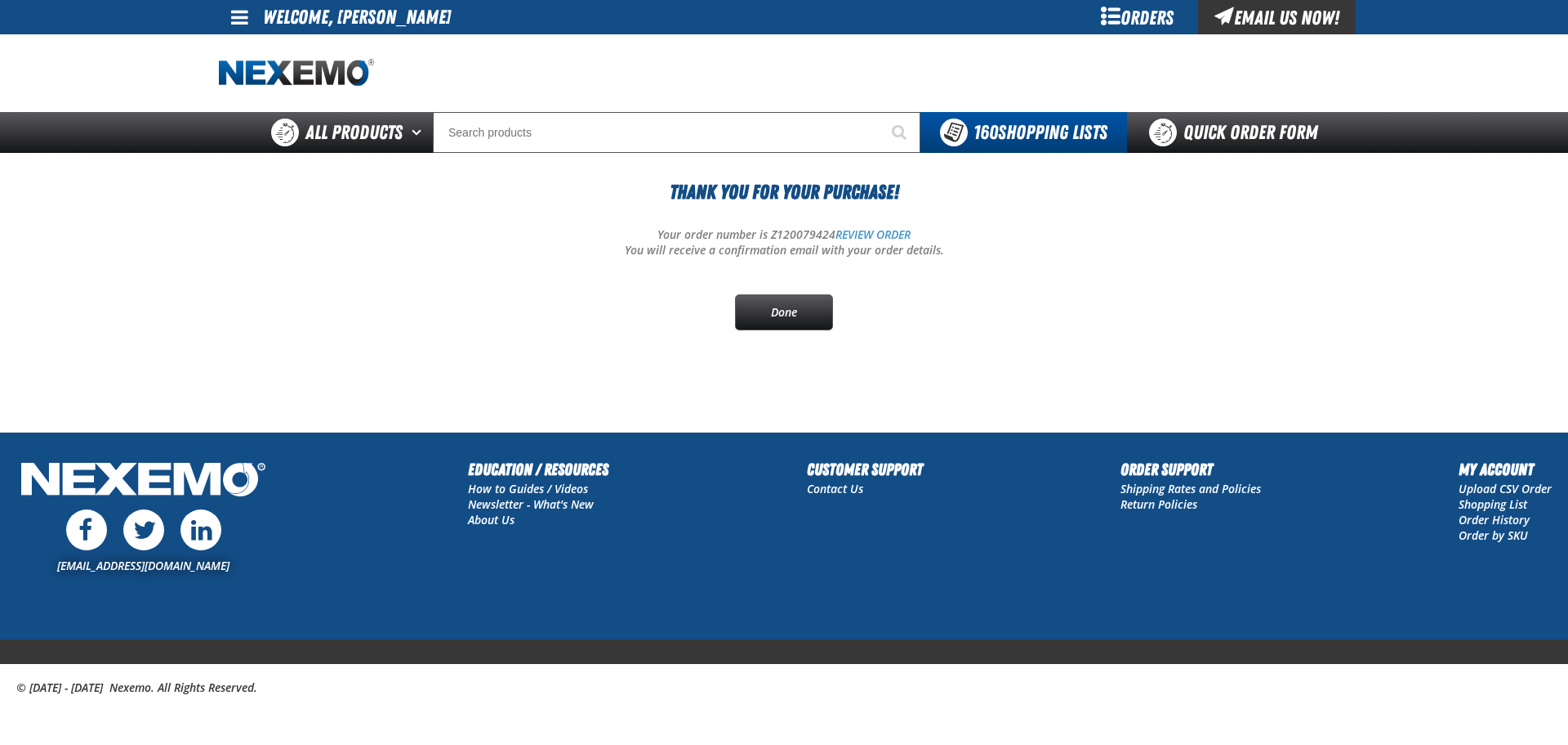
click at [792, 232] on p "Your order number is Z120079424 REVIEW ORDER" at bounding box center [784, 236] width 1131 height 16
click at [869, 226] on div "Thank You For Your Purchase! Your order number is Z120079424 REVIEW ORDER You w…" at bounding box center [784, 254] width 1131 height 153
click at [293, 64] on img "Home" at bounding box center [295, 73] width 155 height 29
click at [283, 300] on div "Thank You For Your Purchase! Your order number is Z120079424 REVIEW ORDER You w…" at bounding box center [784, 254] width 1131 height 153
